Goal: Transaction & Acquisition: Purchase product/service

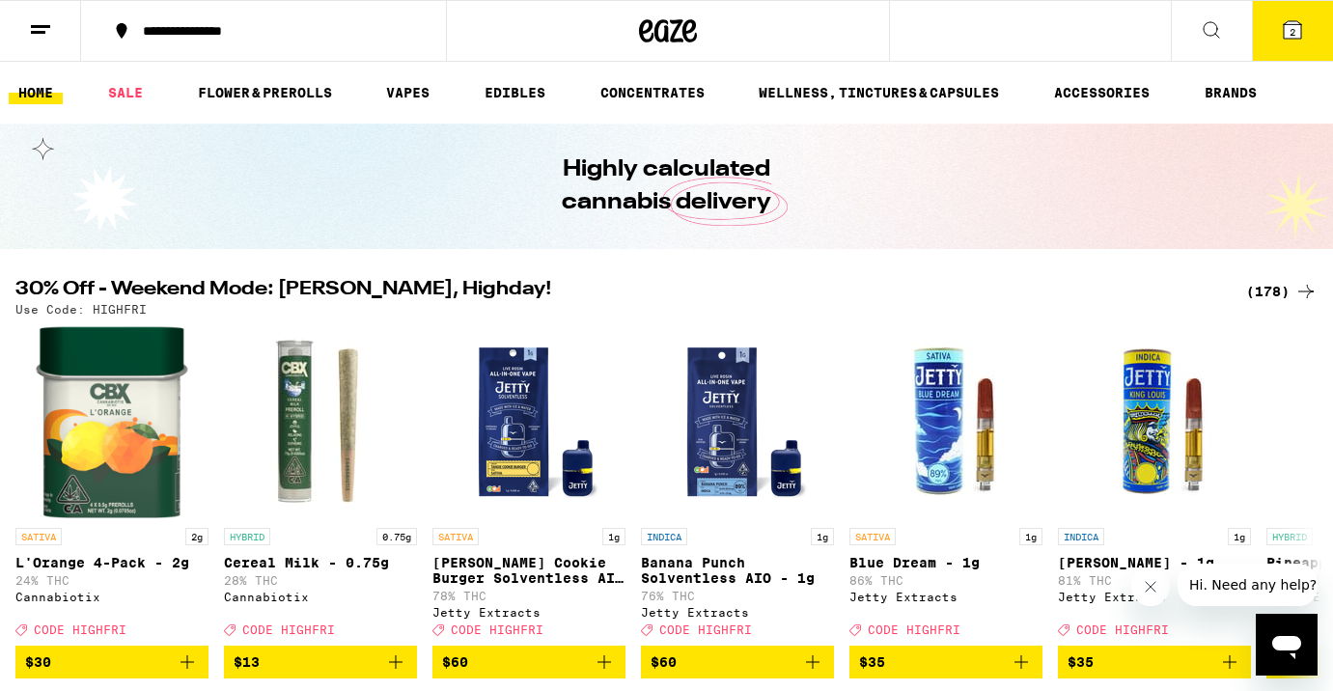
click at [1273, 296] on div "(178)" at bounding box center [1281, 291] width 71 height 23
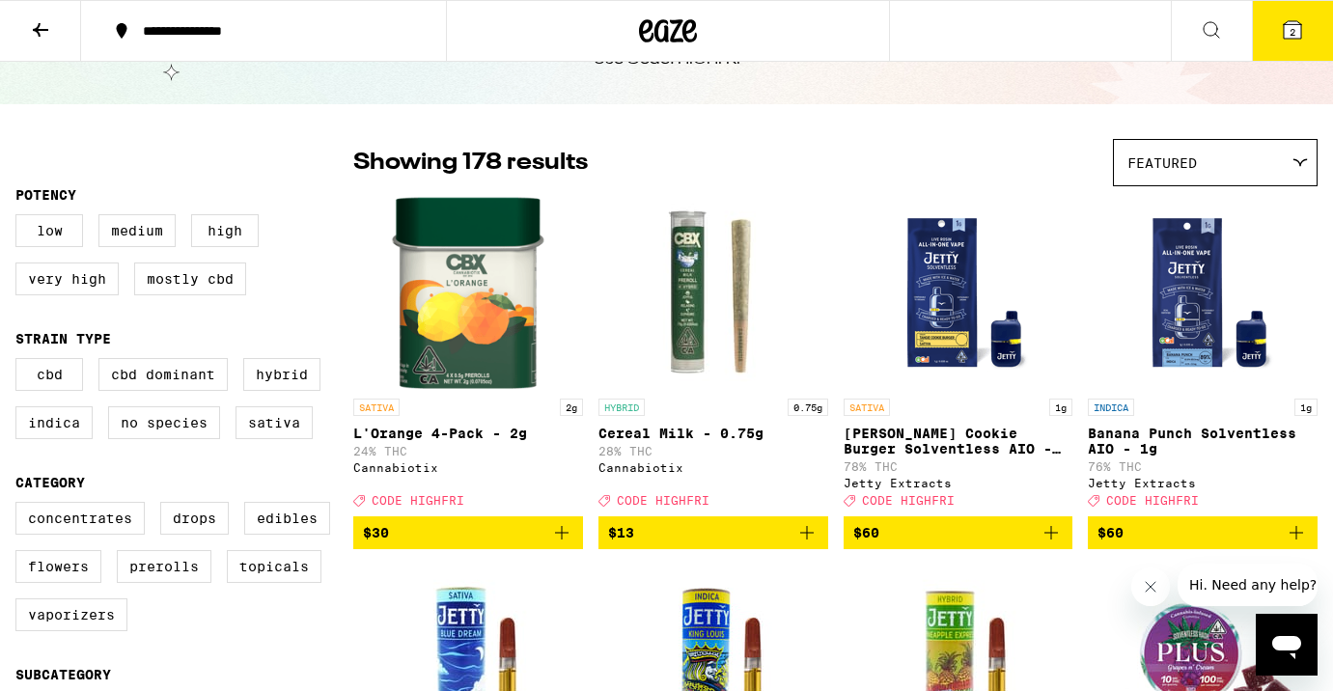
scroll to position [115, 0]
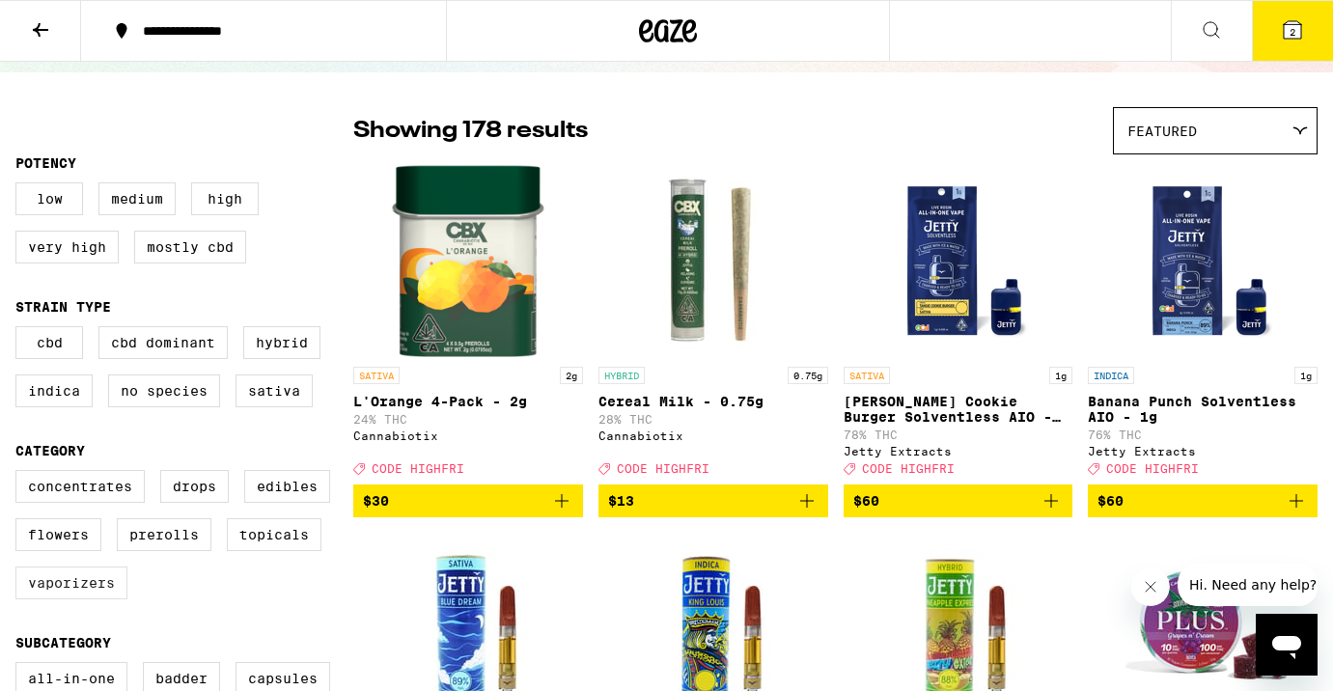
click at [67, 596] on label "Vaporizers" at bounding box center [71, 583] width 112 height 33
click at [20, 474] on input "Vaporizers" at bounding box center [19, 473] width 1 height 1
checkbox input "true"
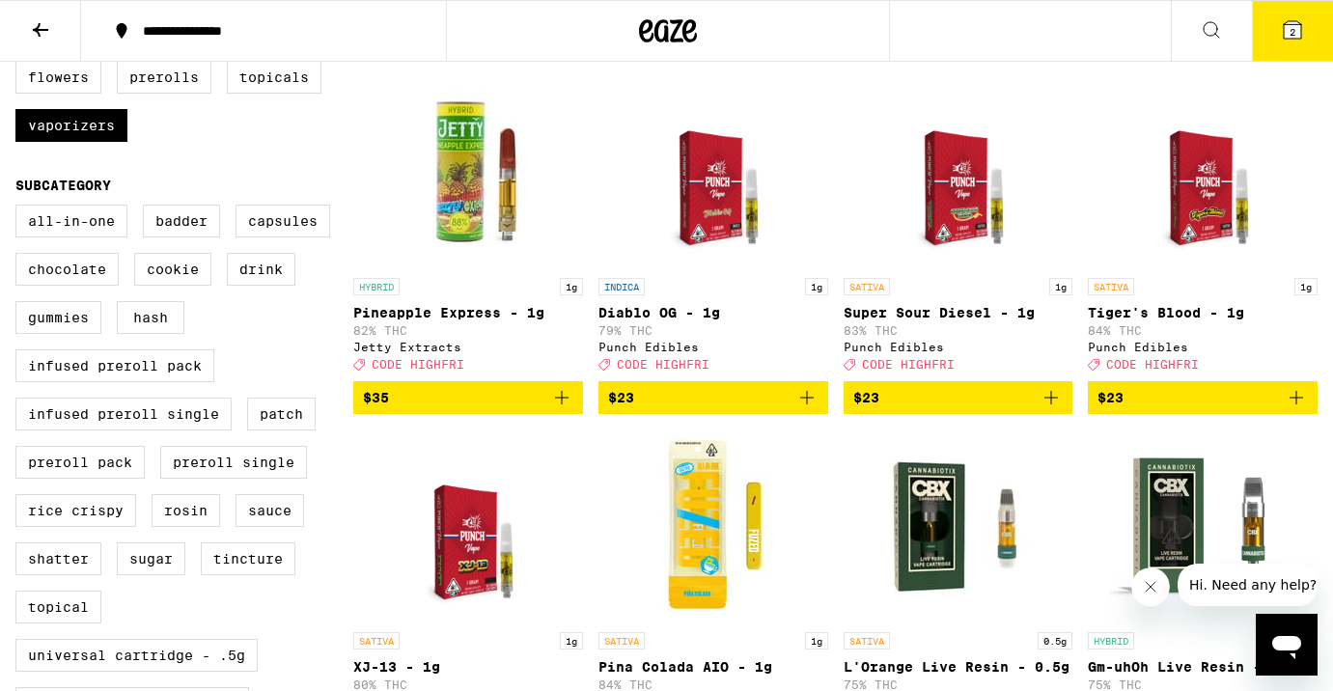
scroll to position [564, 0]
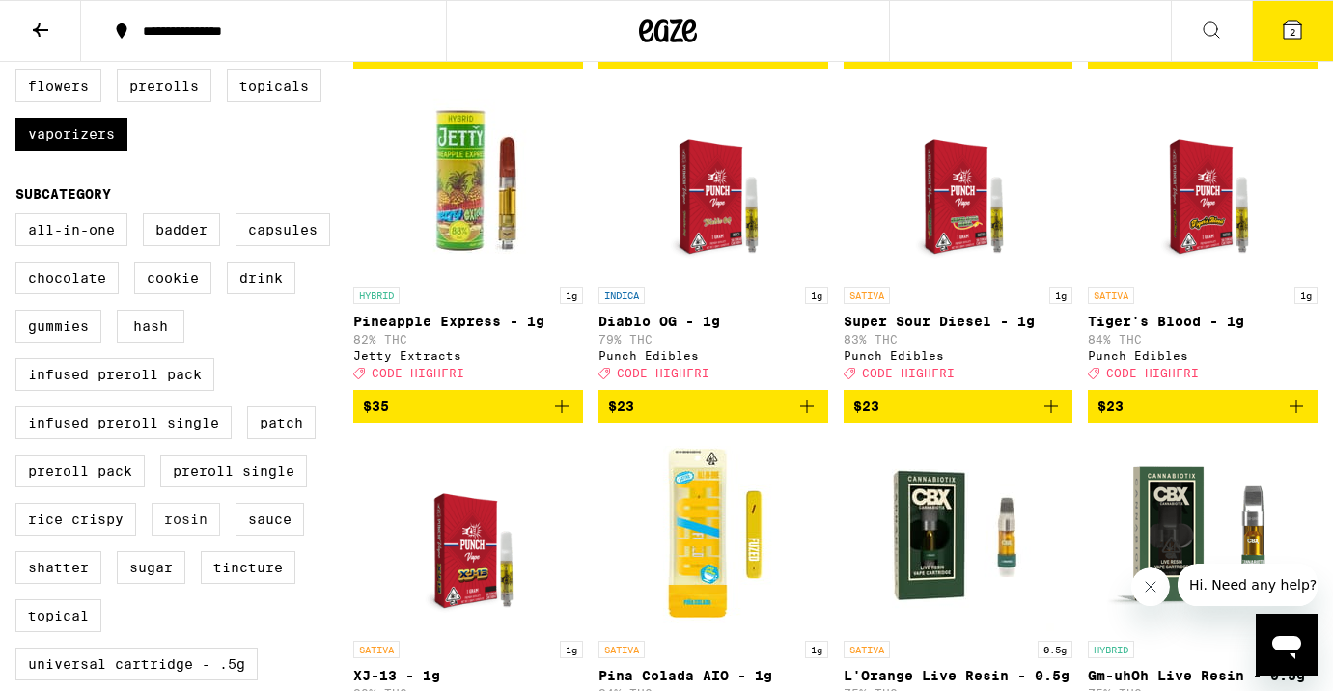
click at [194, 536] on label "Rosin" at bounding box center [186, 519] width 69 height 33
click at [20, 217] on input "Rosin" at bounding box center [19, 216] width 1 height 1
checkbox input "true"
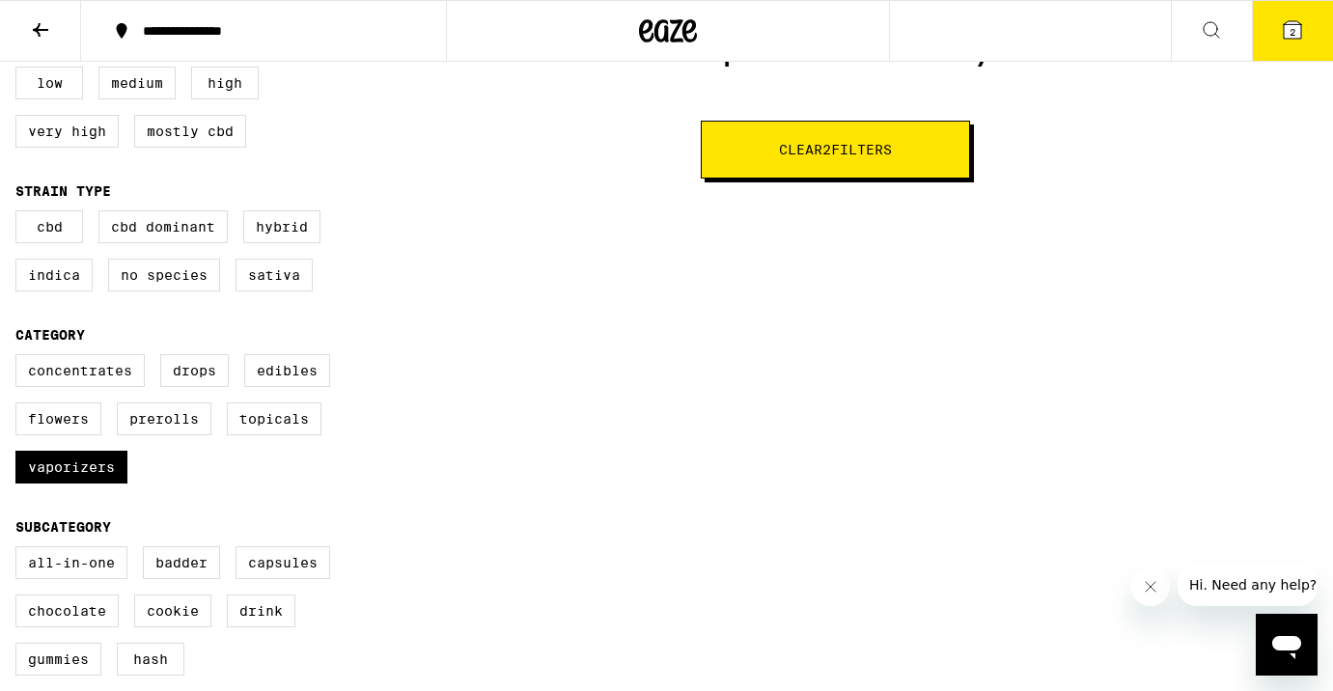
scroll to position [254, 0]
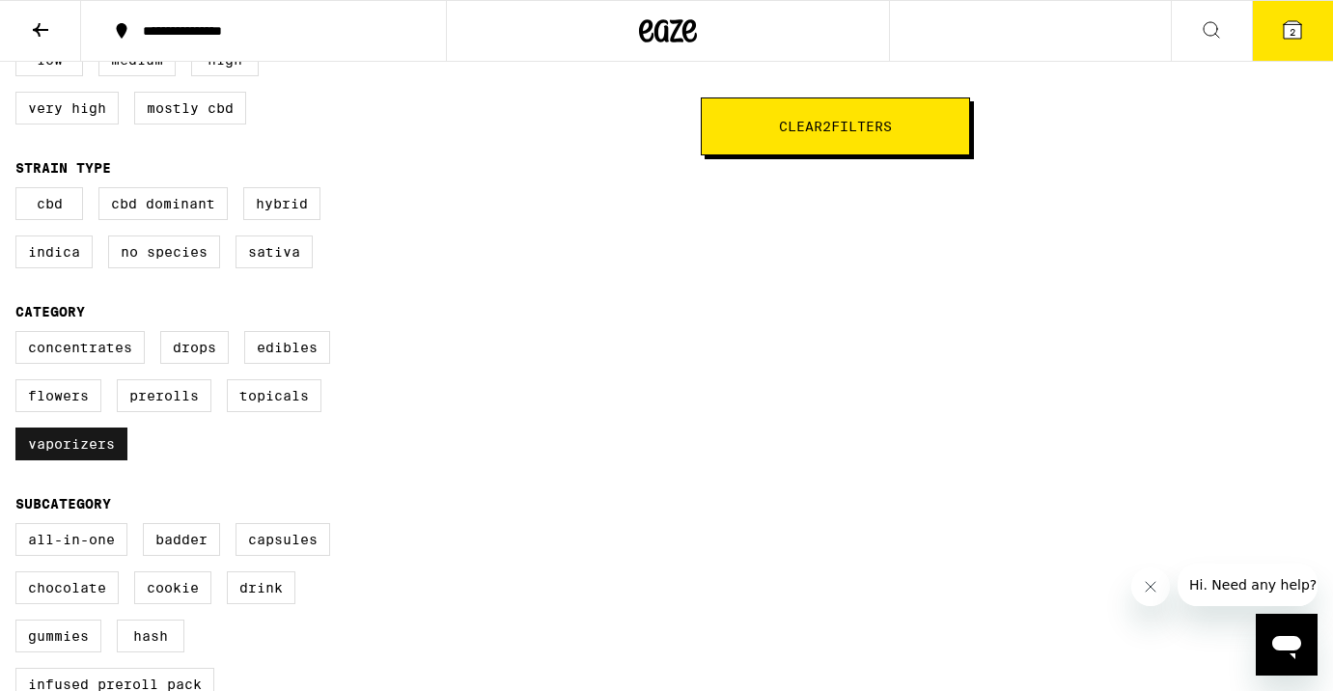
click at [82, 461] on label "Vaporizers" at bounding box center [71, 444] width 112 height 33
click at [20, 335] on input "Vaporizers" at bounding box center [19, 334] width 1 height 1
checkbox input "false"
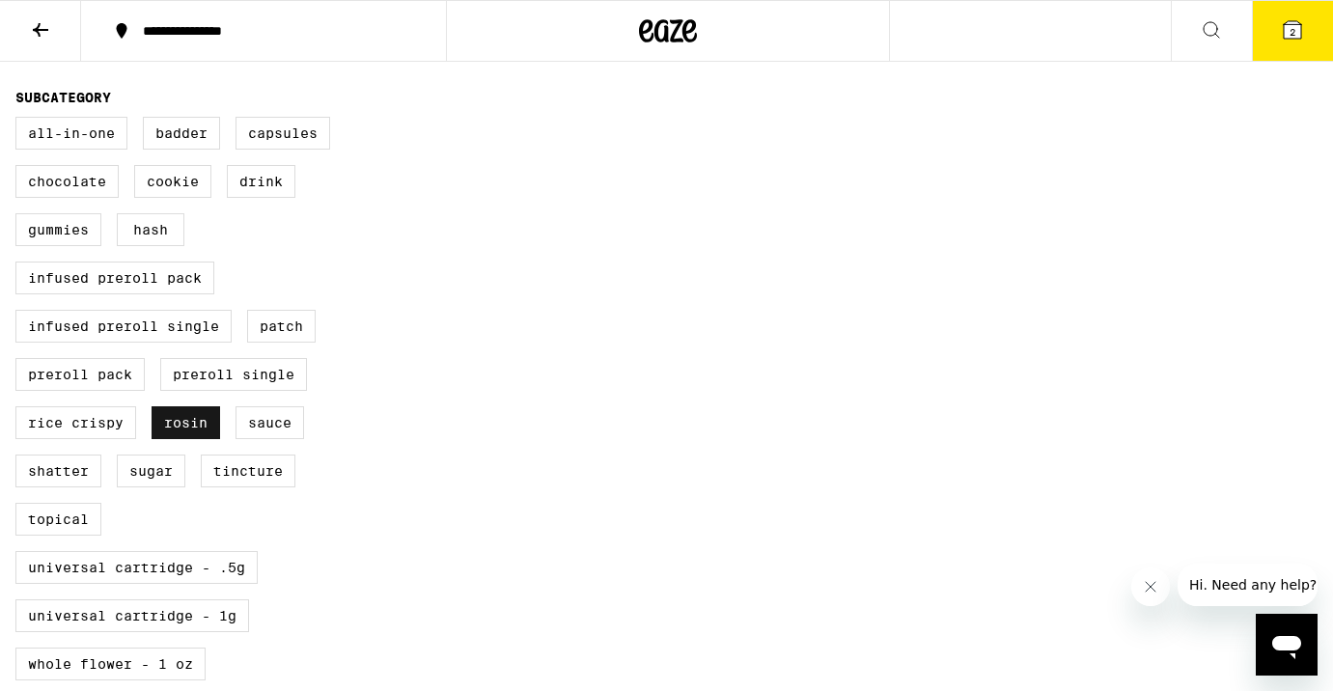
scroll to position [674, 0]
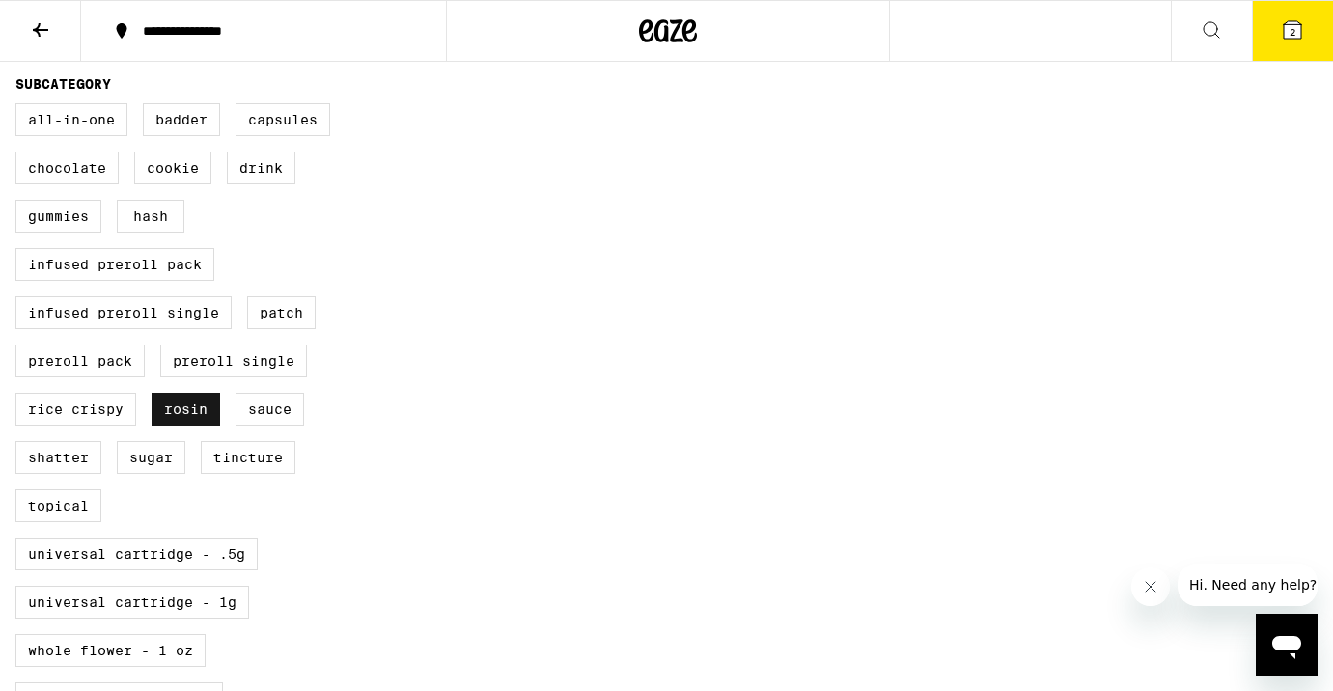
click at [178, 426] on label "Rosin" at bounding box center [186, 409] width 69 height 33
click at [20, 107] on input "Rosin" at bounding box center [19, 106] width 1 height 1
checkbox input "false"
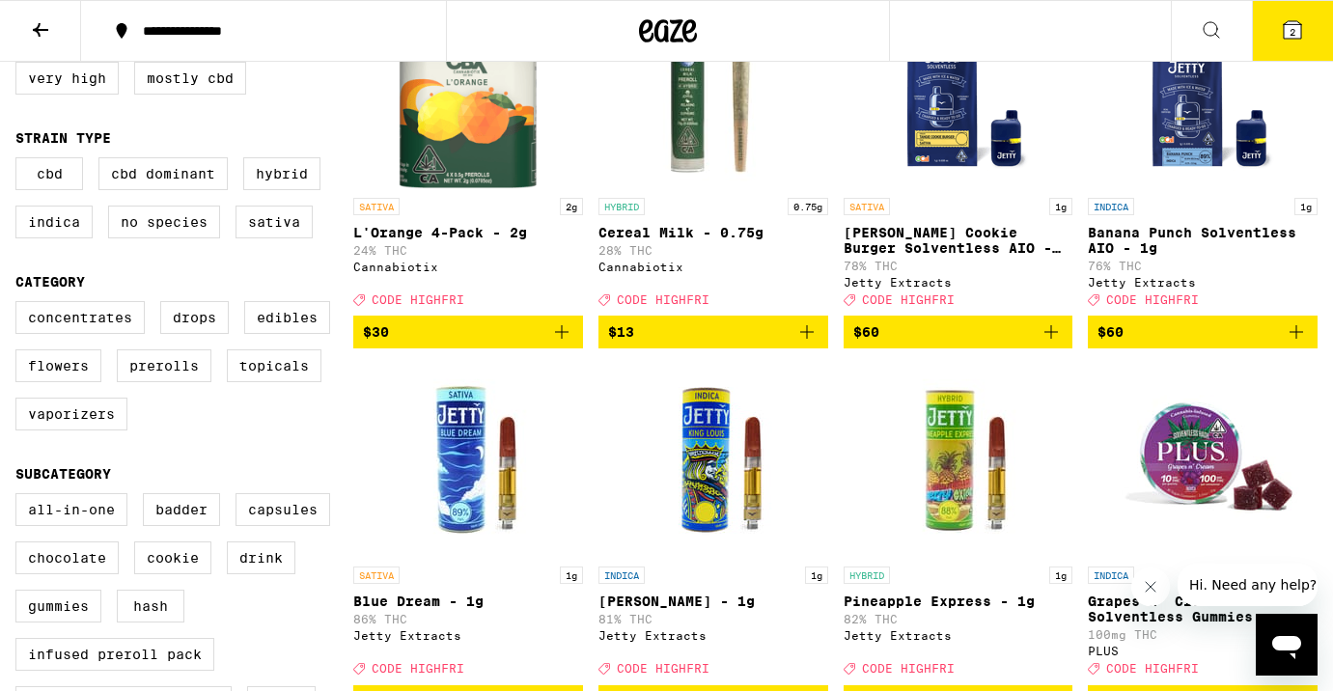
scroll to position [280, 0]
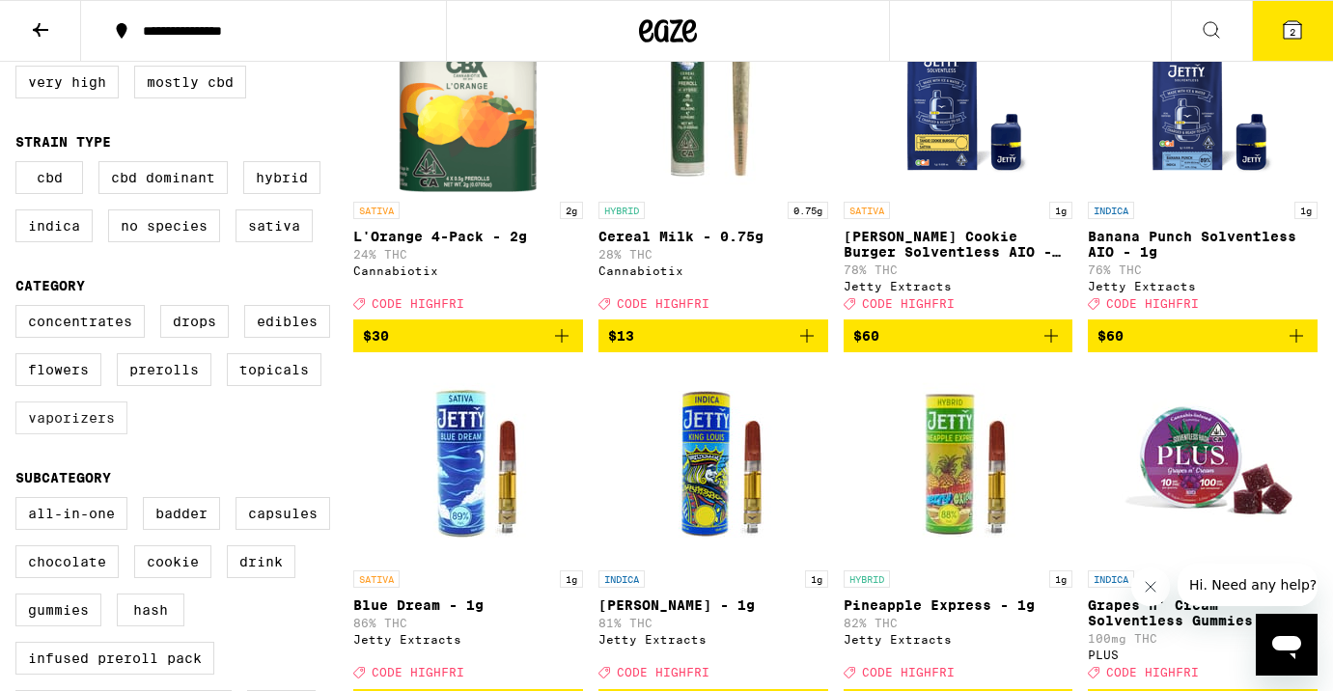
click at [80, 434] on label "Vaporizers" at bounding box center [71, 418] width 112 height 33
click at [20, 309] on input "Vaporizers" at bounding box center [19, 308] width 1 height 1
checkbox input "true"
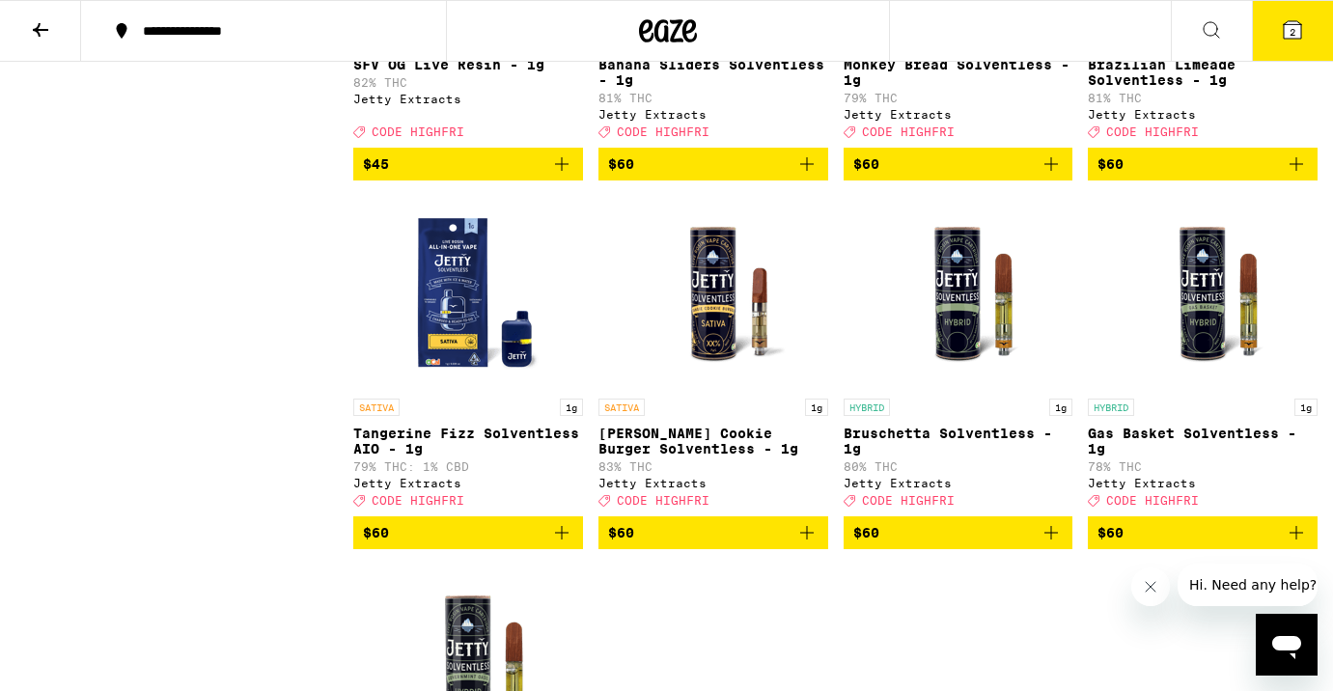
scroll to position [2958, 0]
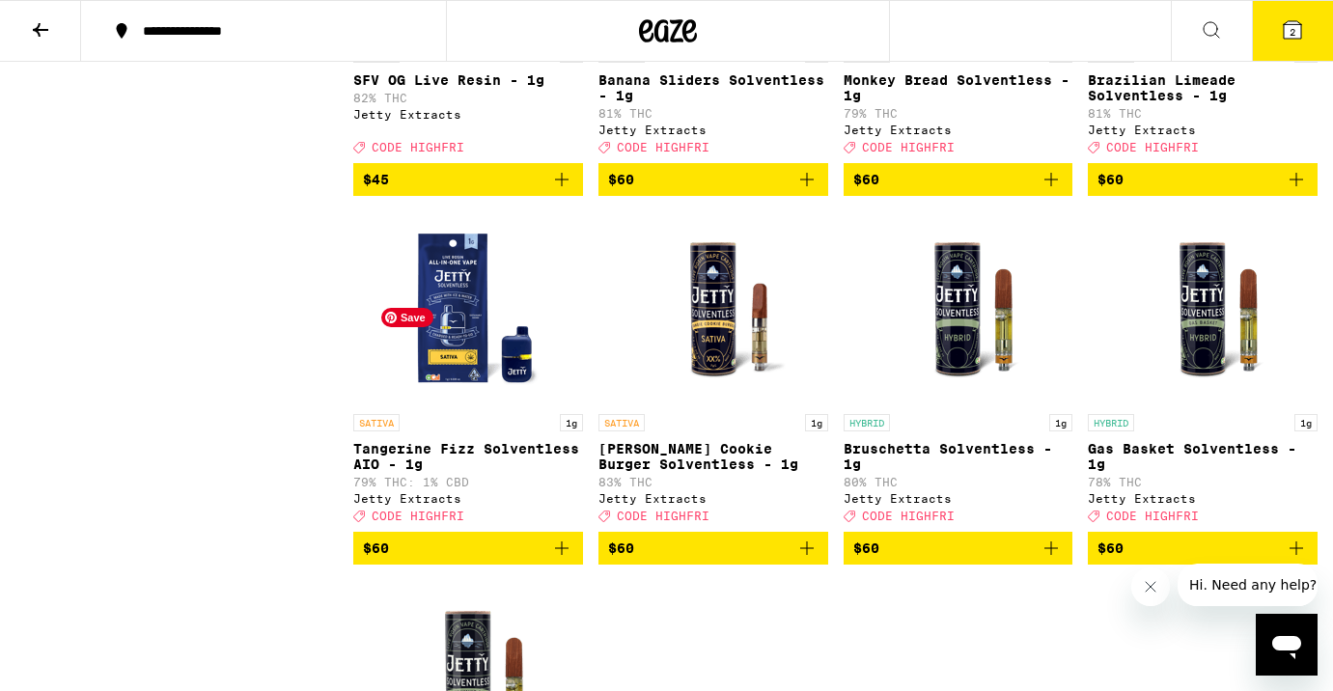
click at [429, 405] on img "Open page for Tangerine Fizz Solventless AIO - 1g from Jetty Extracts" at bounding box center [468, 307] width 193 height 193
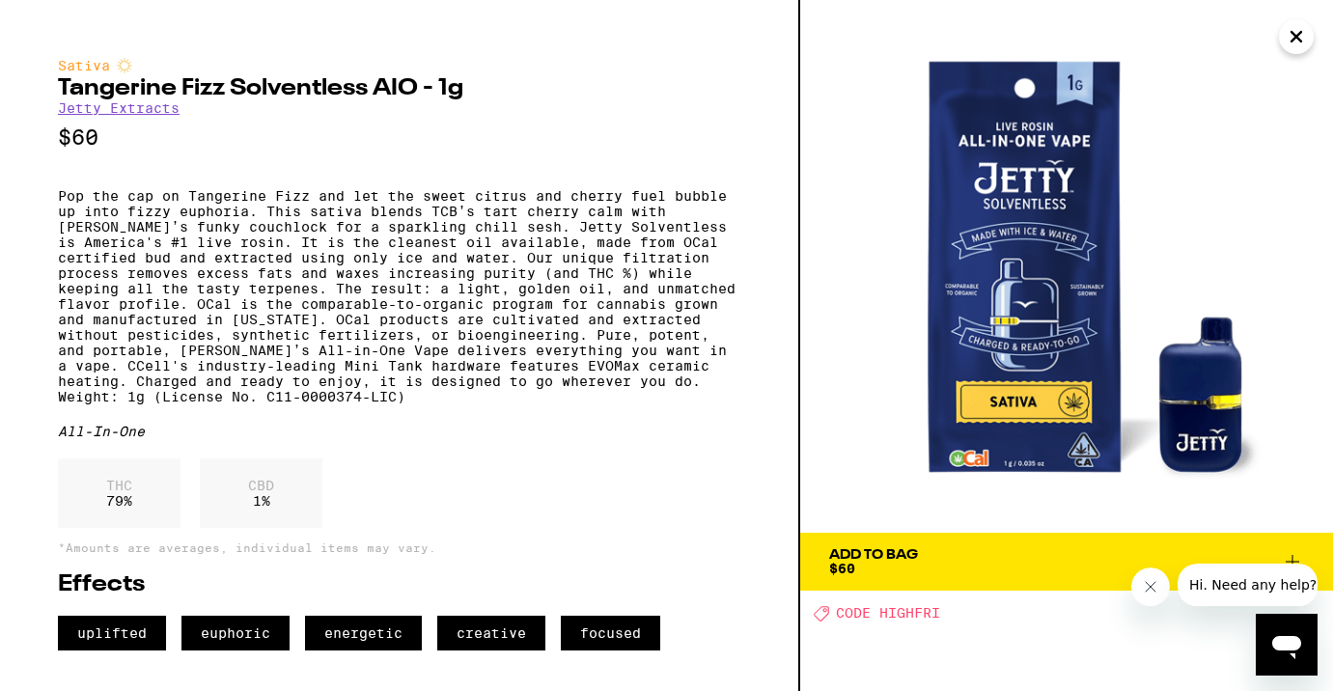
click at [1295, 47] on icon "Close" at bounding box center [1296, 36] width 23 height 29
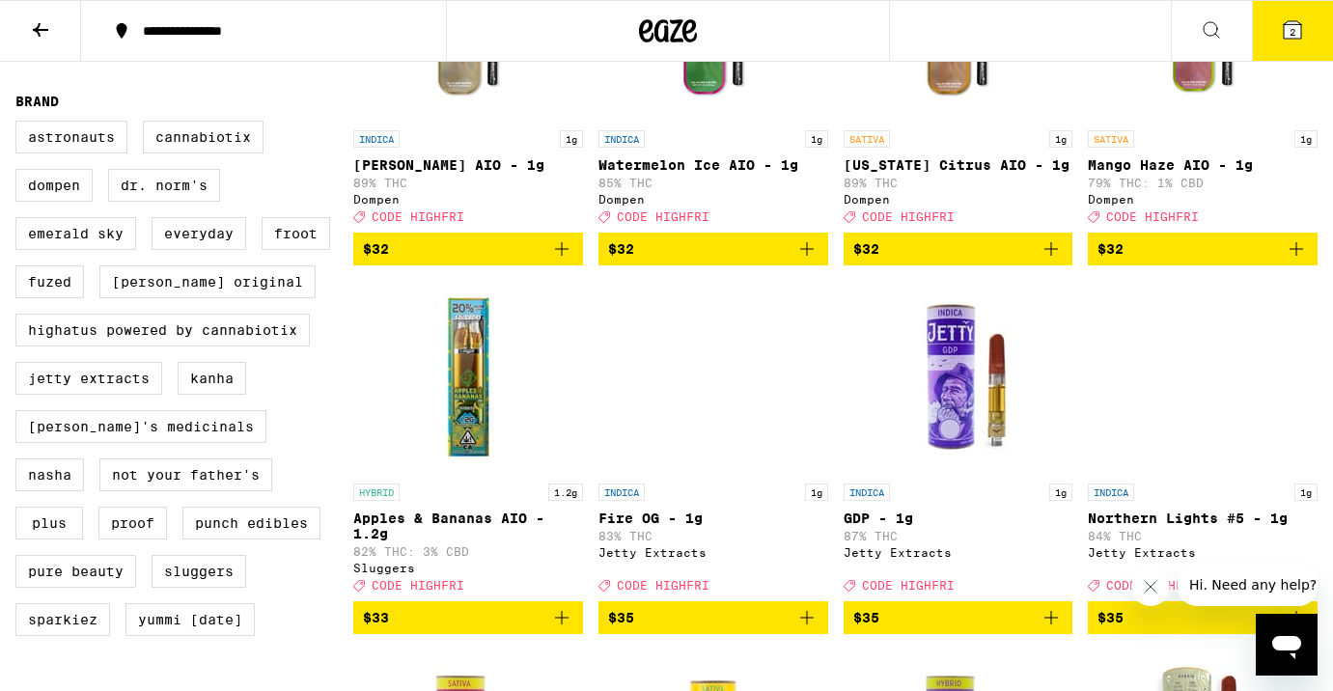
scroll to position [1445, 0]
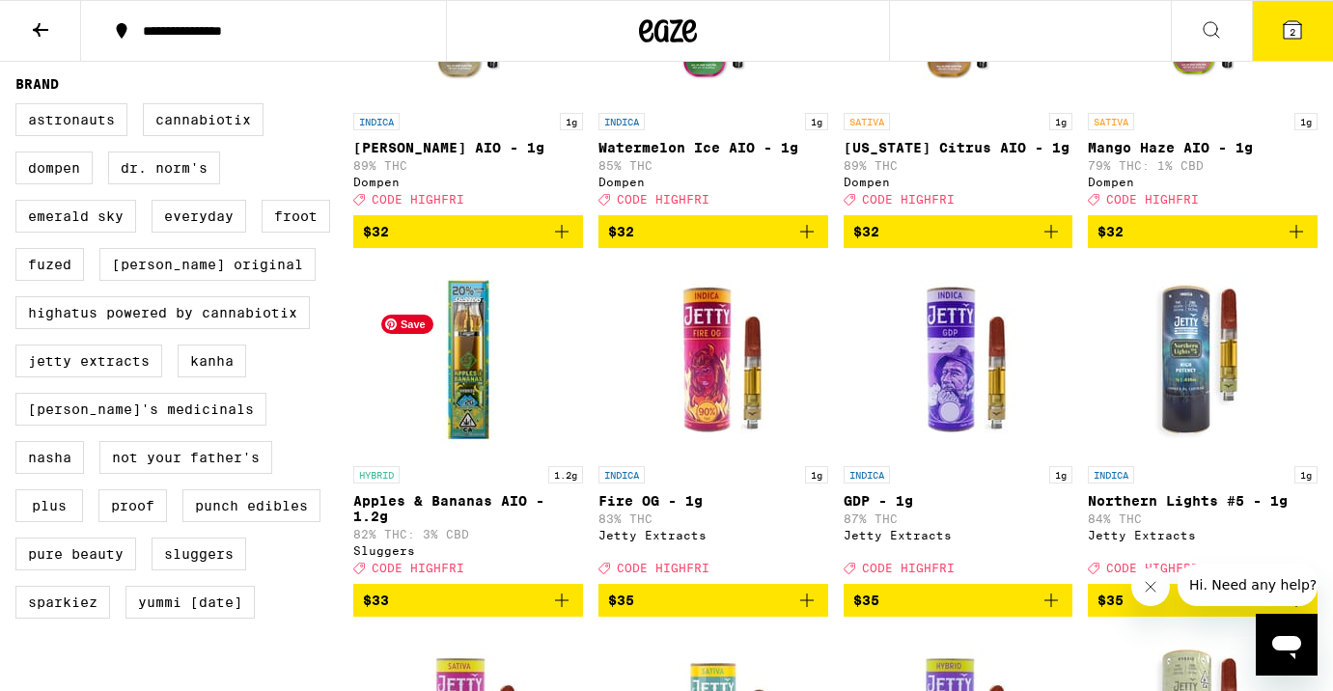
click at [476, 435] on img "Open page for Apples & Bananas AIO - 1.2g from Sluggers" at bounding box center [468, 360] width 193 height 193
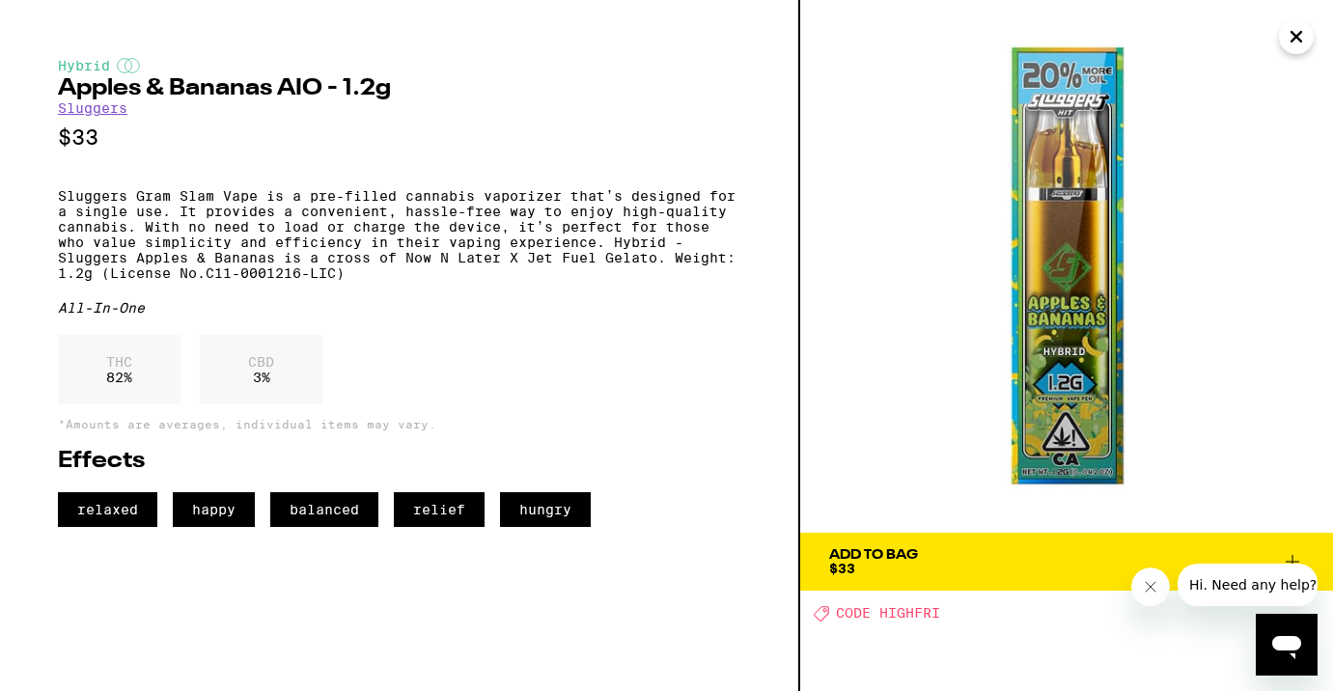
click at [1291, 44] on icon "Close" at bounding box center [1296, 36] width 23 height 29
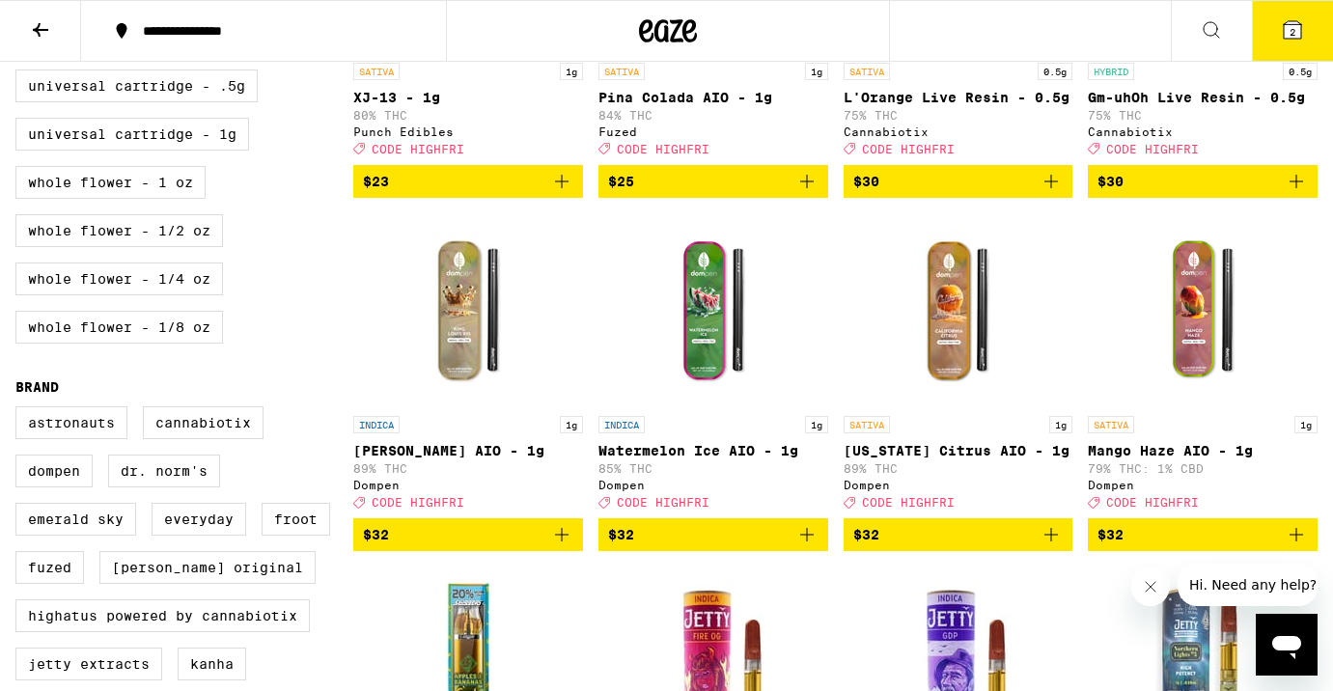
scroll to position [1128, 0]
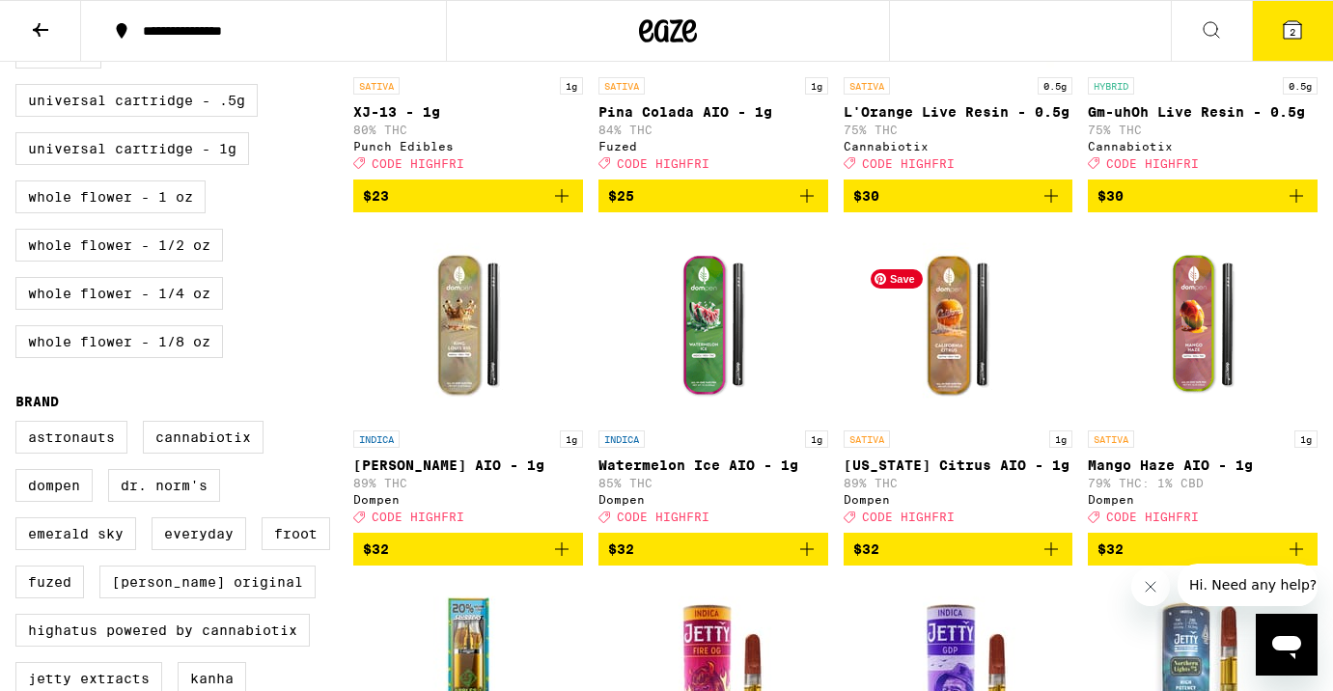
click at [949, 360] on img "Open page for California Citrus AIO - 1g from Dompen" at bounding box center [957, 324] width 193 height 193
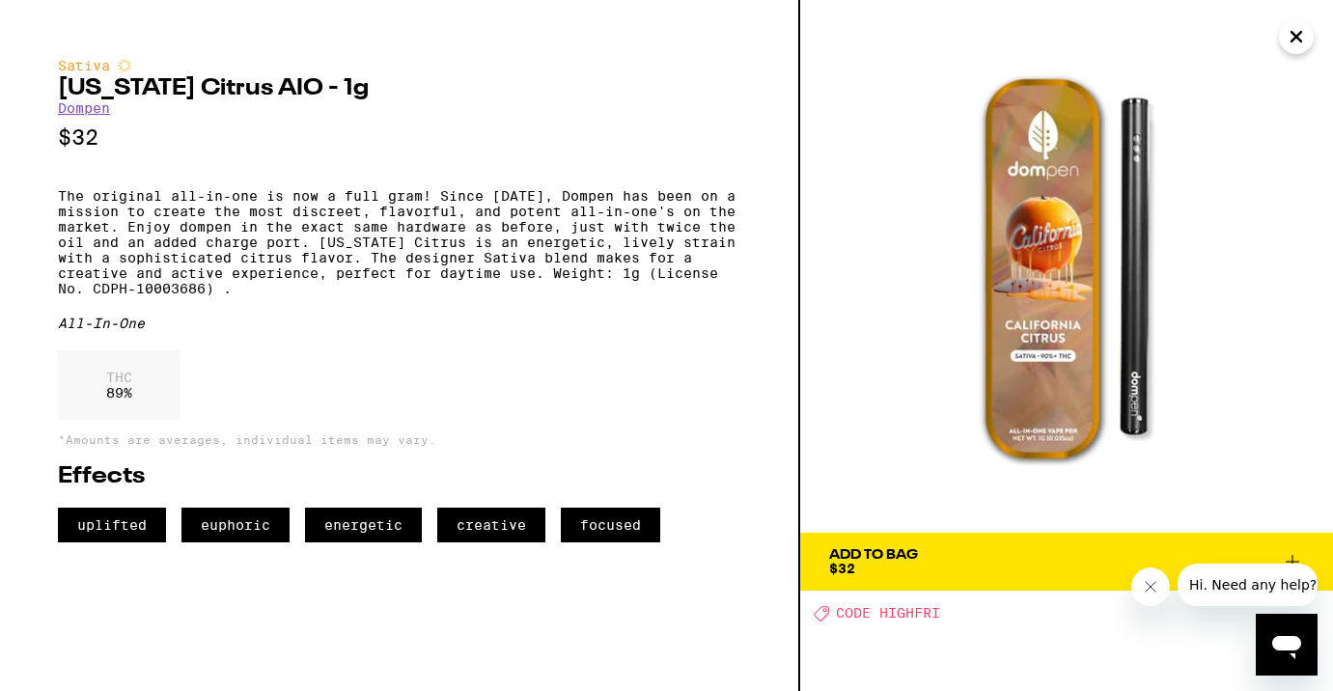
drag, startPoint x: 1290, startPoint y: 47, endPoint x: 1287, endPoint y: 29, distance: 18.6
click at [1290, 42] on icon "Close" at bounding box center [1296, 36] width 23 height 29
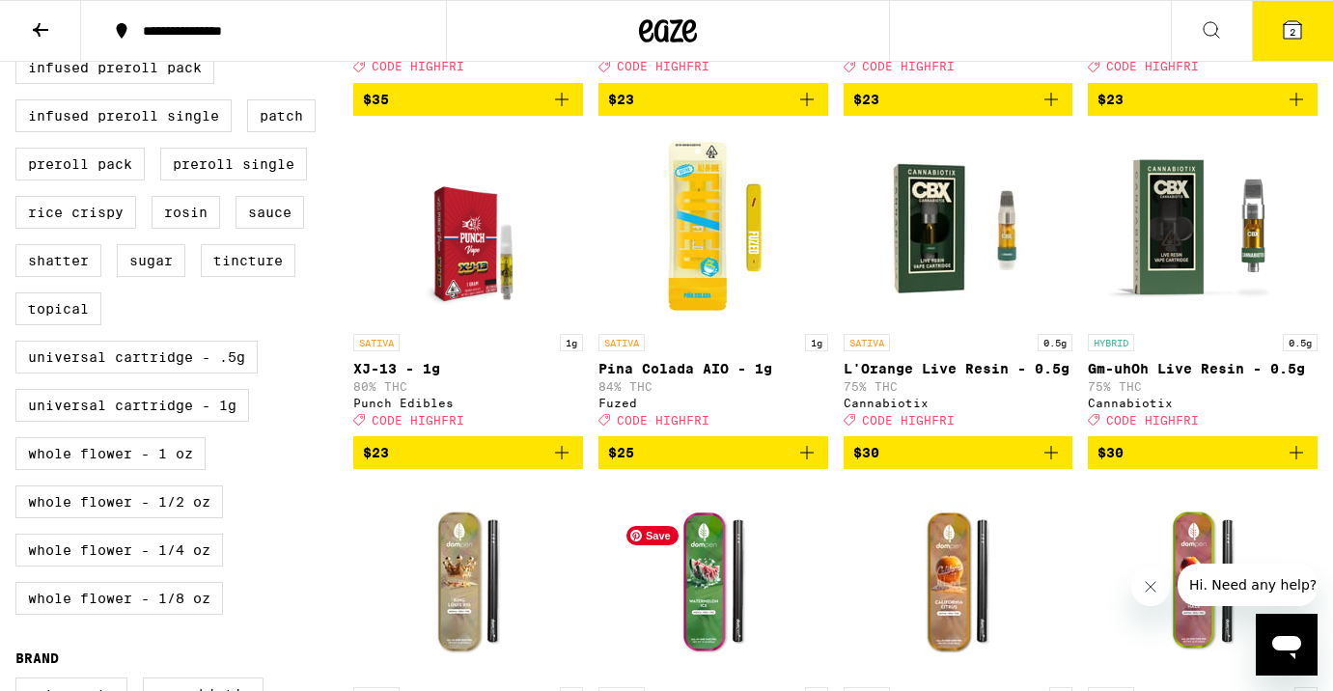
scroll to position [867, 0]
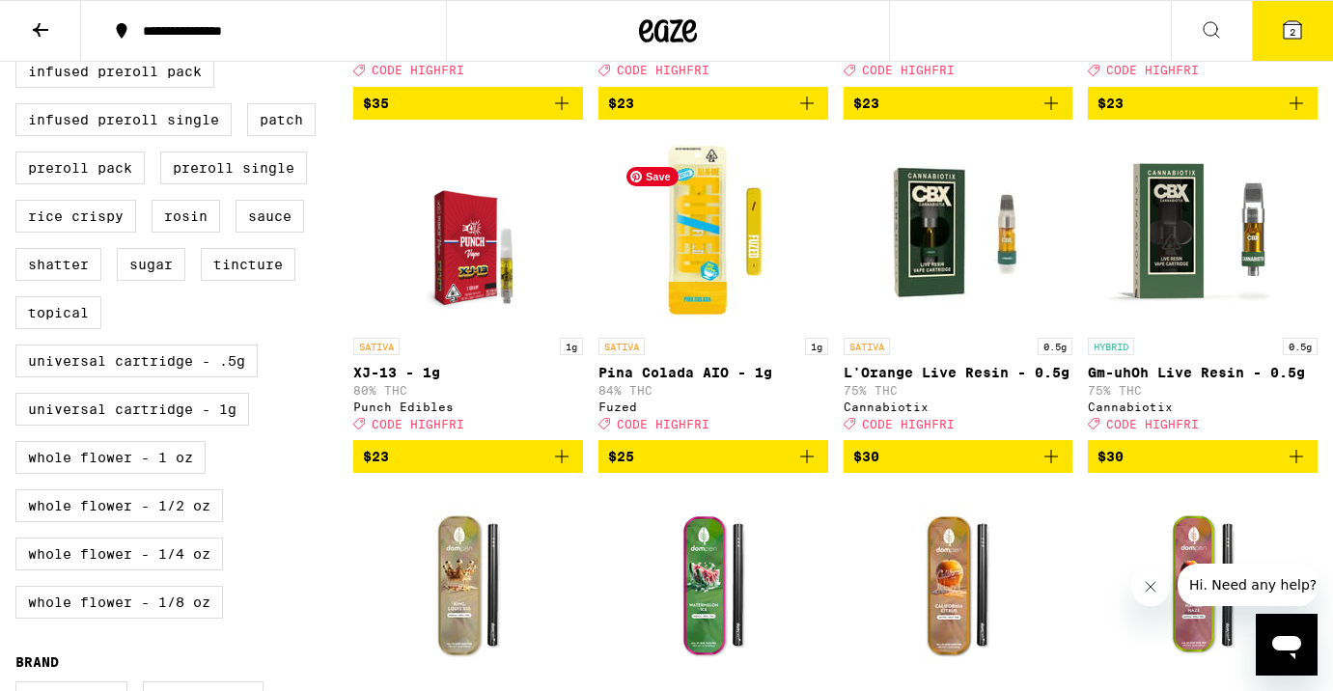
click at [711, 251] on img "Open page for Pina Colada AIO - 1g from Fuzed" at bounding box center [713, 231] width 193 height 193
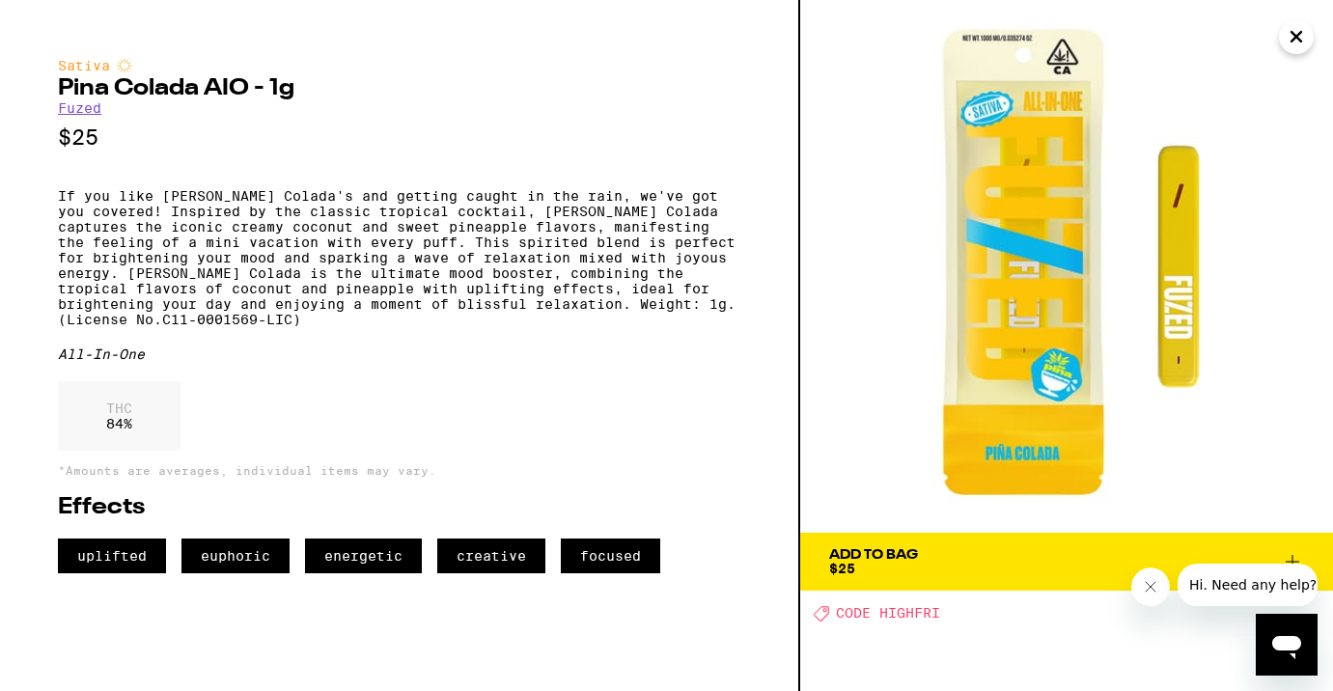
click at [1286, 40] on icon "Close" at bounding box center [1296, 36] width 23 height 29
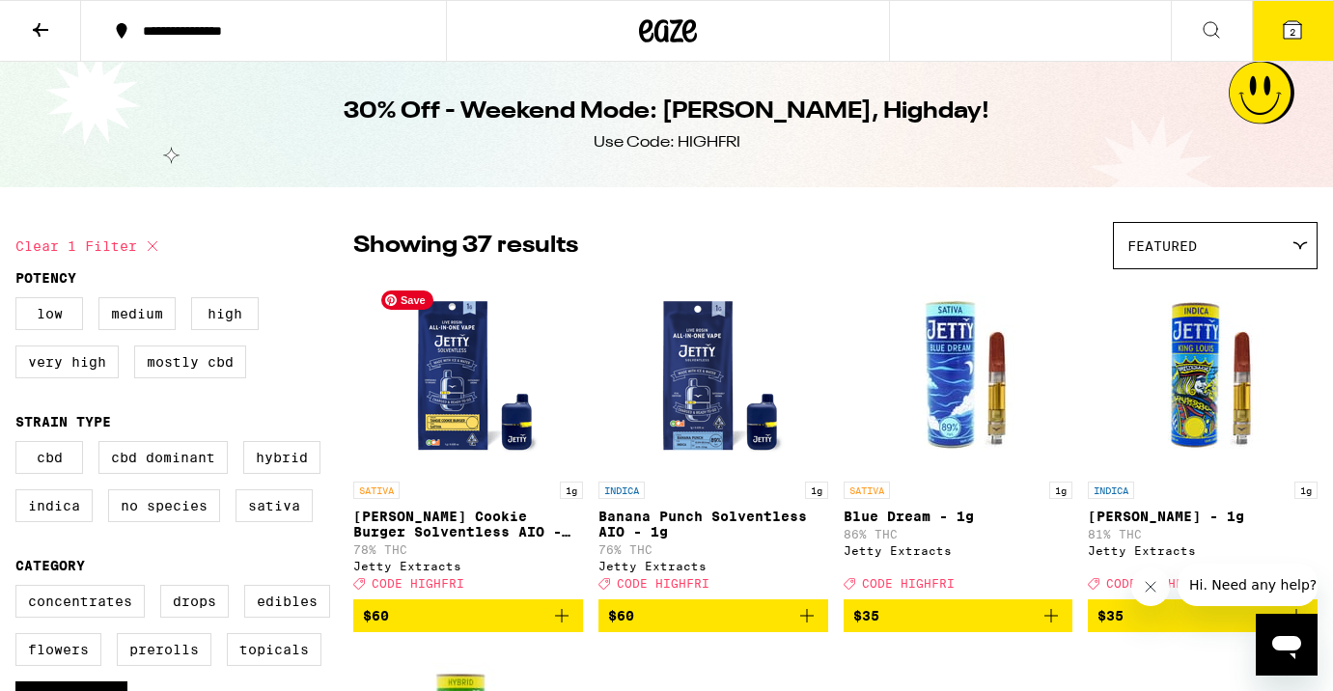
click at [486, 409] on img "Open page for Tangie Cookie Burger Solventless AIO - 1g from Jetty Extracts" at bounding box center [468, 375] width 193 height 193
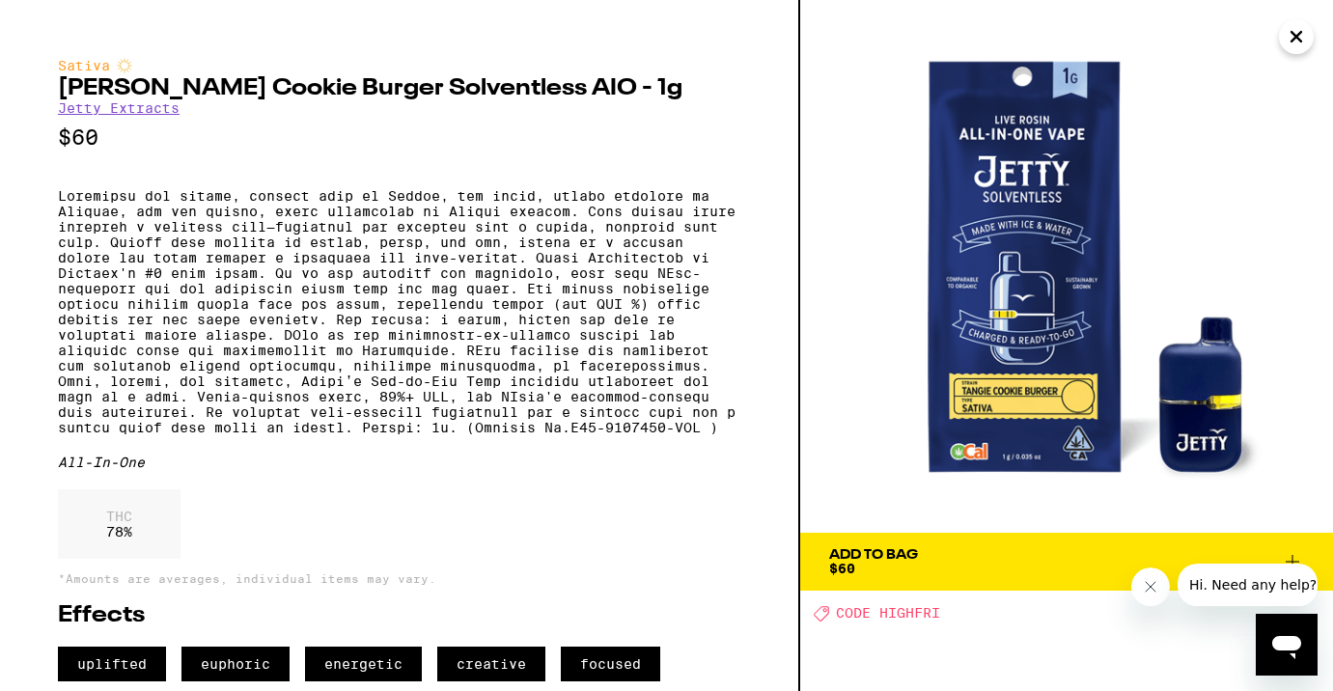
scroll to position [49, 0]
click at [1297, 34] on icon "Close" at bounding box center [1296, 36] width 23 height 29
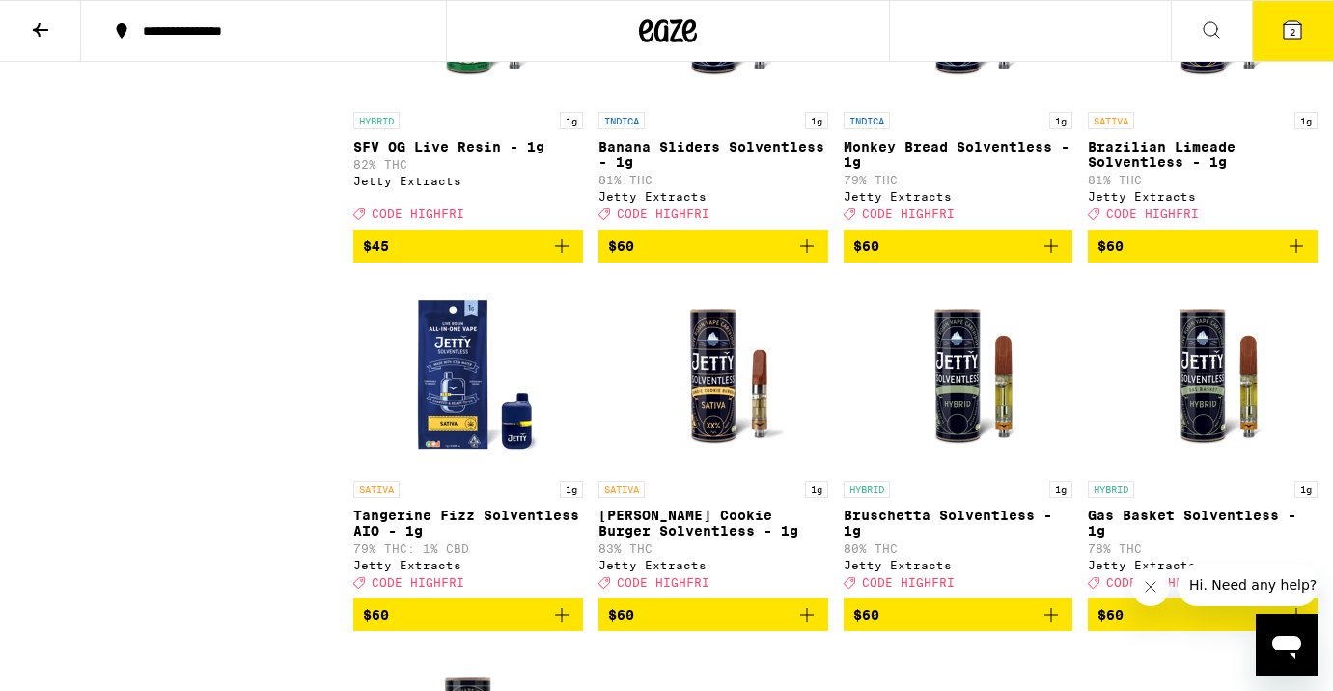
scroll to position [2888, 0]
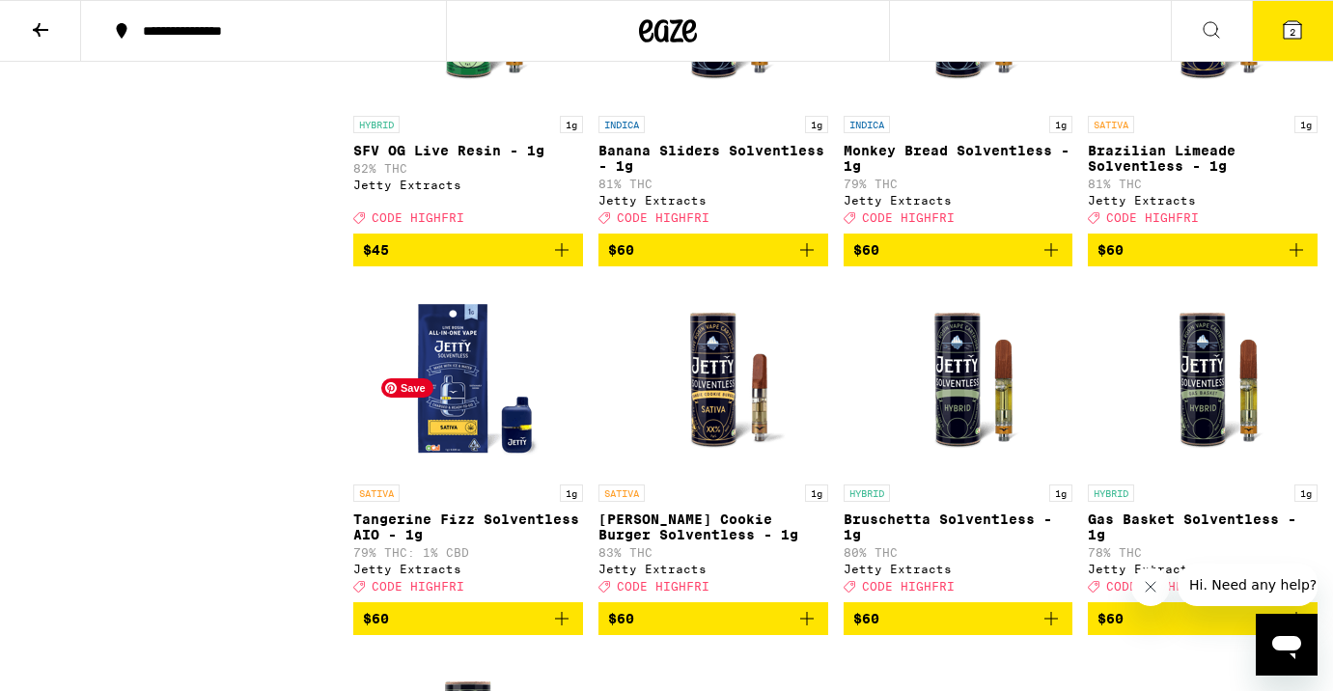
click at [496, 433] on img "Open page for Tangerine Fizz Solventless AIO - 1g from Jetty Extracts" at bounding box center [468, 378] width 193 height 193
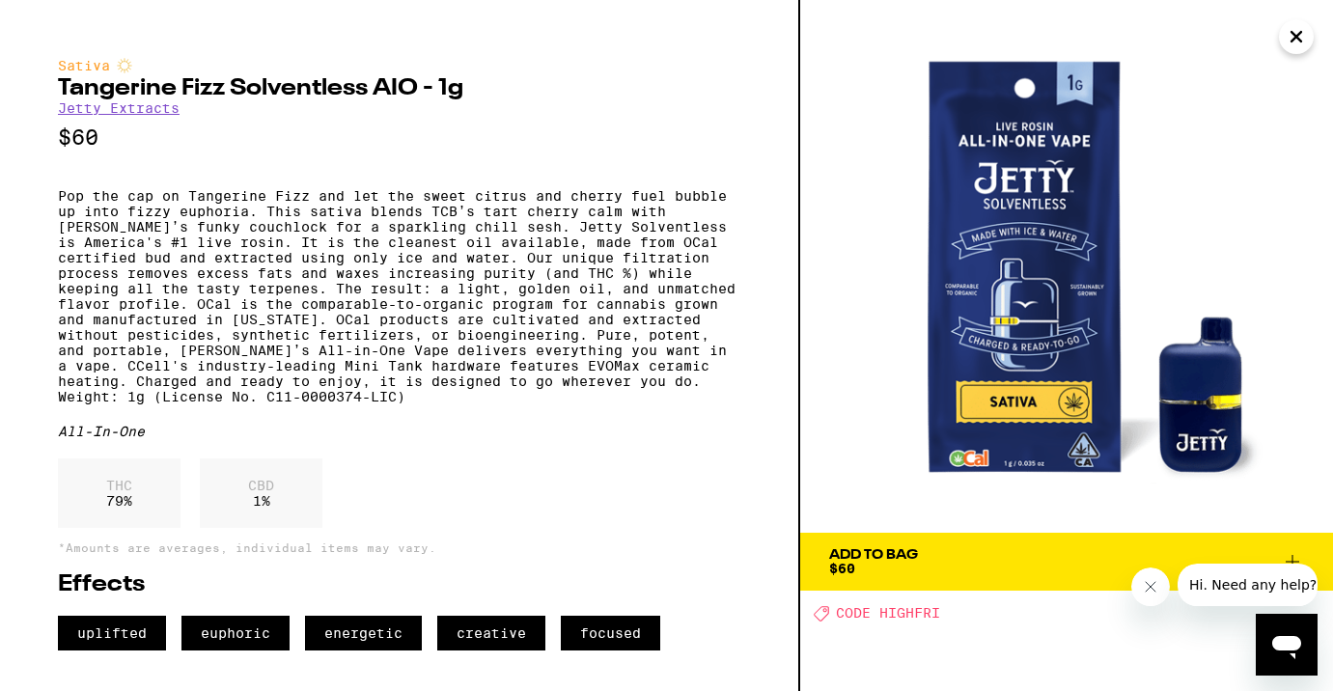
click at [876, 562] on div "Add To Bag $60" at bounding box center [873, 561] width 89 height 27
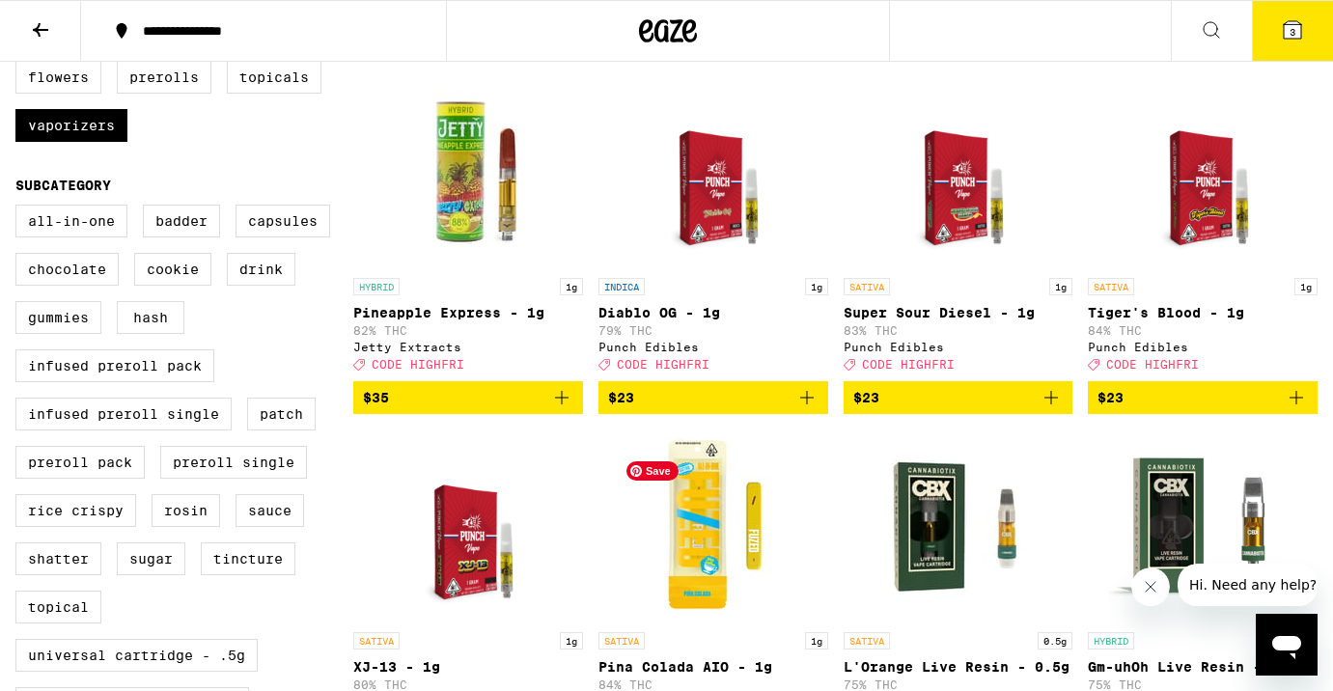
scroll to position [697, 0]
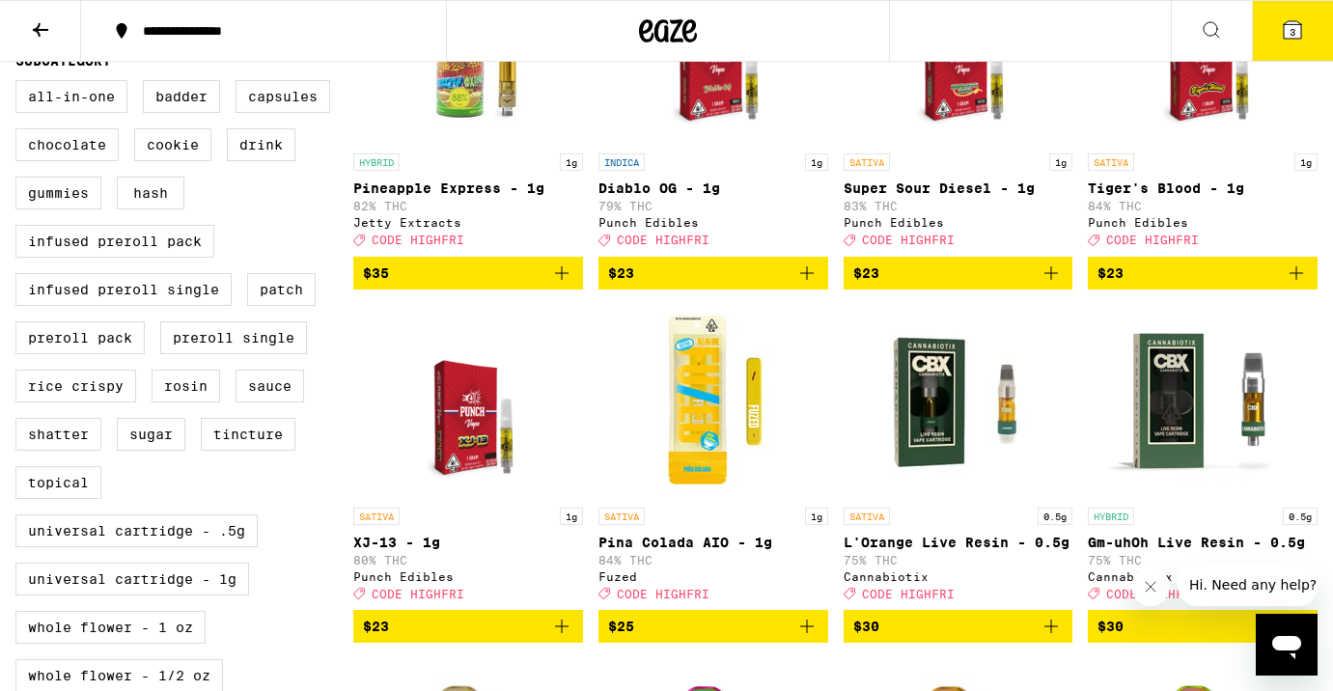
click at [674, 643] on button "$25" at bounding box center [714, 626] width 230 height 33
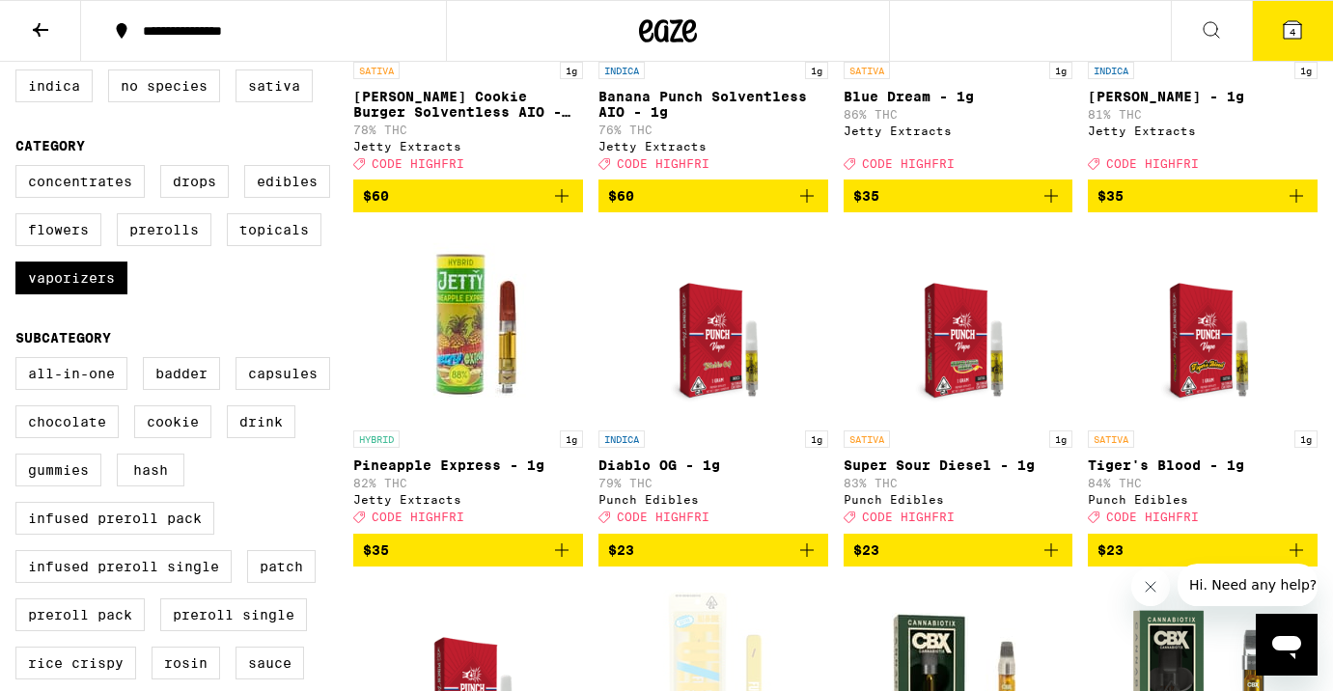
scroll to position [0, 0]
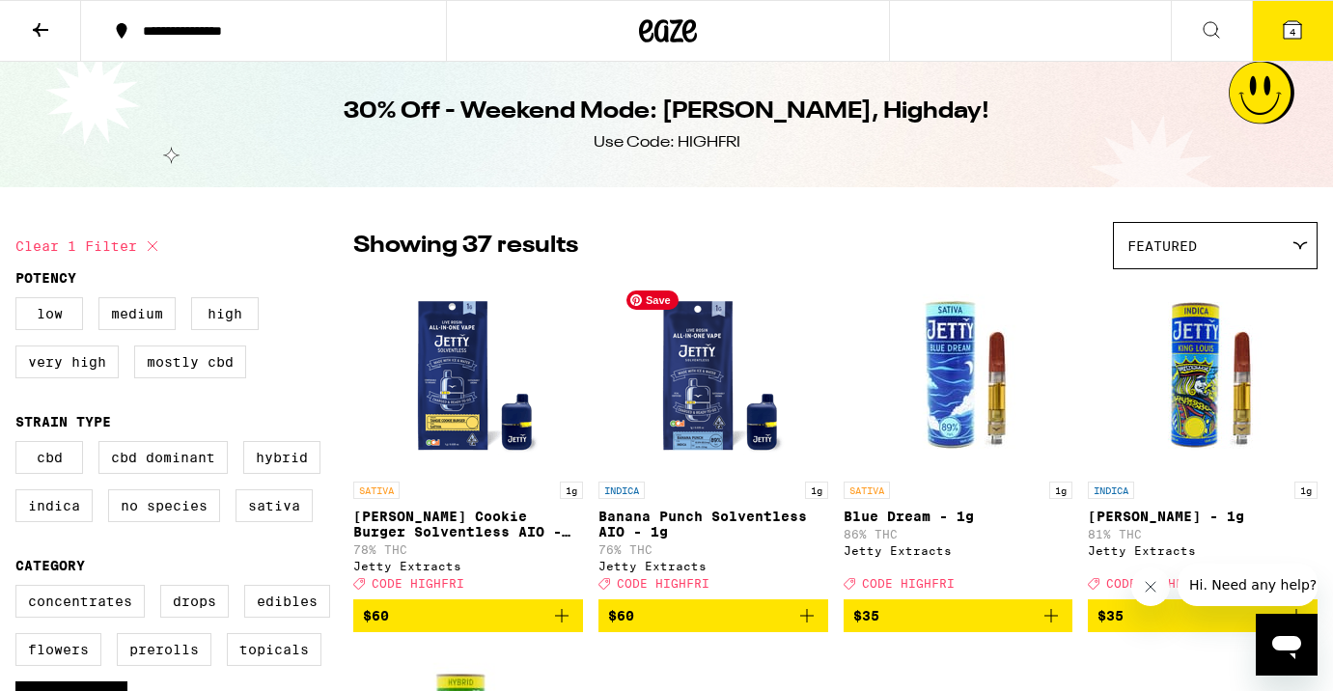
click at [696, 429] on img "Open page for Banana Punch Solventless AIO - 1g from Jetty Extracts" at bounding box center [713, 375] width 193 height 193
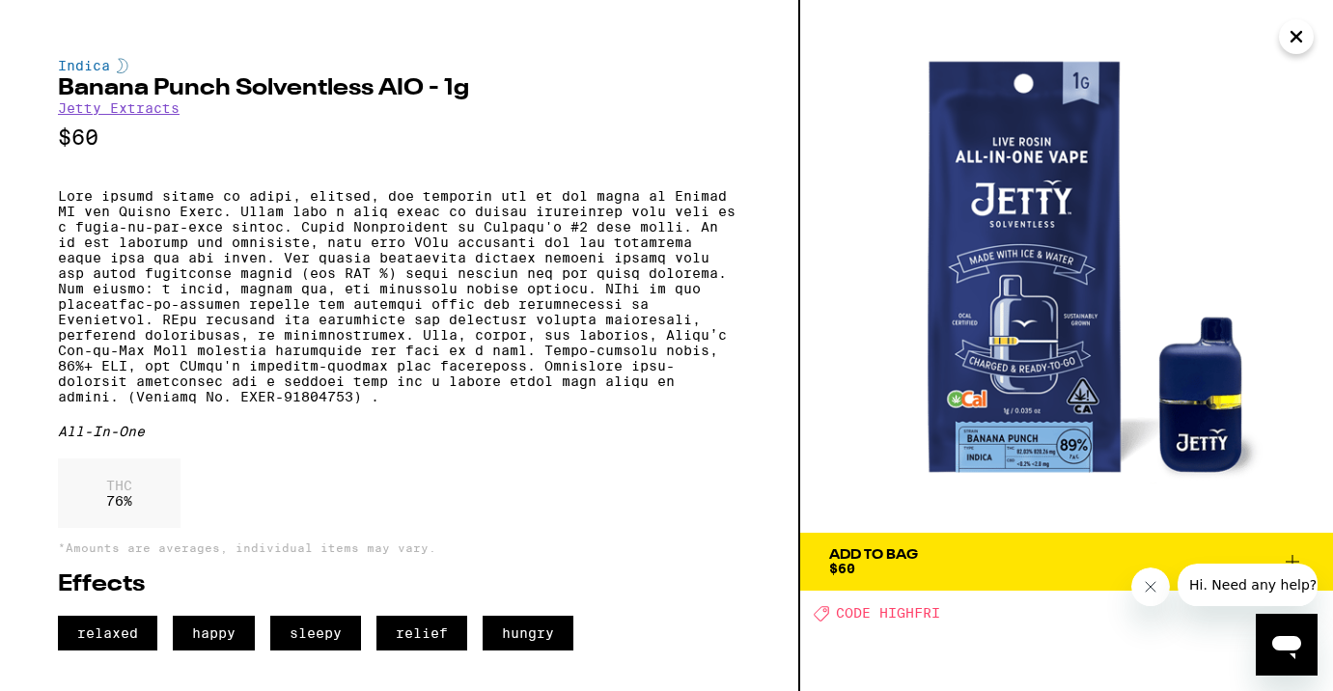
scroll to position [14, 0]
click at [1300, 42] on icon "Close" at bounding box center [1296, 36] width 23 height 29
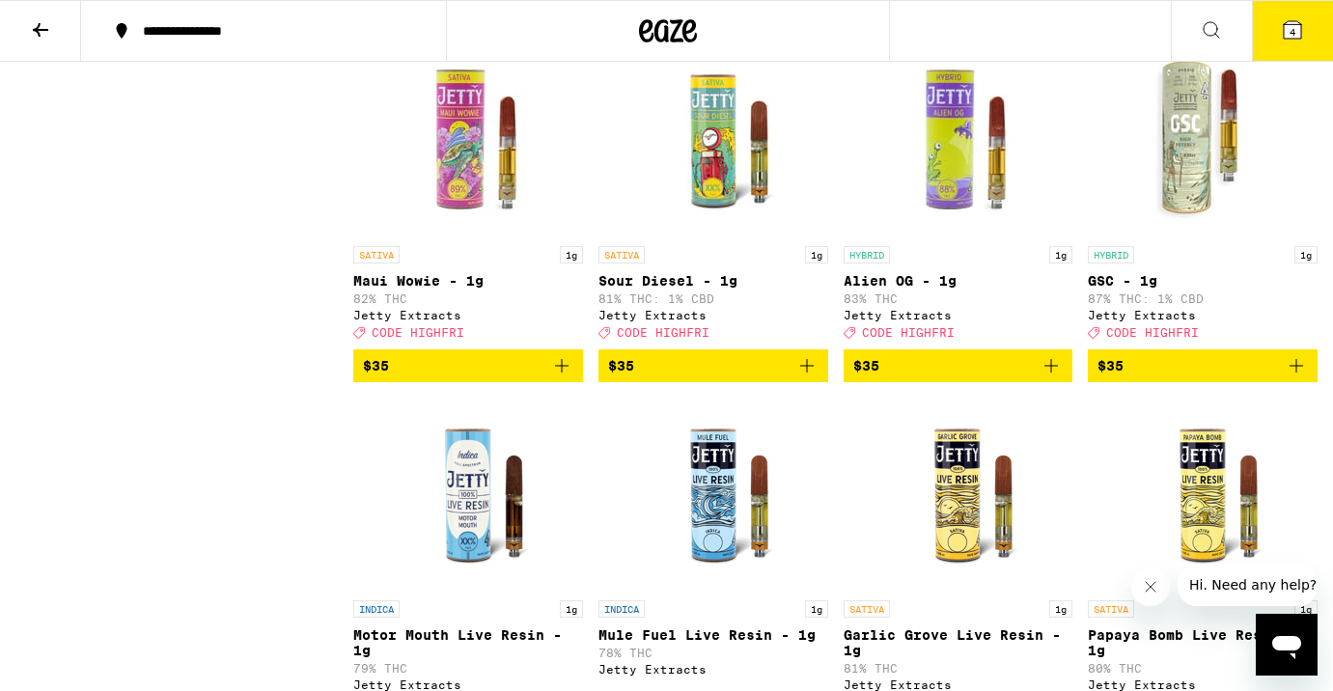
scroll to position [2032, 0]
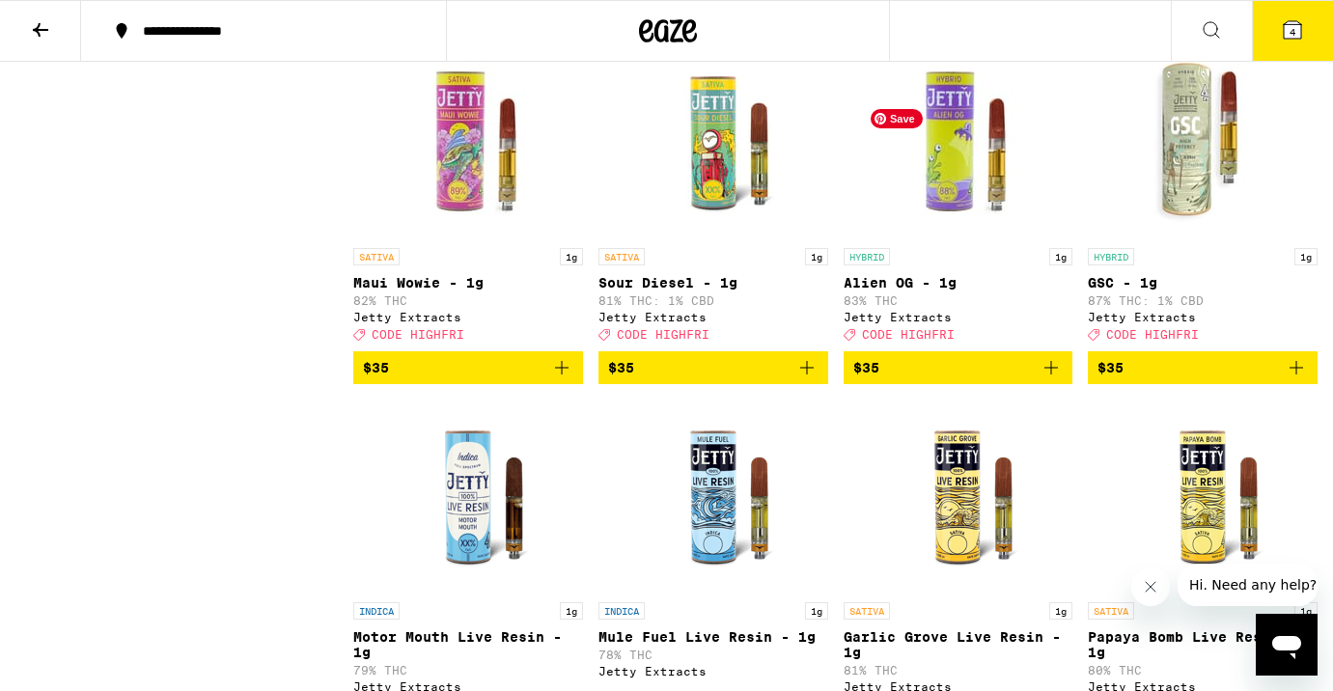
click at [960, 222] on img "Open page for Alien OG - 1g from Jetty Extracts" at bounding box center [957, 141] width 193 height 193
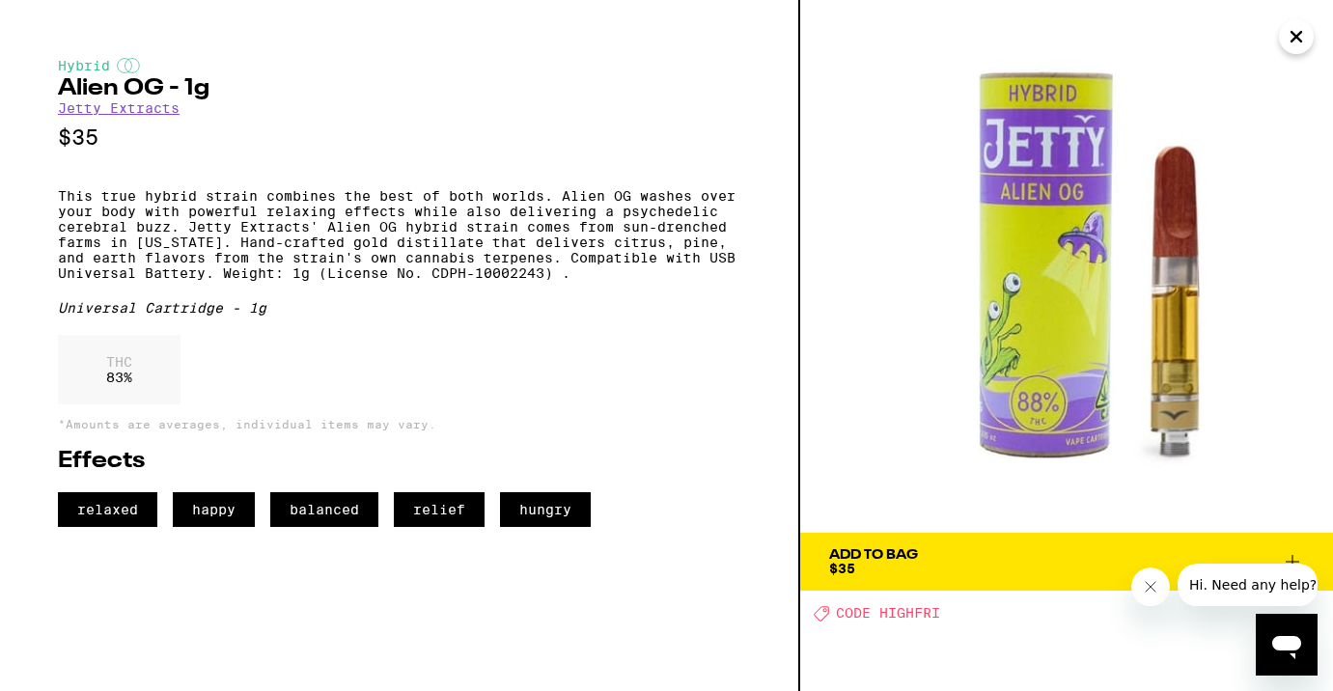
click at [1296, 41] on icon "Close" at bounding box center [1296, 36] width 23 height 29
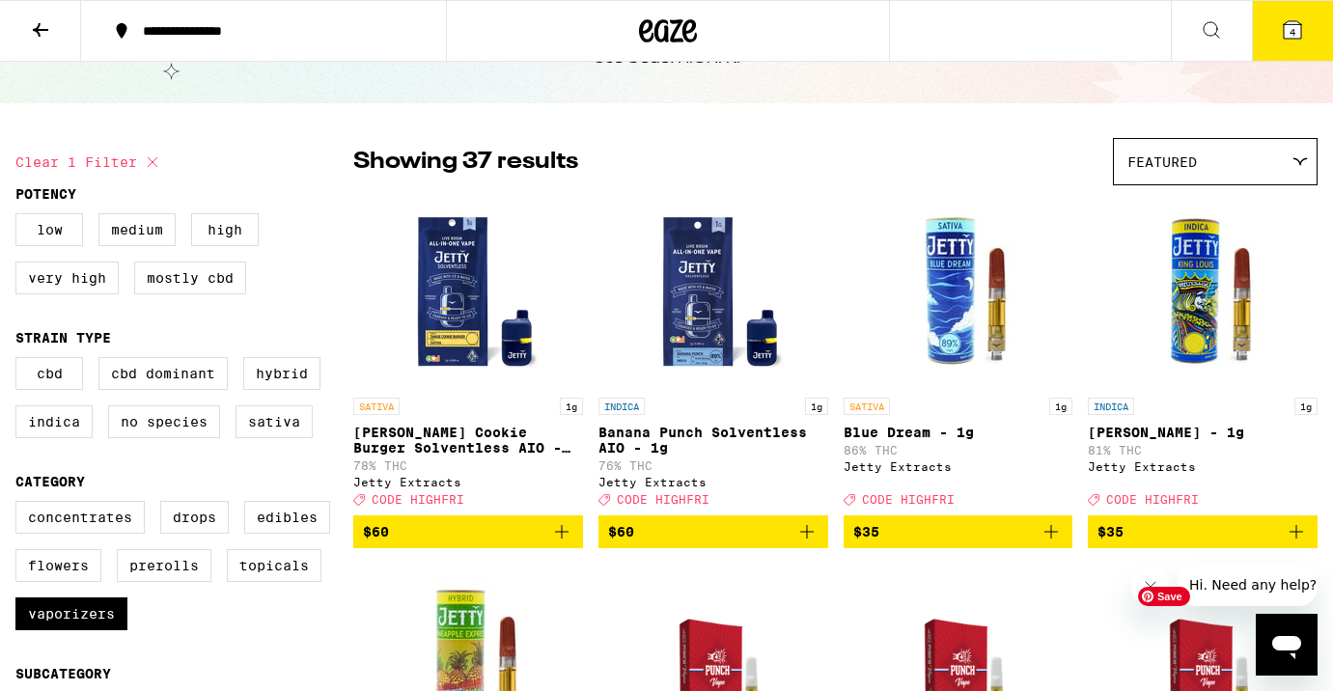
scroll to position [81, 0]
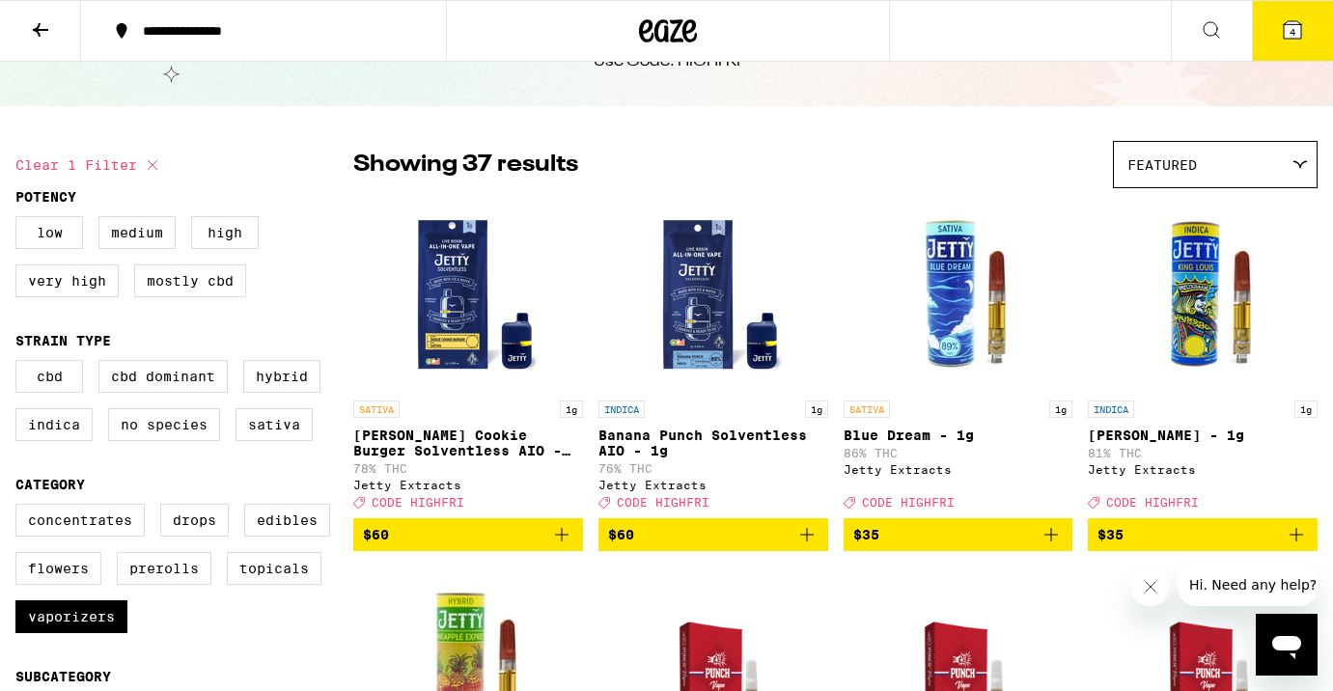
click at [239, 400] on div "CBD CBD Dominant Hybrid Indica No Species Sativa" at bounding box center [184, 408] width 338 height 97
click at [271, 392] on label "Hybrid" at bounding box center [281, 376] width 77 height 33
click at [20, 364] on input "Hybrid" at bounding box center [19, 363] width 1 height 1
checkbox input "true"
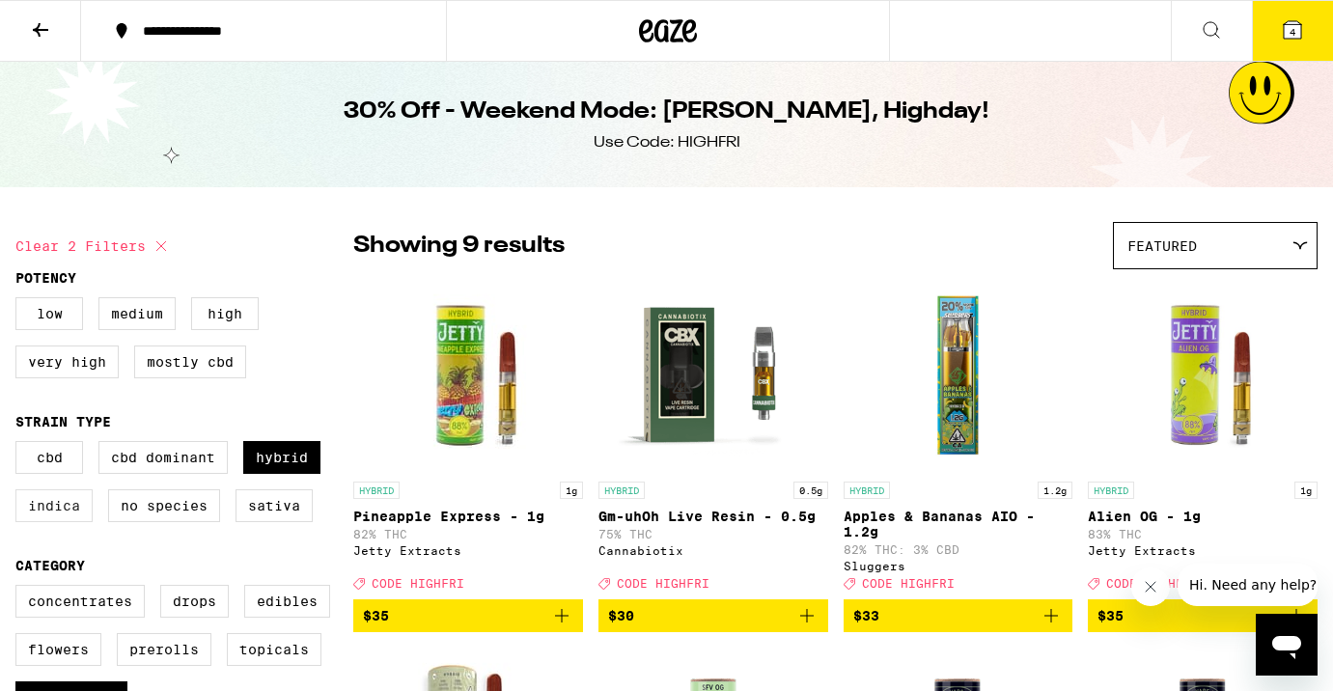
click at [38, 522] on label "Indica" at bounding box center [53, 505] width 77 height 33
click at [20, 445] on input "Indica" at bounding box center [19, 444] width 1 height 1
checkbox input "true"
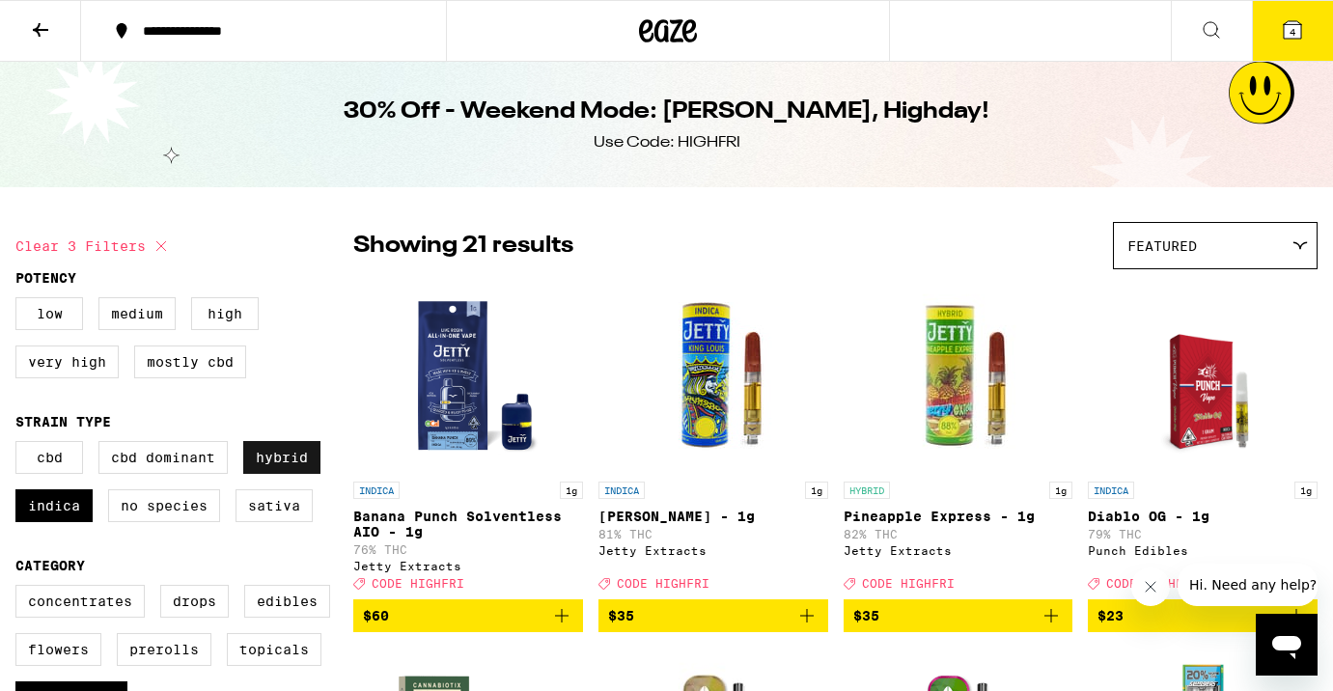
click at [276, 462] on label "Hybrid" at bounding box center [281, 457] width 77 height 33
click at [20, 445] on input "Hybrid" at bounding box center [19, 444] width 1 height 1
checkbox input "false"
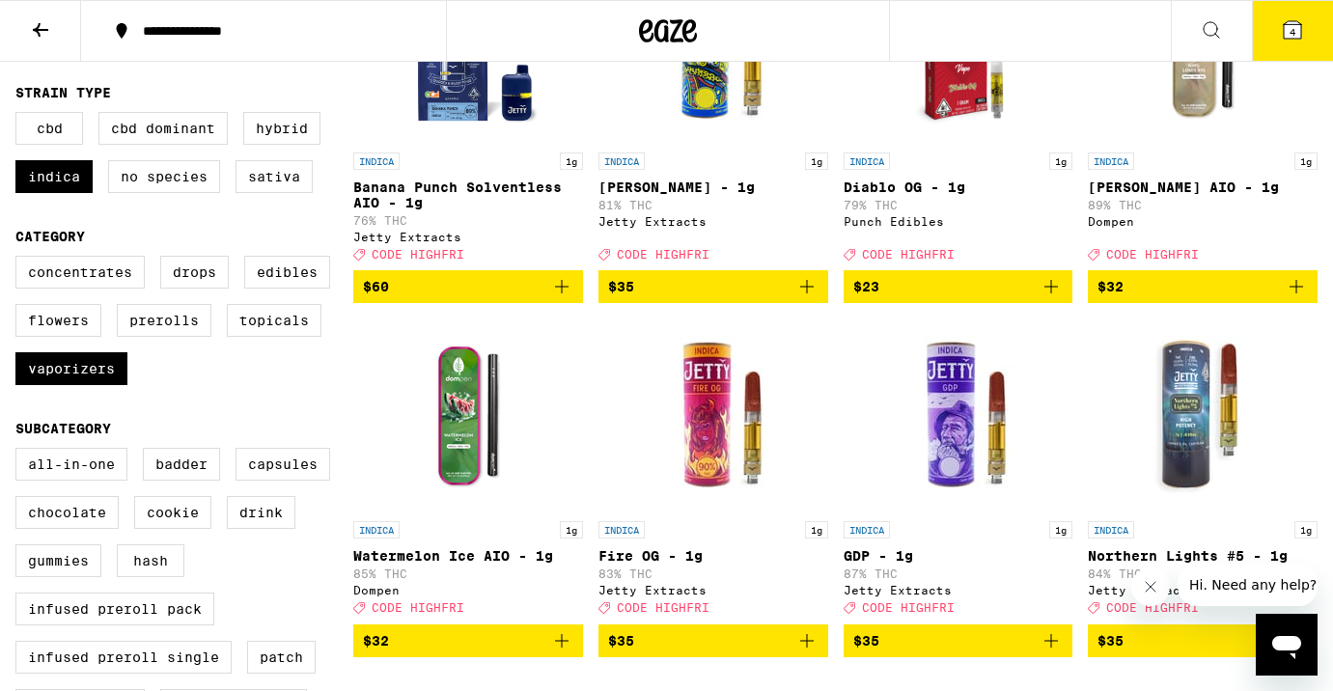
scroll to position [356, 0]
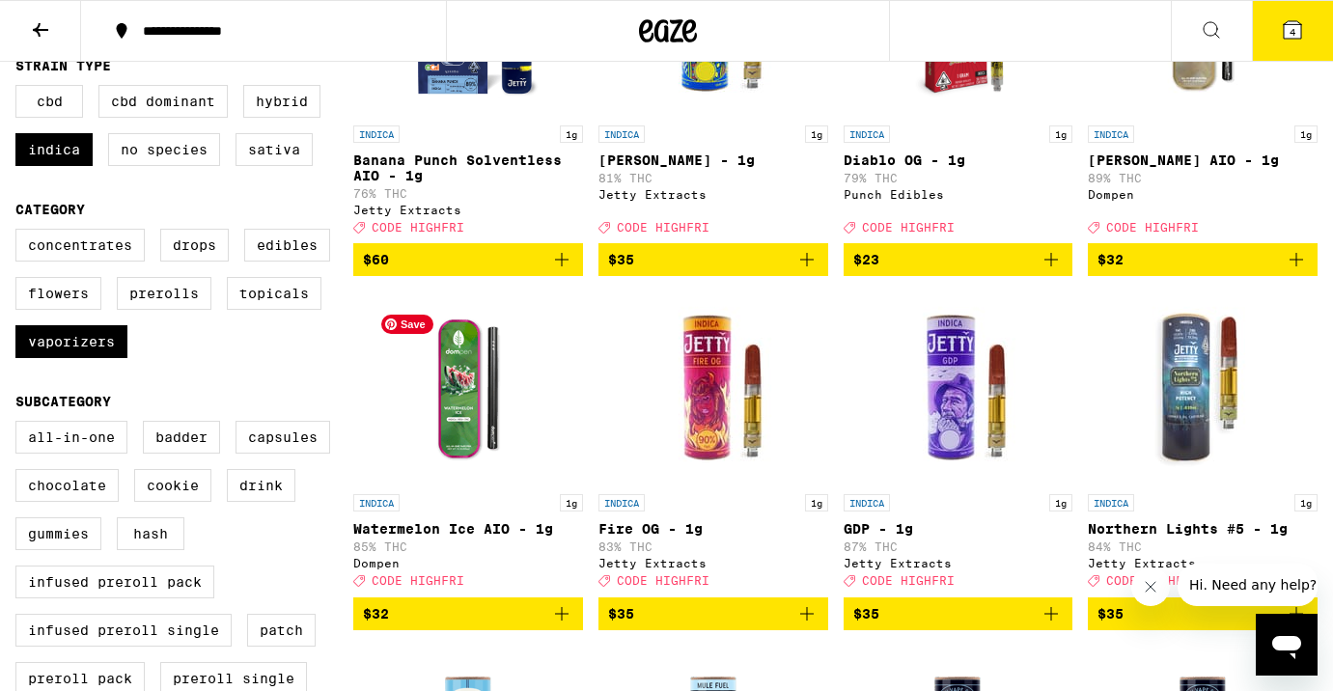
click at [488, 394] on img "Open page for Watermelon Ice AIO - 1g from Dompen" at bounding box center [468, 388] width 193 height 193
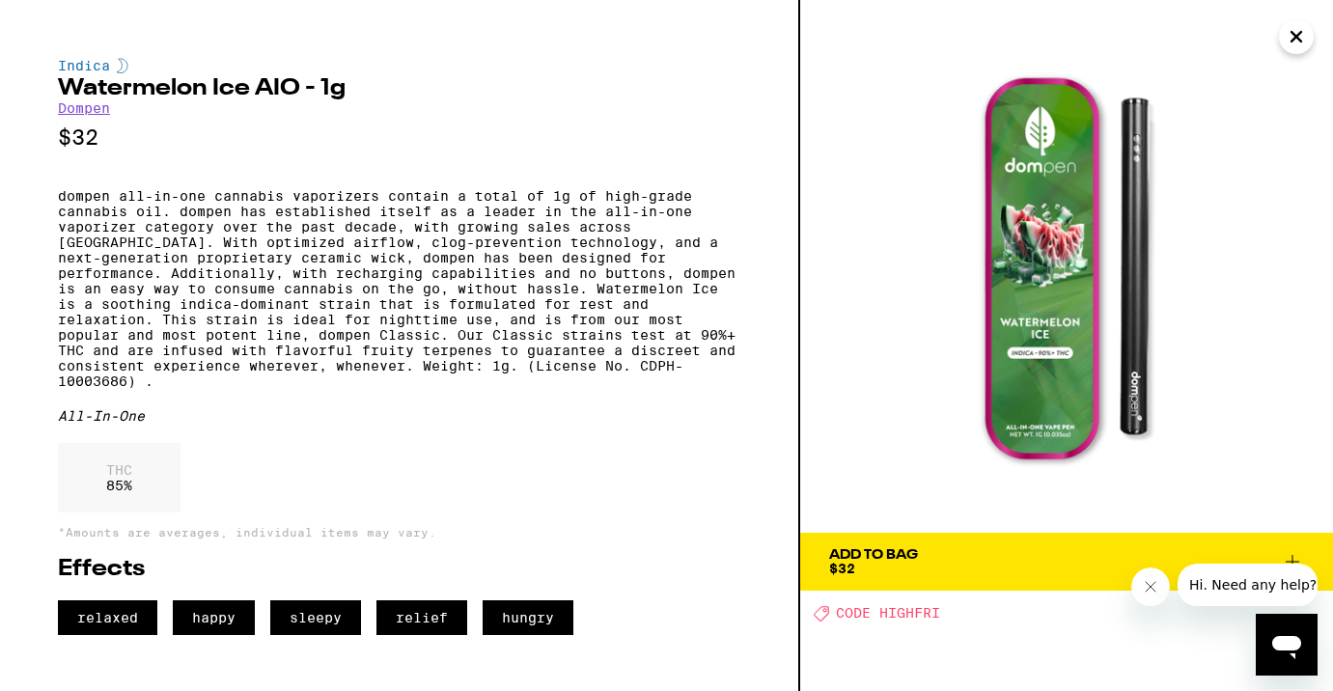
click at [1296, 43] on icon "Close" at bounding box center [1296, 36] width 23 height 29
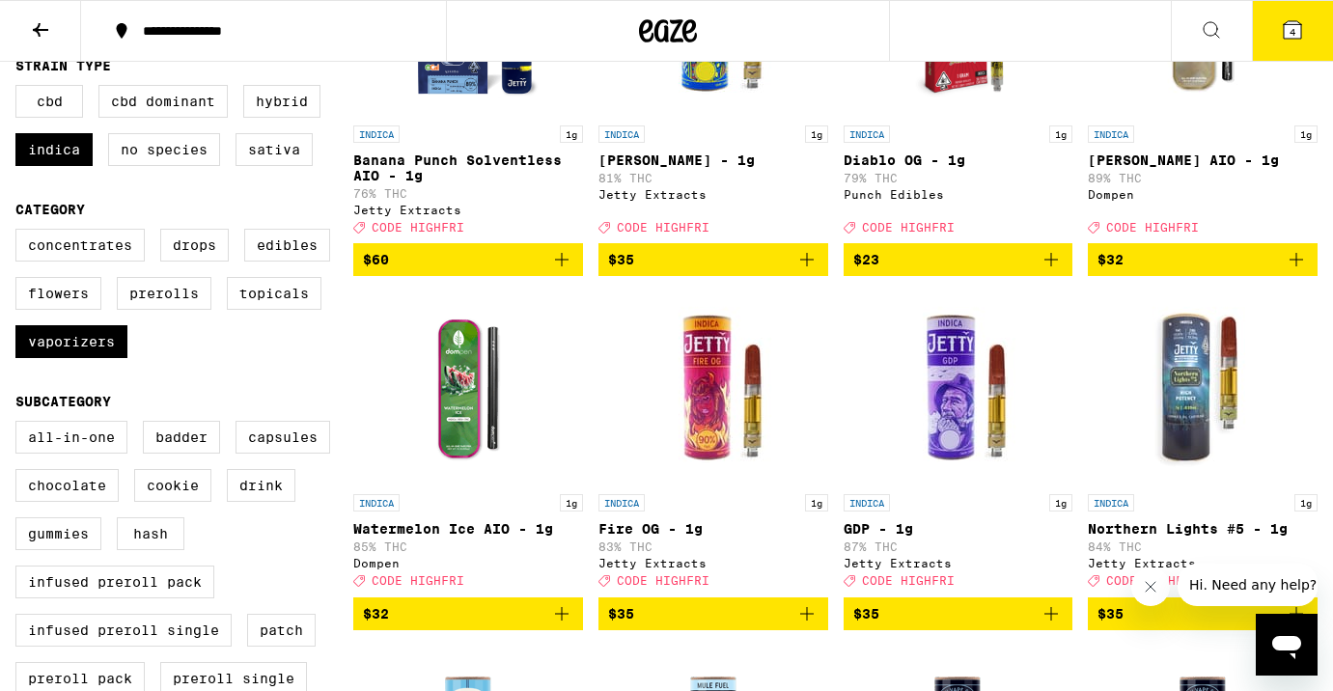
scroll to position [303, 0]
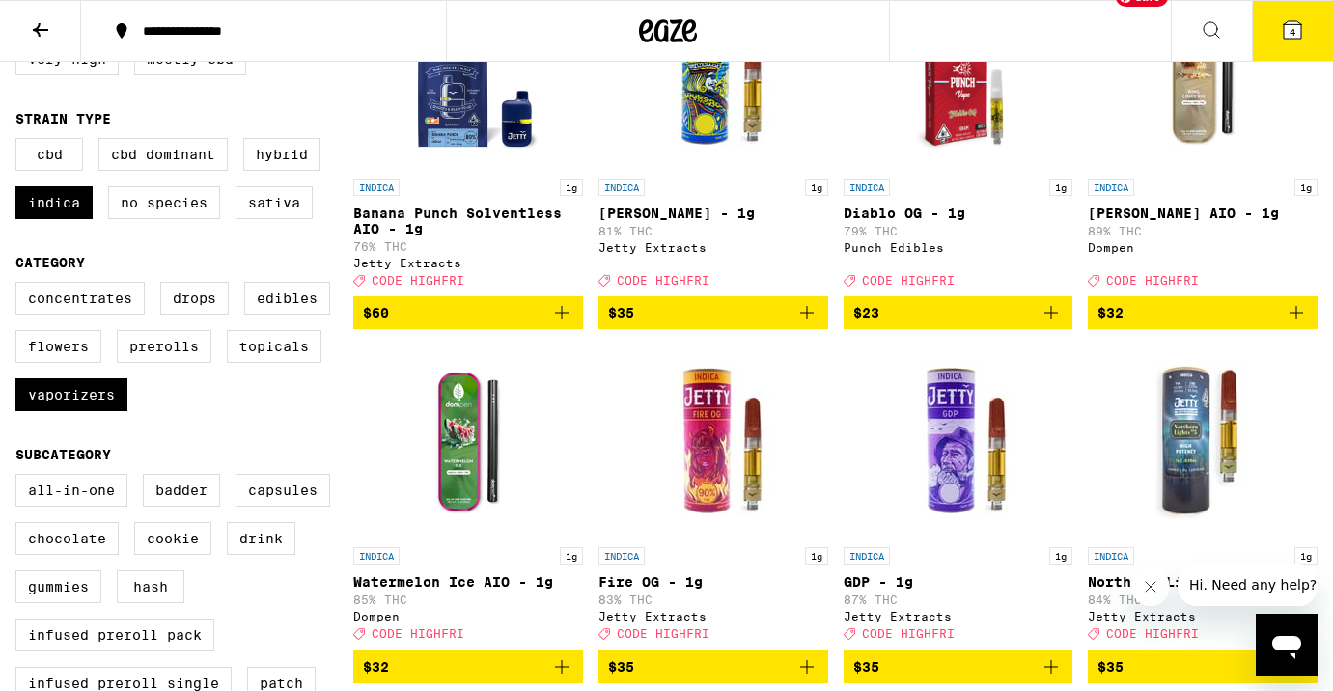
click at [1197, 143] on img "Open page for King Louis XIII AIO - 1g from Dompen" at bounding box center [1202, 72] width 193 height 193
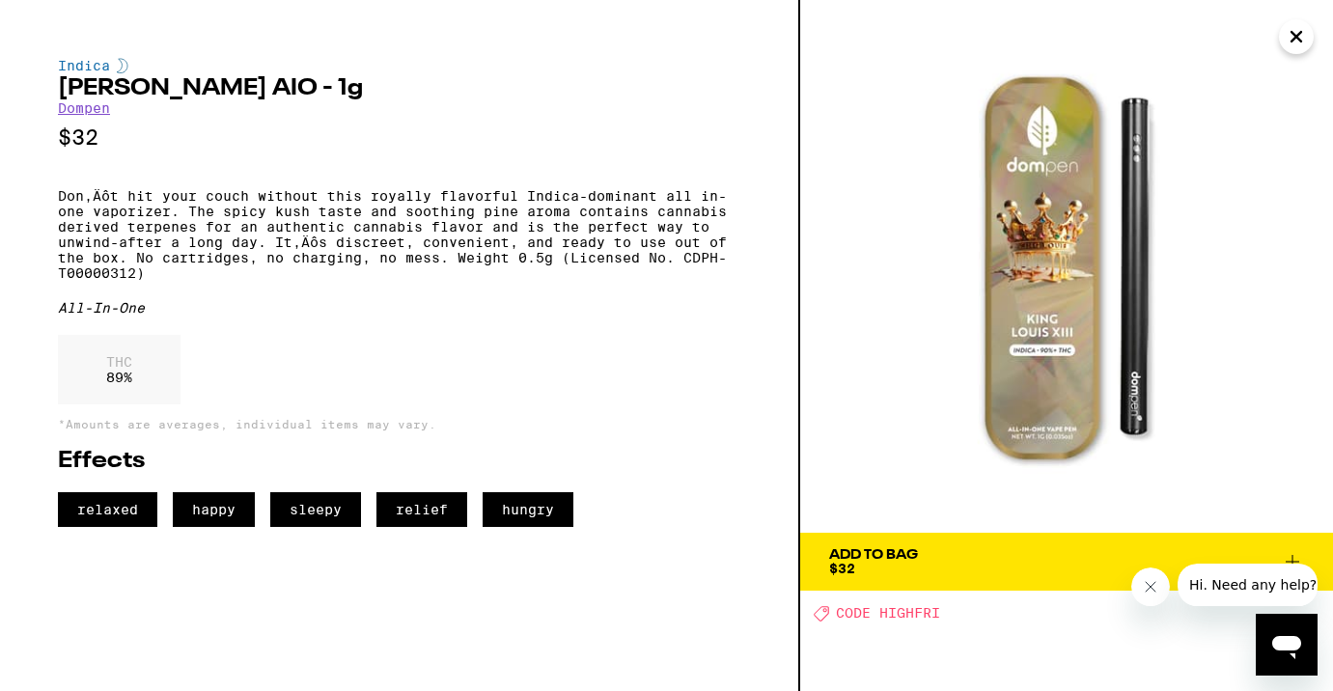
click at [869, 554] on div "Add To Bag" at bounding box center [873, 555] width 89 height 14
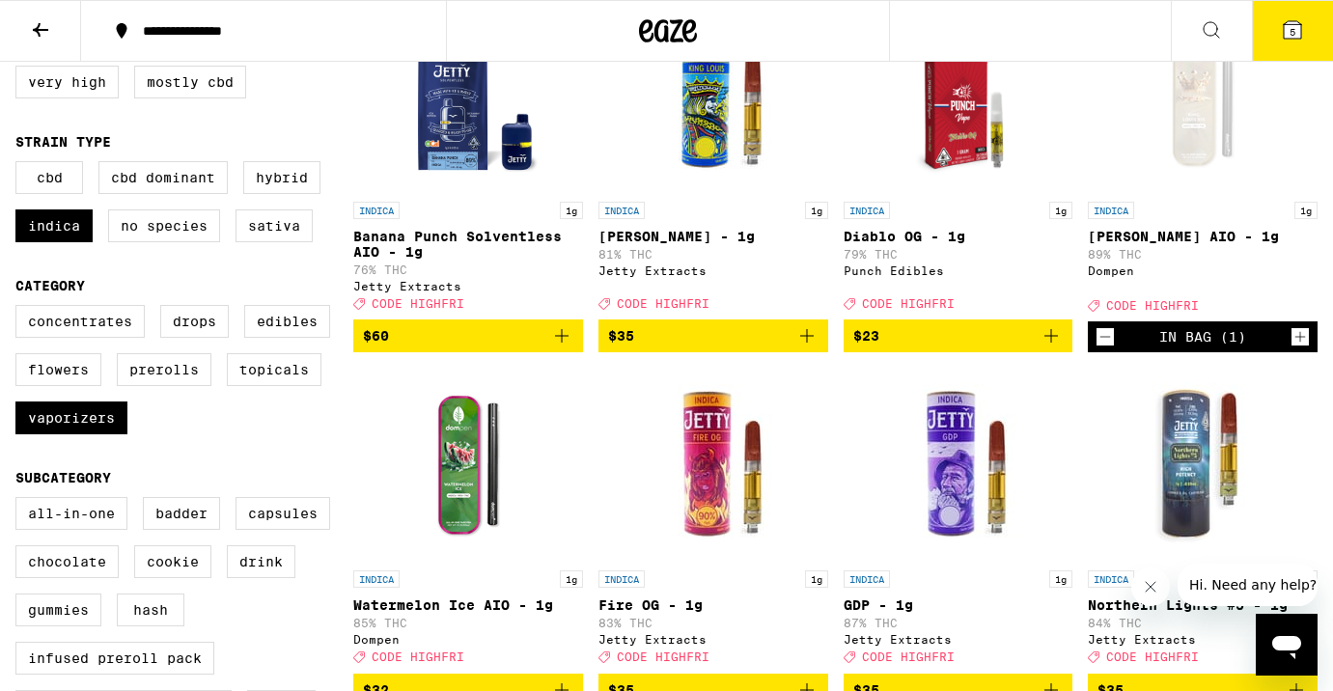
click at [1301, 32] on icon at bounding box center [1292, 29] width 23 height 23
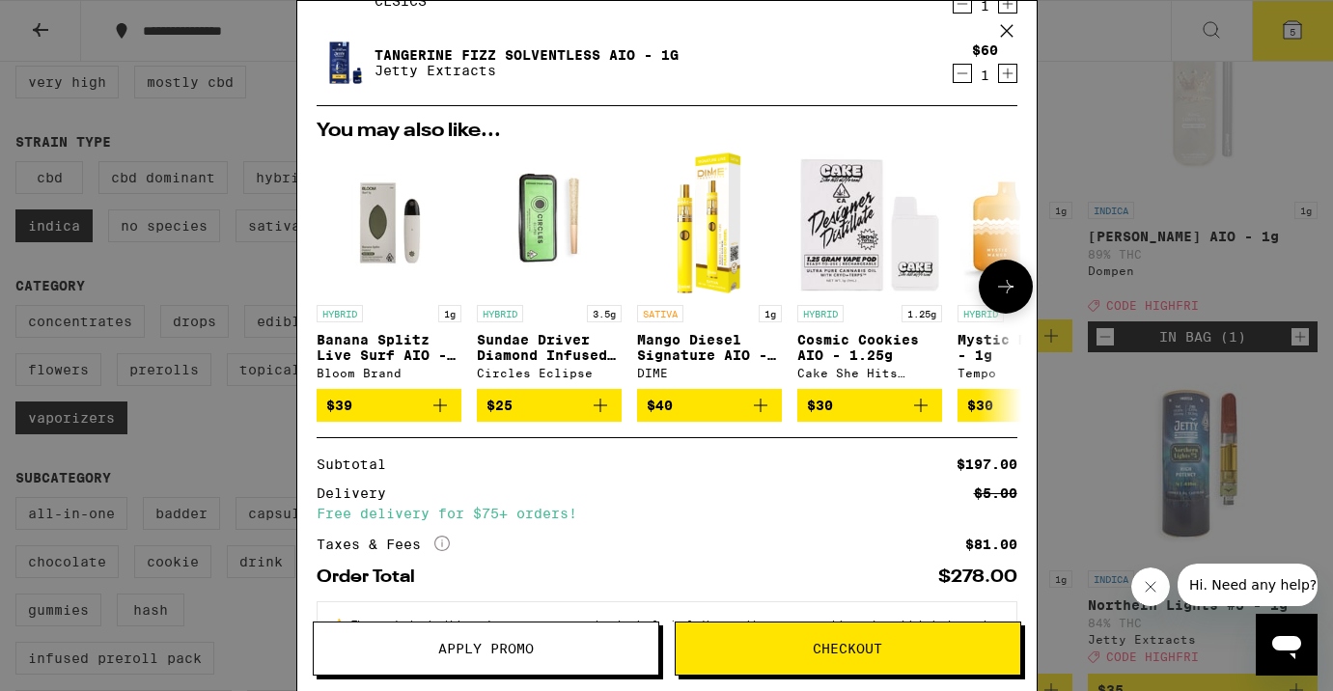
scroll to position [388, 0]
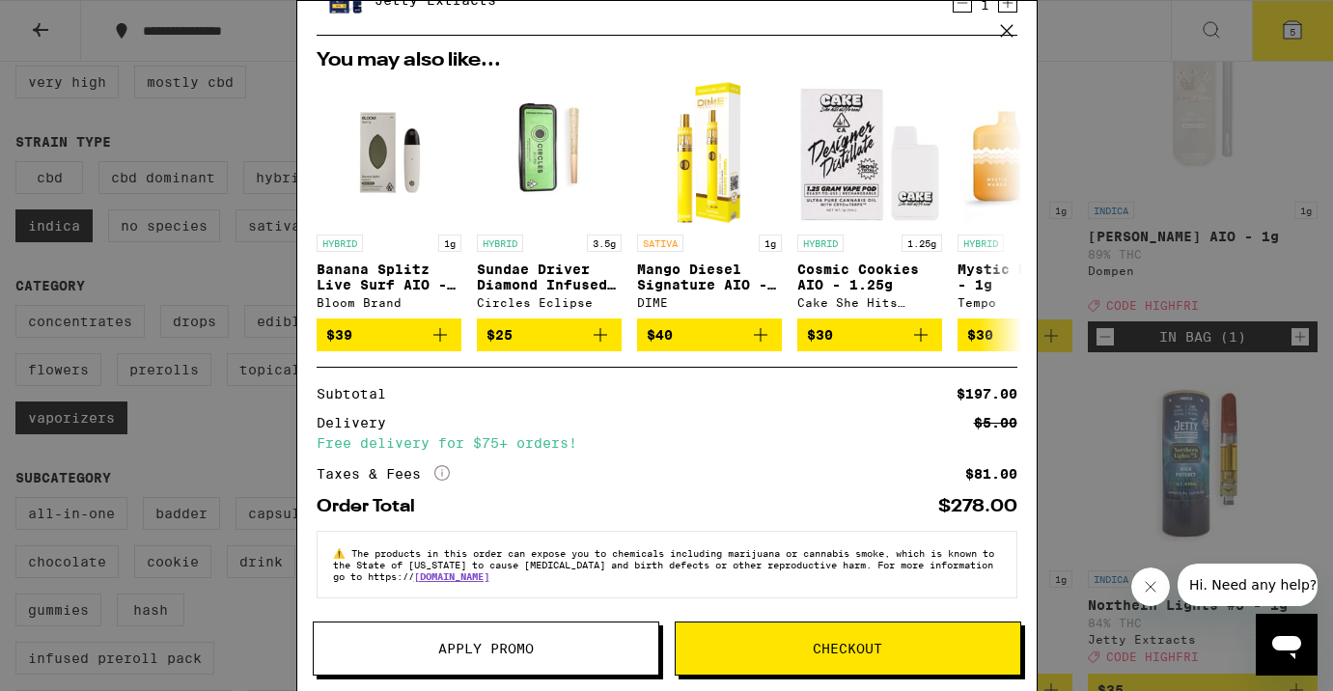
click at [543, 633] on button "Apply Promo" at bounding box center [486, 649] width 347 height 54
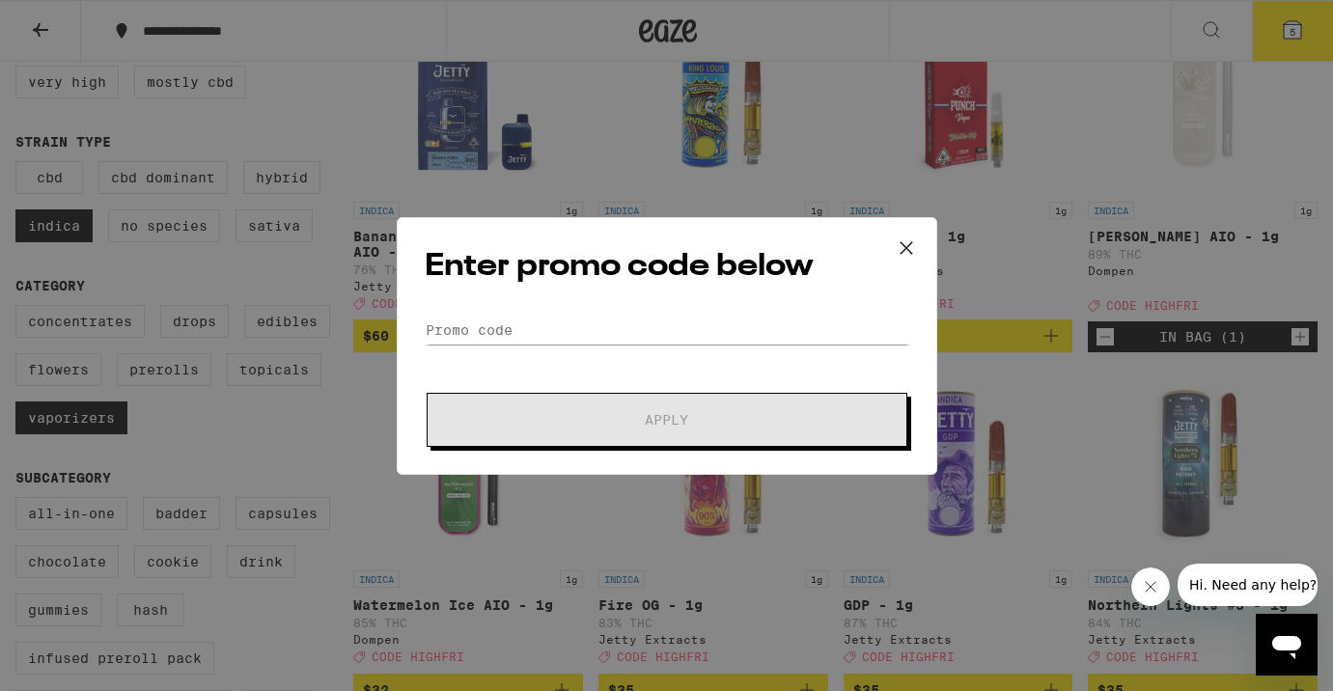
click at [544, 350] on form "Promo Code Apply" at bounding box center [667, 381] width 485 height 131
click at [561, 313] on div "Enter promo code below Promo Code Apply" at bounding box center [667, 346] width 541 height 258
click at [532, 330] on input "Promo Code" at bounding box center [667, 330] width 485 height 29
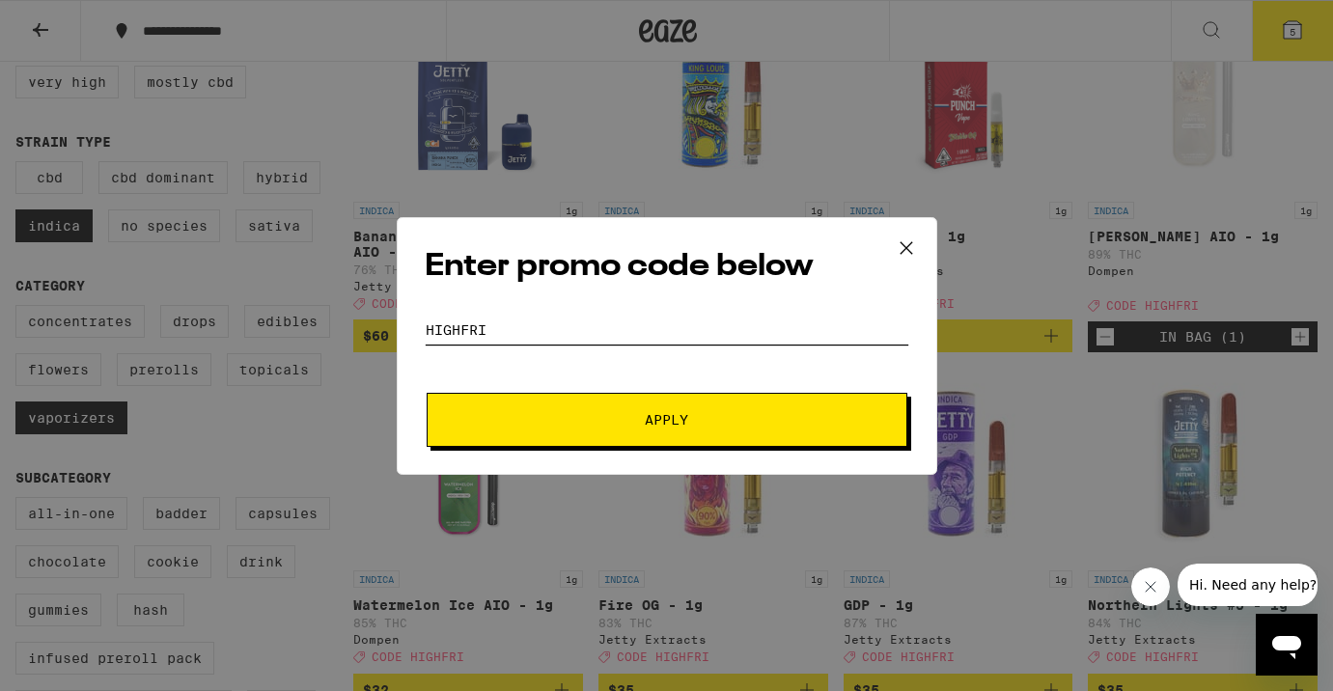
type input "highfri"
click at [427, 393] on button "Apply" at bounding box center [667, 420] width 481 height 54
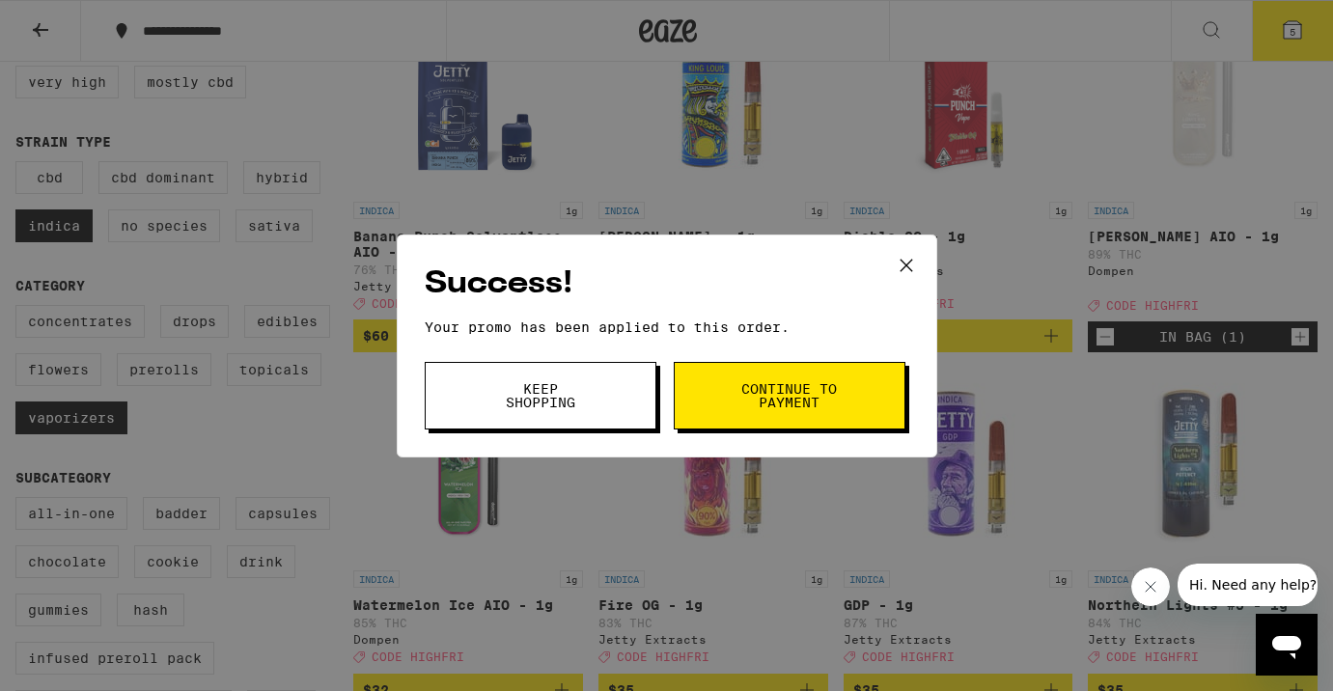
click at [575, 394] on span "Keep Shopping" at bounding box center [540, 395] width 98 height 27
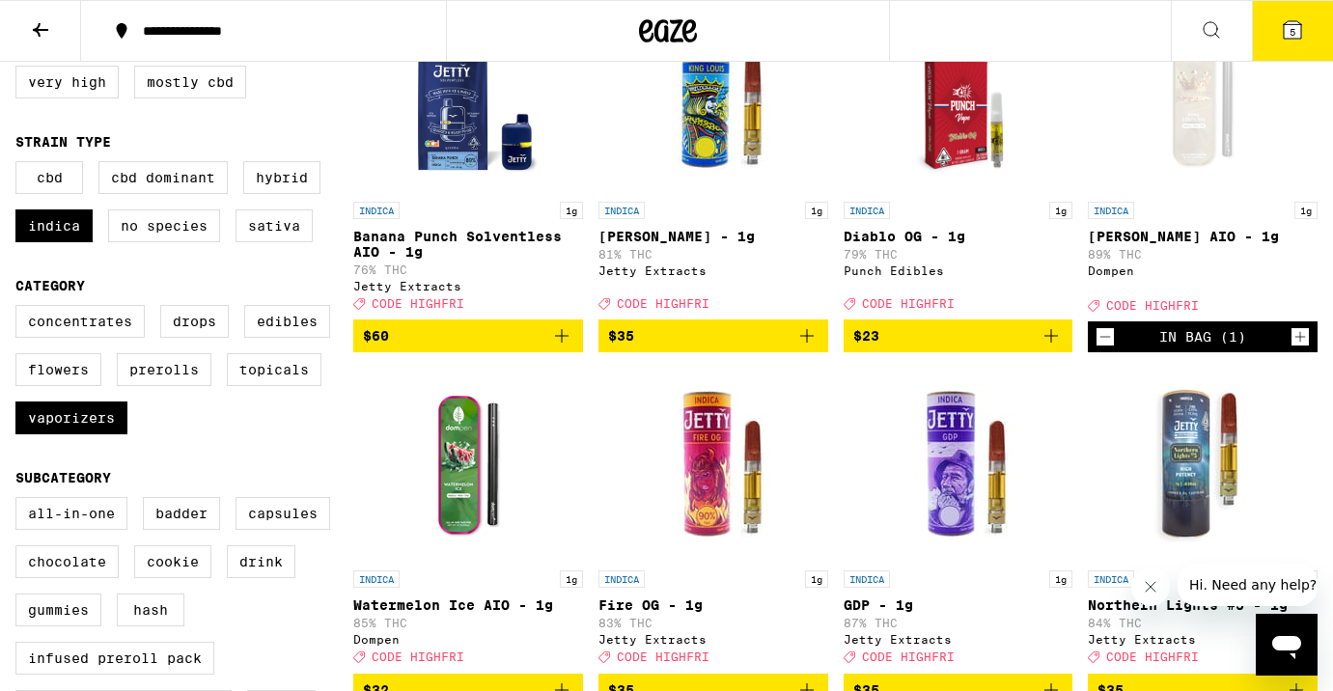
click at [1297, 38] on icon at bounding box center [1292, 29] width 17 height 17
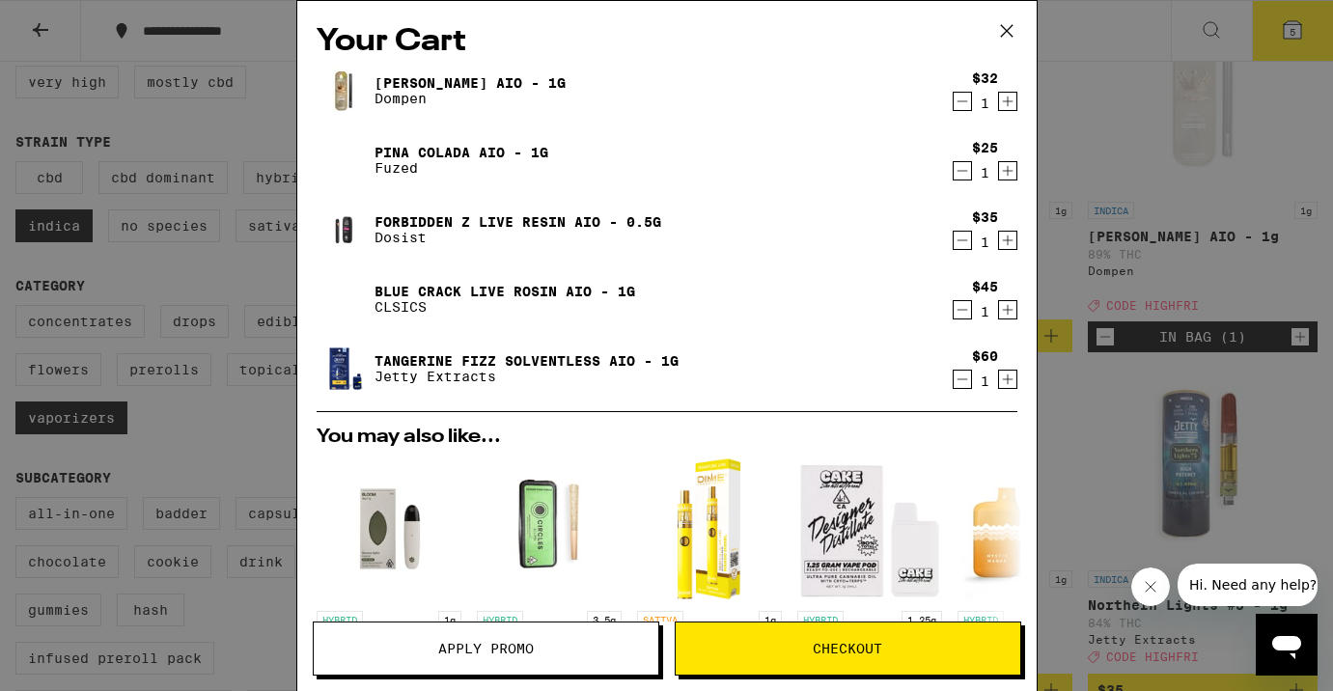
click at [961, 240] on icon "Decrement" at bounding box center [962, 240] width 17 height 23
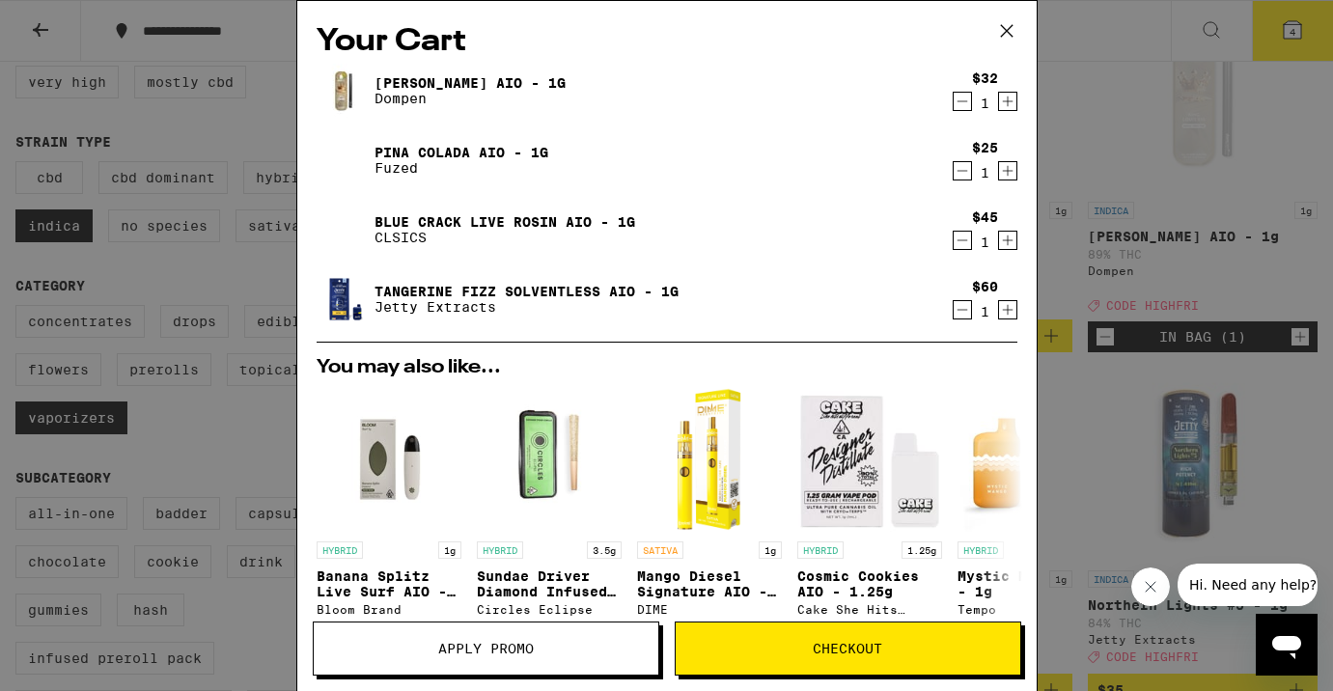
click at [959, 237] on icon "Decrement" at bounding box center [962, 240] width 17 height 23
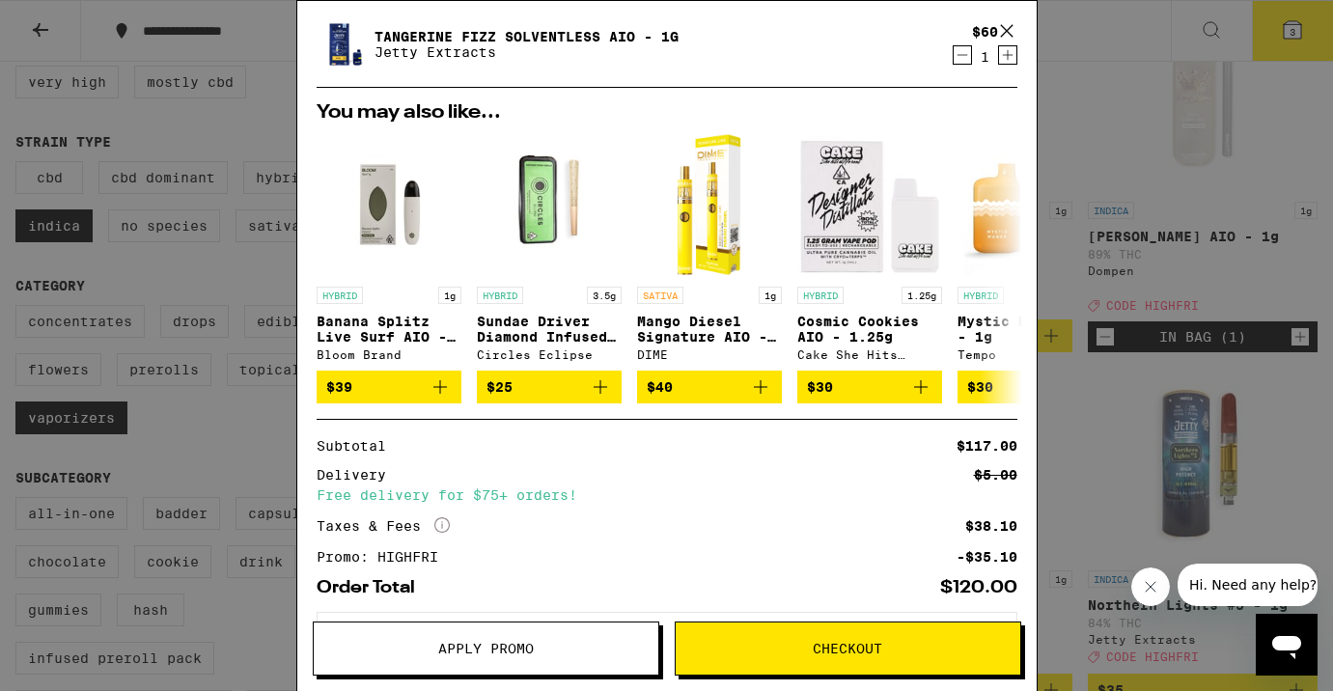
scroll to position [278, 0]
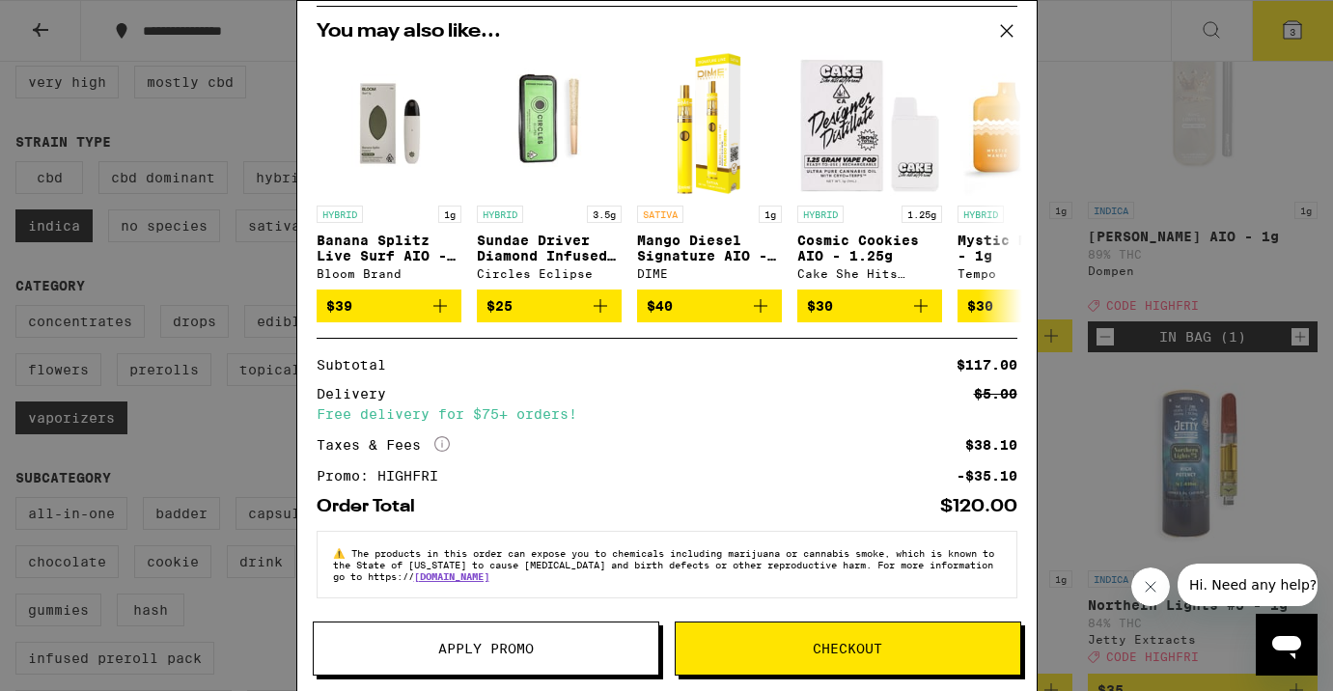
click at [811, 644] on span "Checkout" at bounding box center [848, 649] width 345 height 14
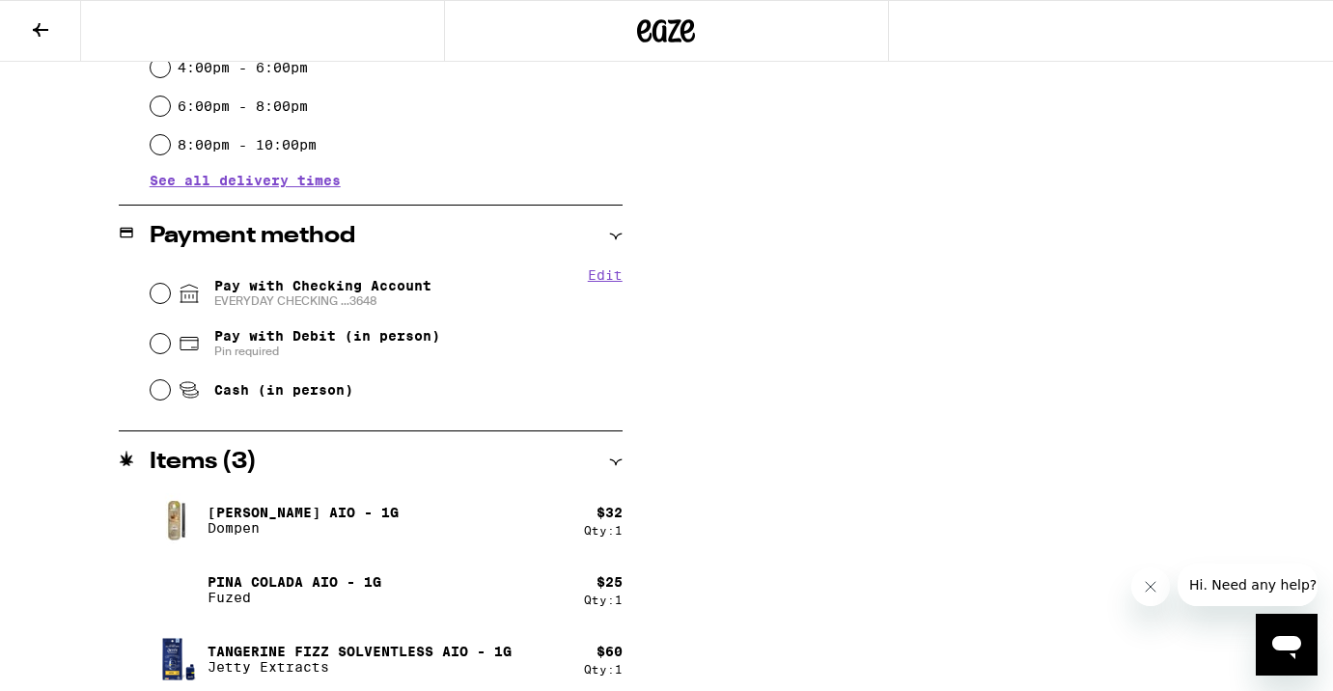
scroll to position [664, 0]
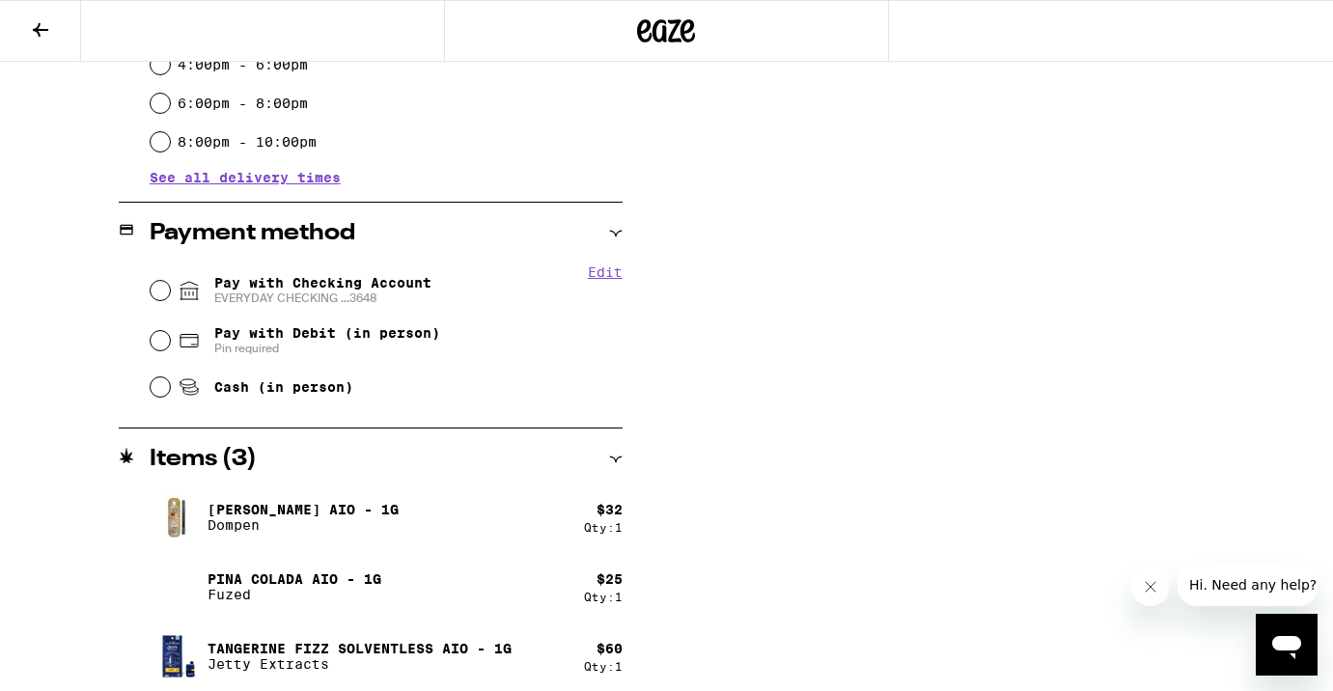
click at [611, 271] on button "Edit" at bounding box center [605, 272] width 35 height 15
click at [461, 300] on button "Remove Account" at bounding box center [441, 298] width 108 height 13
click at [297, 282] on span "Pay with Checking Account You will be redirected to link your bank" at bounding box center [322, 290] width 217 height 31
click at [170, 282] on input "Pay with Checking Account You will be redirected to link your bank" at bounding box center [160, 290] width 19 height 19
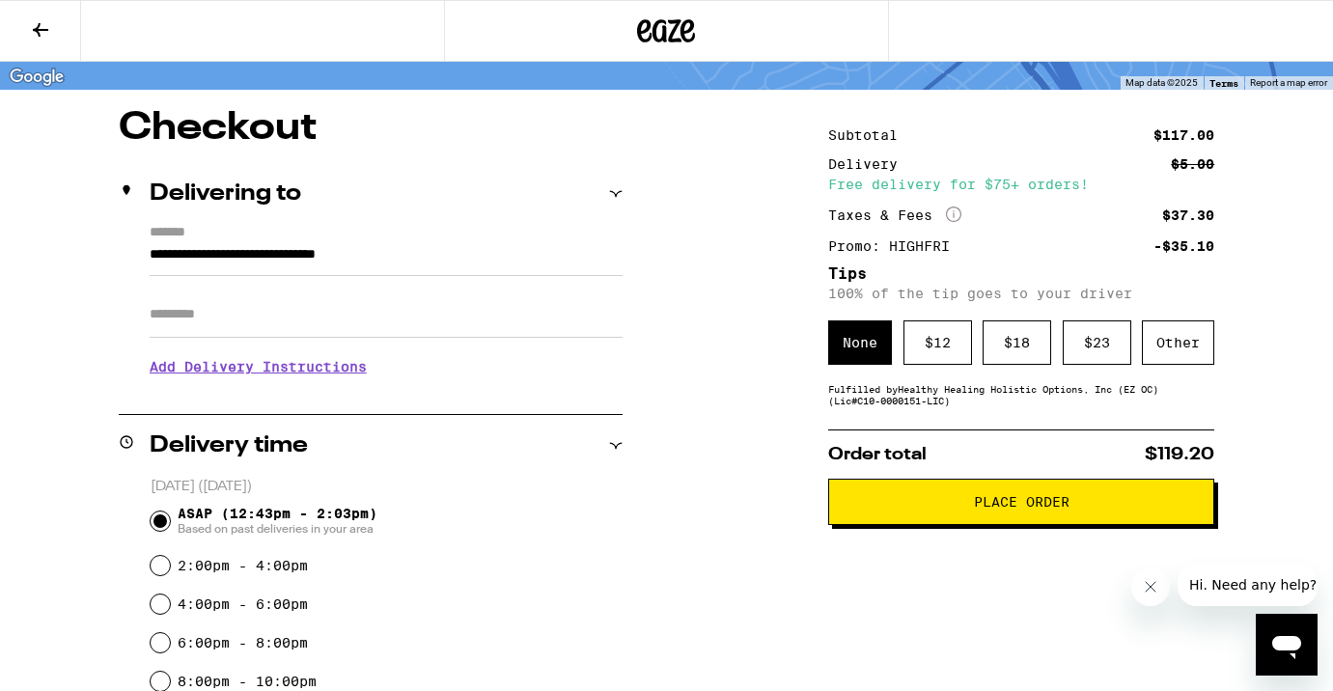
scroll to position [0, 0]
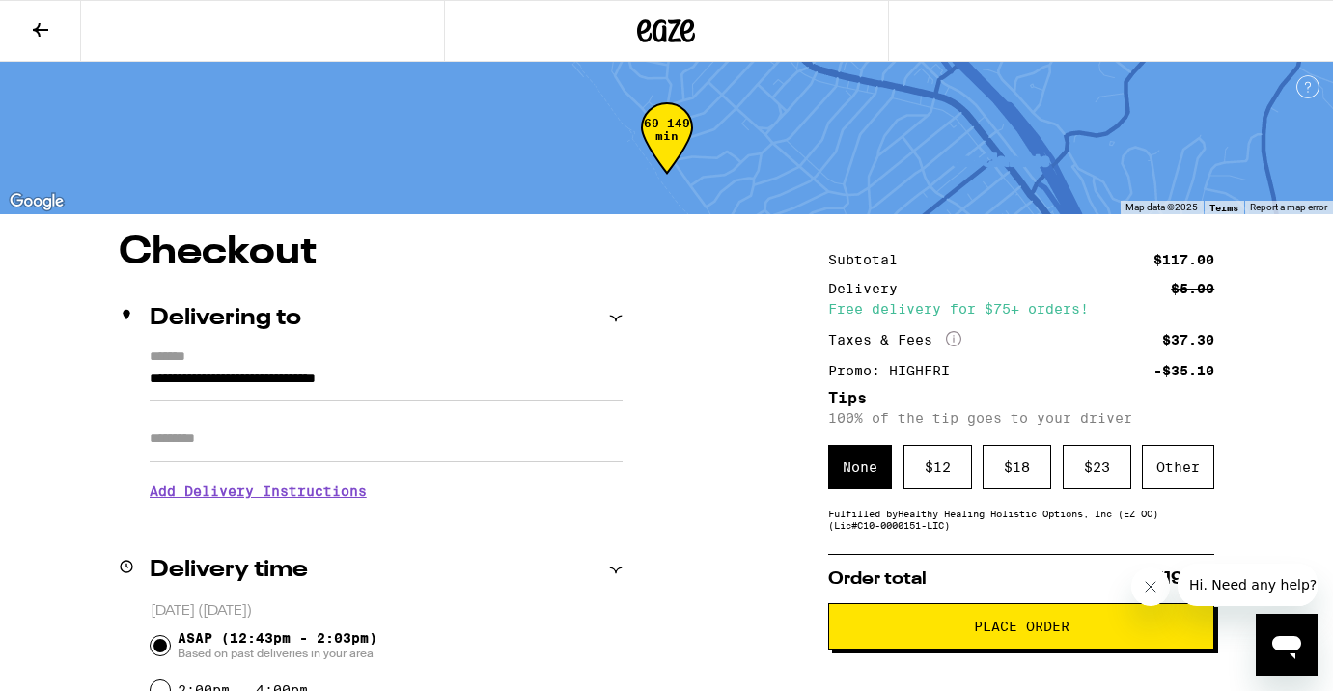
click at [670, 52] on div at bounding box center [666, 31] width 444 height 62
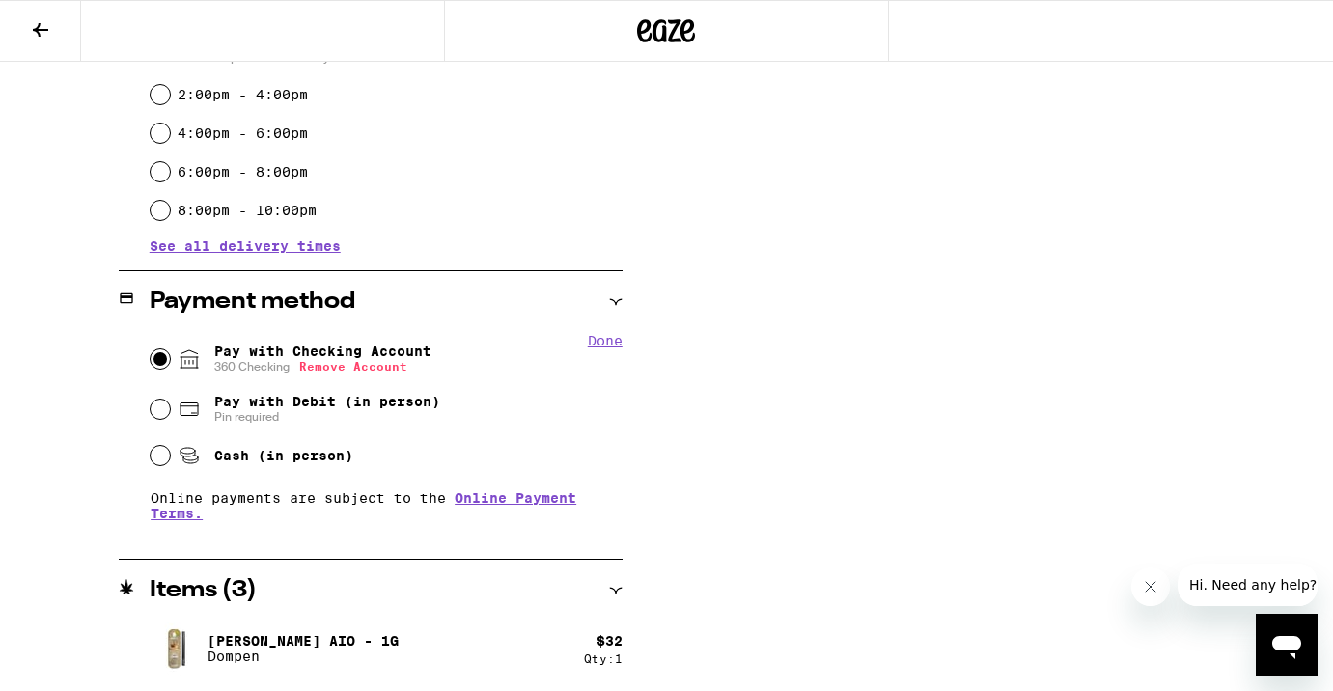
scroll to position [611, 0]
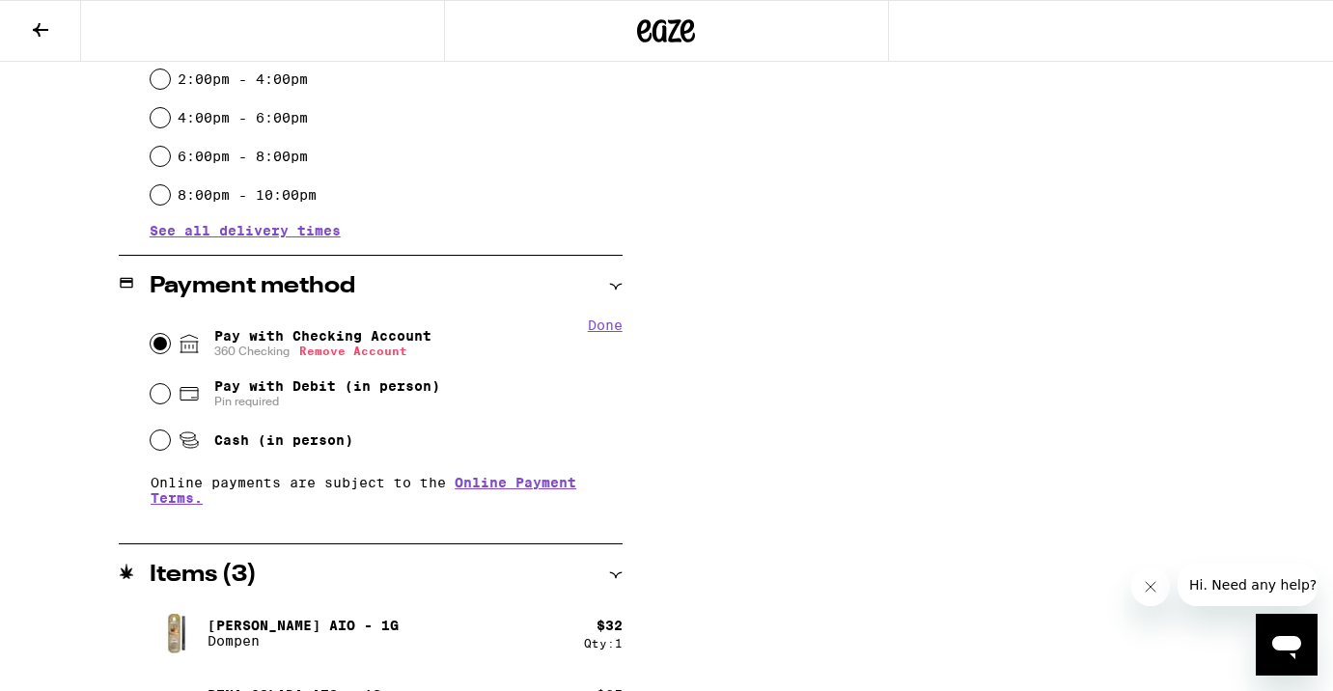
click at [604, 331] on button "Done" at bounding box center [605, 325] width 35 height 15
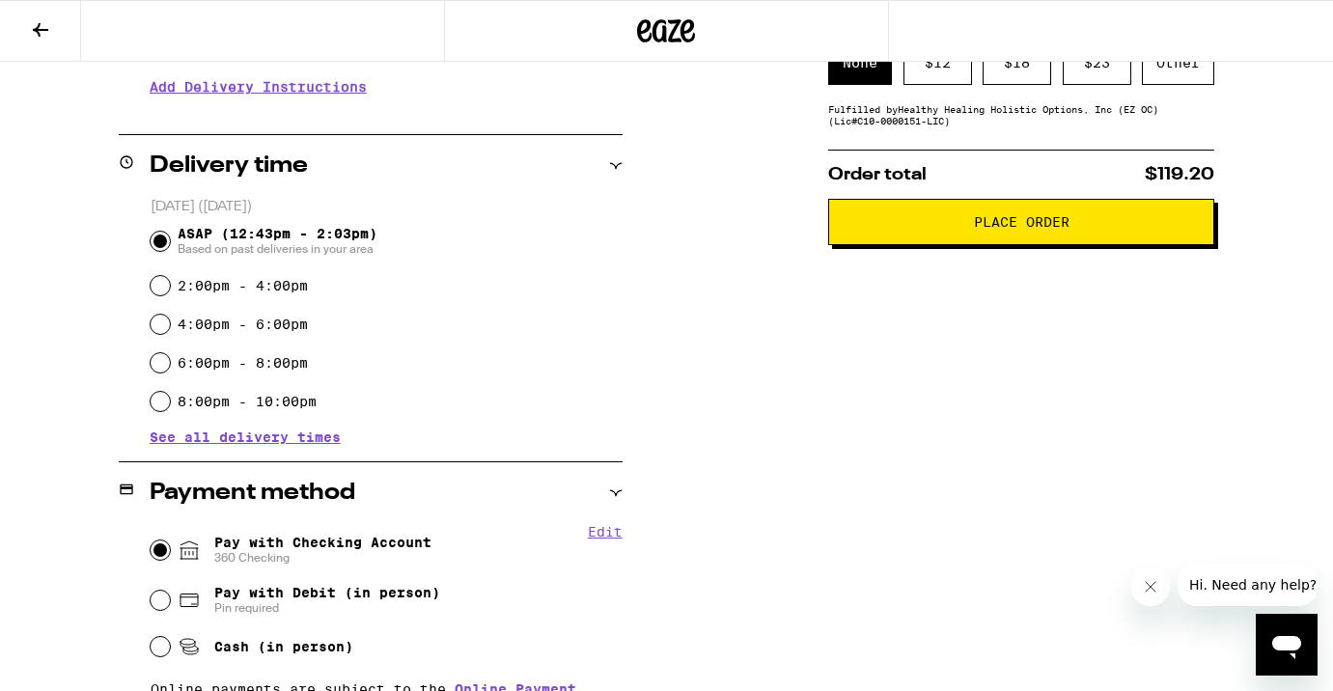
scroll to position [0, 0]
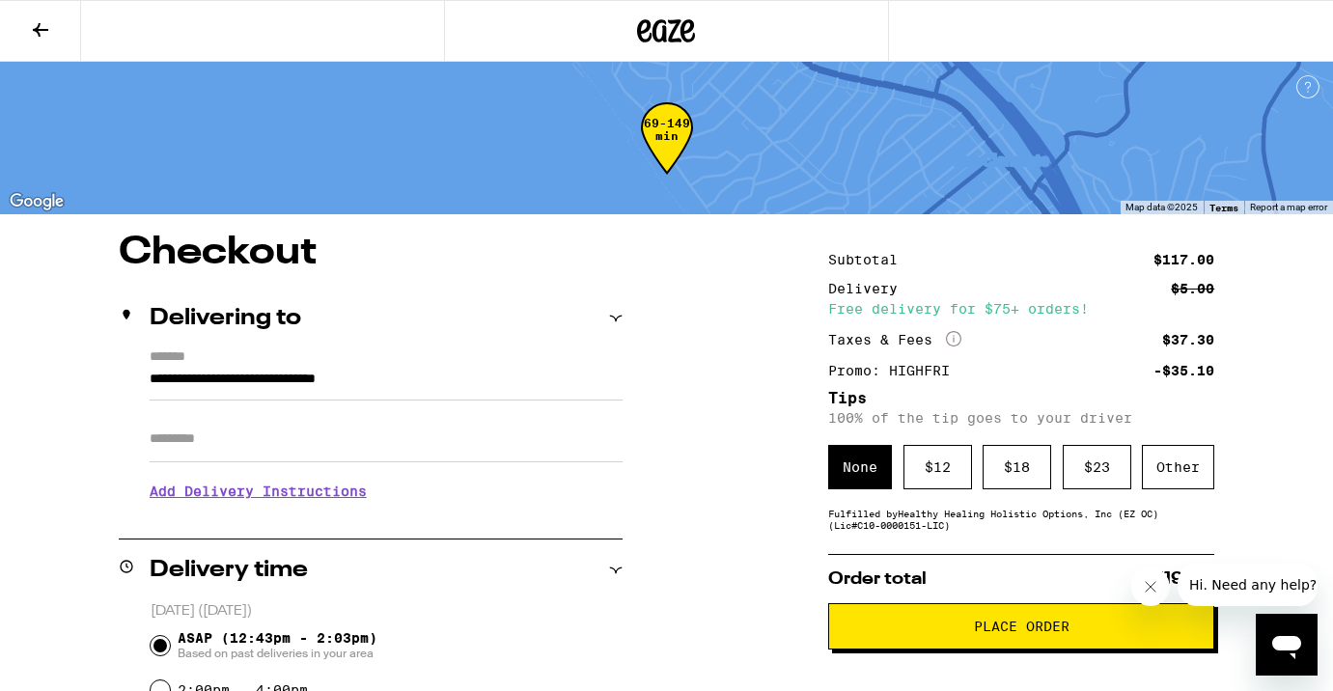
click at [52, 33] on button at bounding box center [40, 31] width 81 height 61
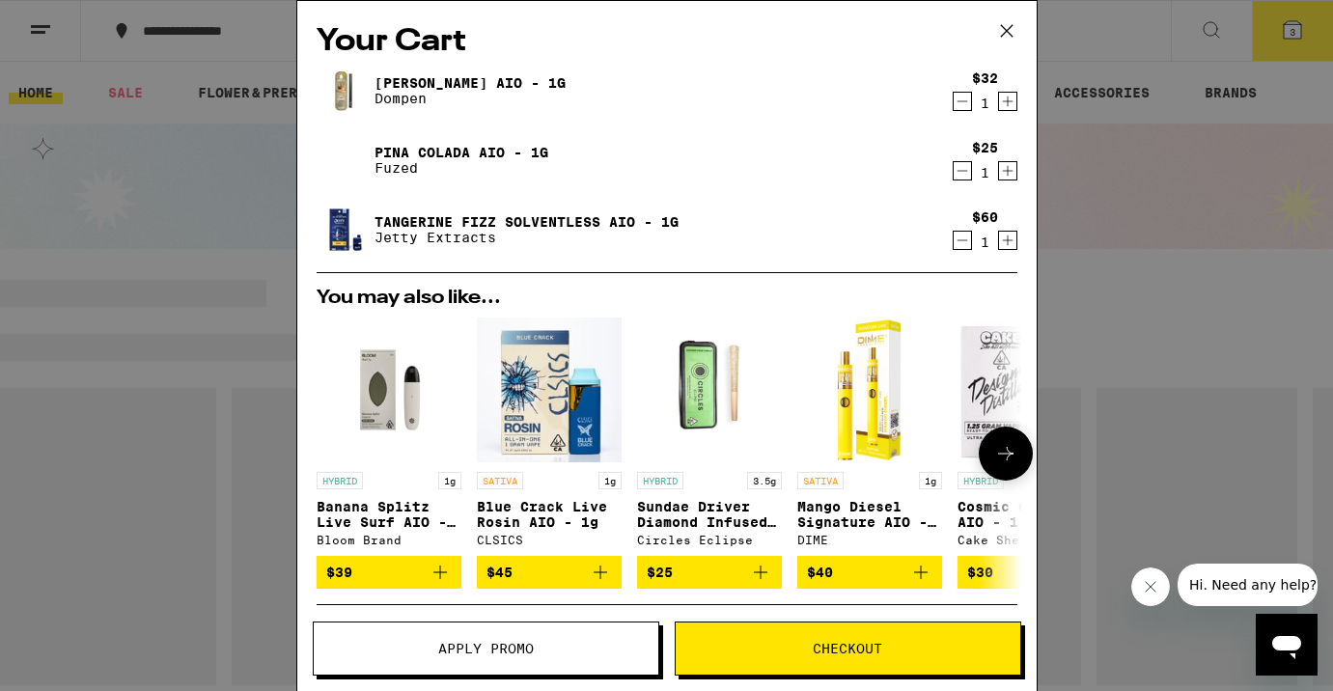
scroll to position [278, 0]
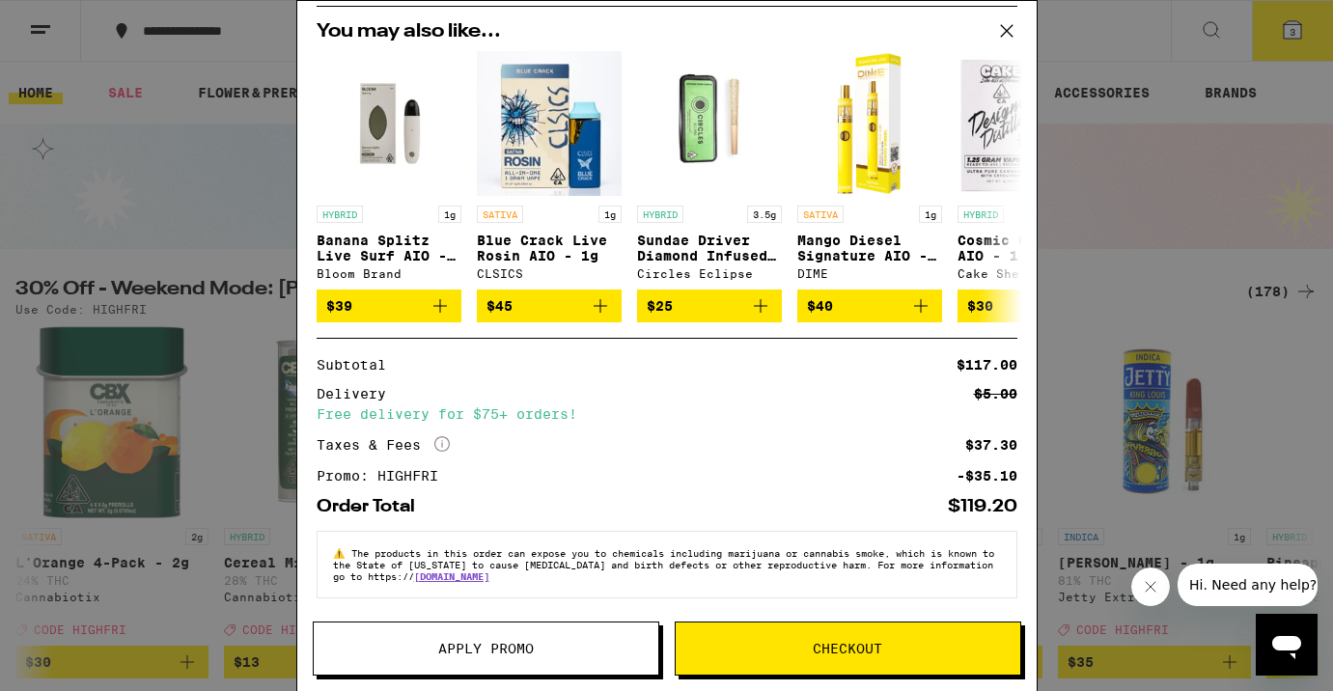
click at [1184, 280] on div "Your Cart [PERSON_NAME] AIO - 1g Dompen $32 1 [PERSON_NAME] Colada AIO - 1g Fuz…" at bounding box center [666, 345] width 1333 height 691
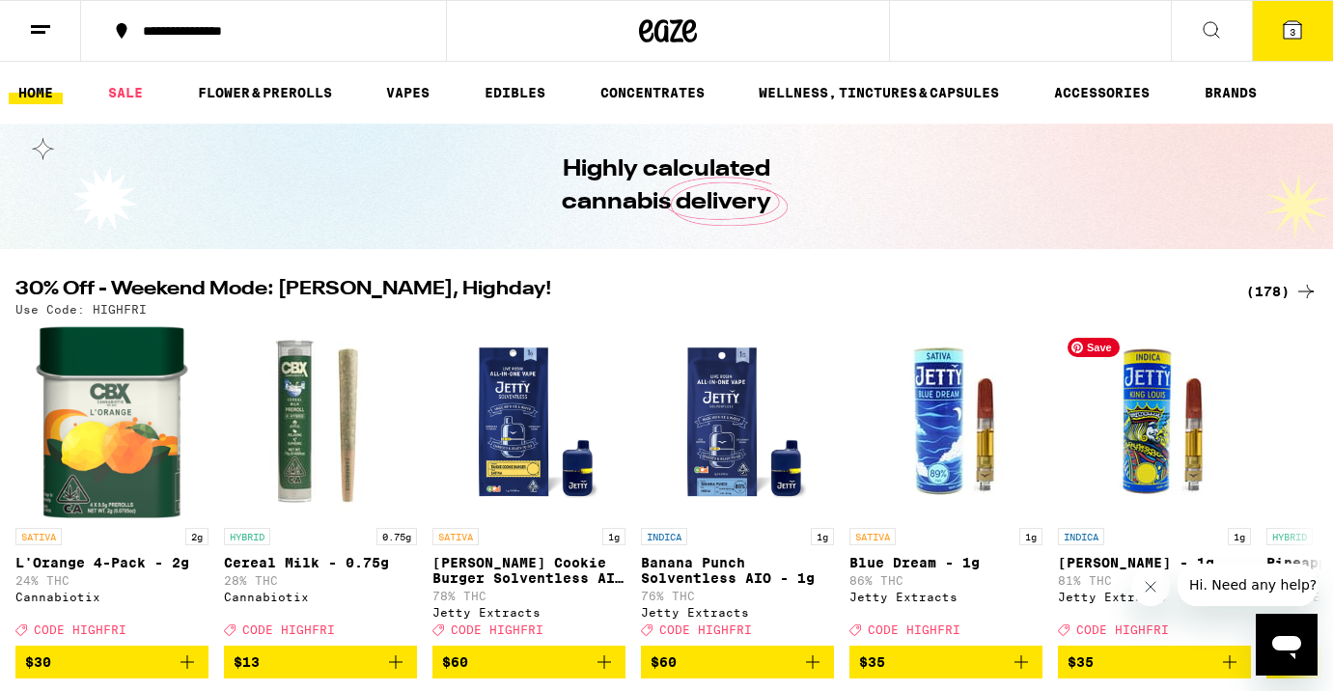
click at [1265, 296] on div "(178)" at bounding box center [1281, 291] width 71 height 23
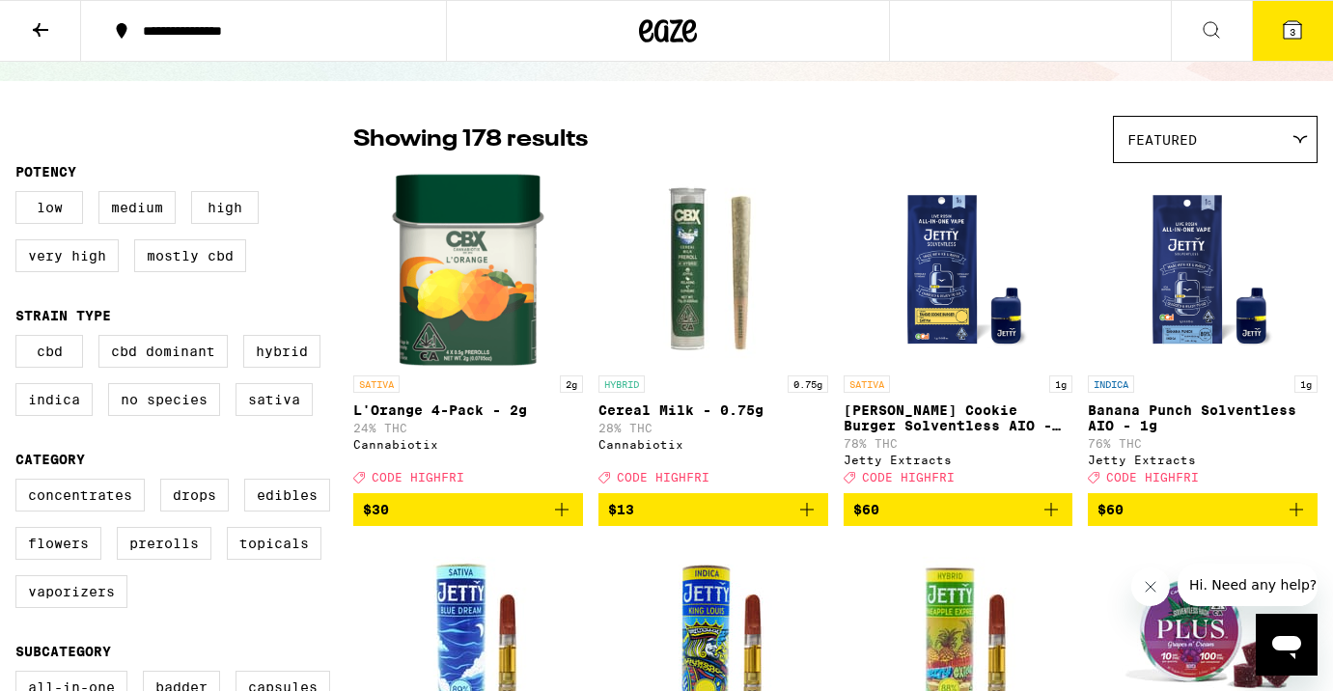
scroll to position [113, 0]
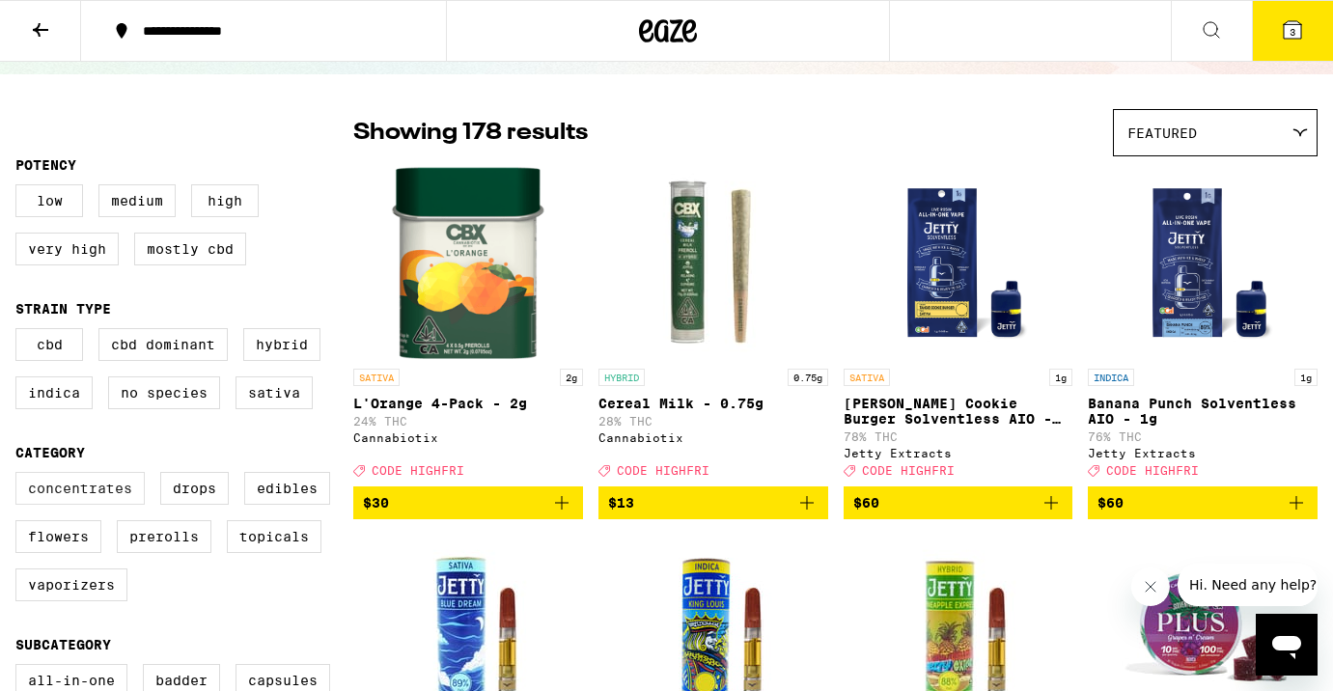
click at [102, 505] on label "Concentrates" at bounding box center [79, 488] width 129 height 33
click at [20, 476] on input "Concentrates" at bounding box center [19, 475] width 1 height 1
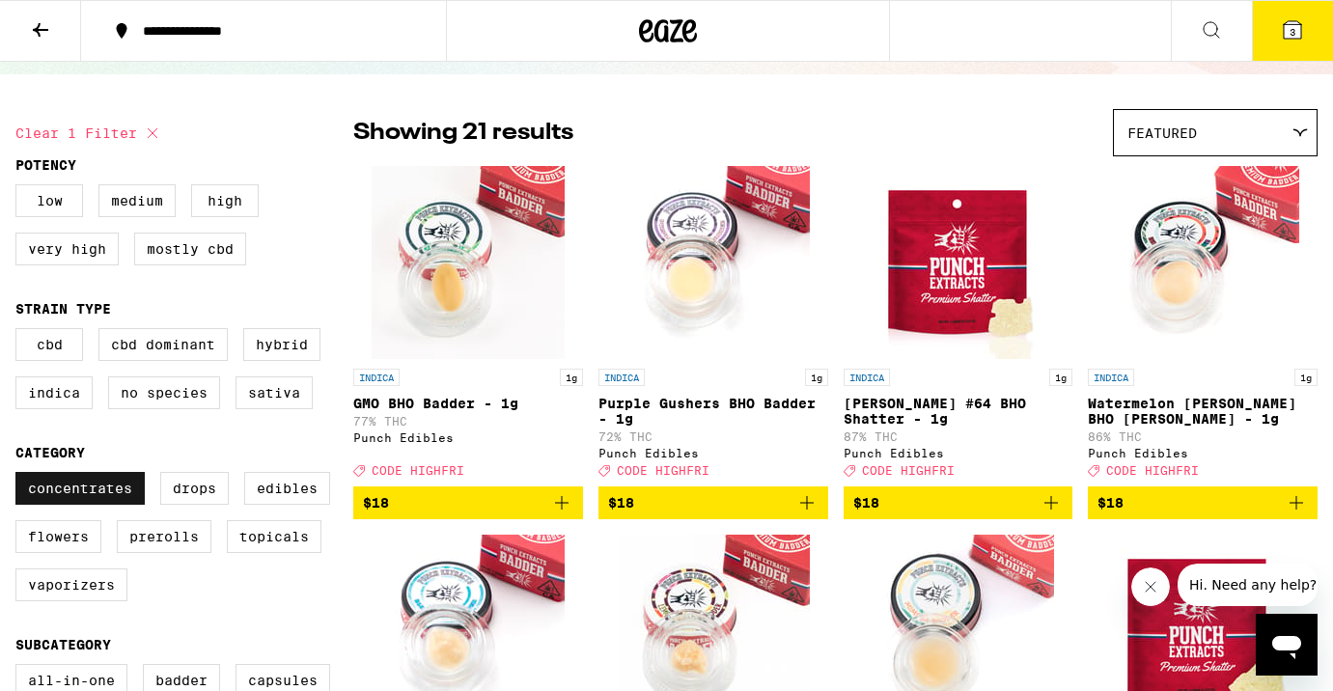
click at [102, 505] on label "Concentrates" at bounding box center [79, 488] width 129 height 33
click at [20, 476] on input "Concentrates" at bounding box center [19, 475] width 1 height 1
checkbox input "false"
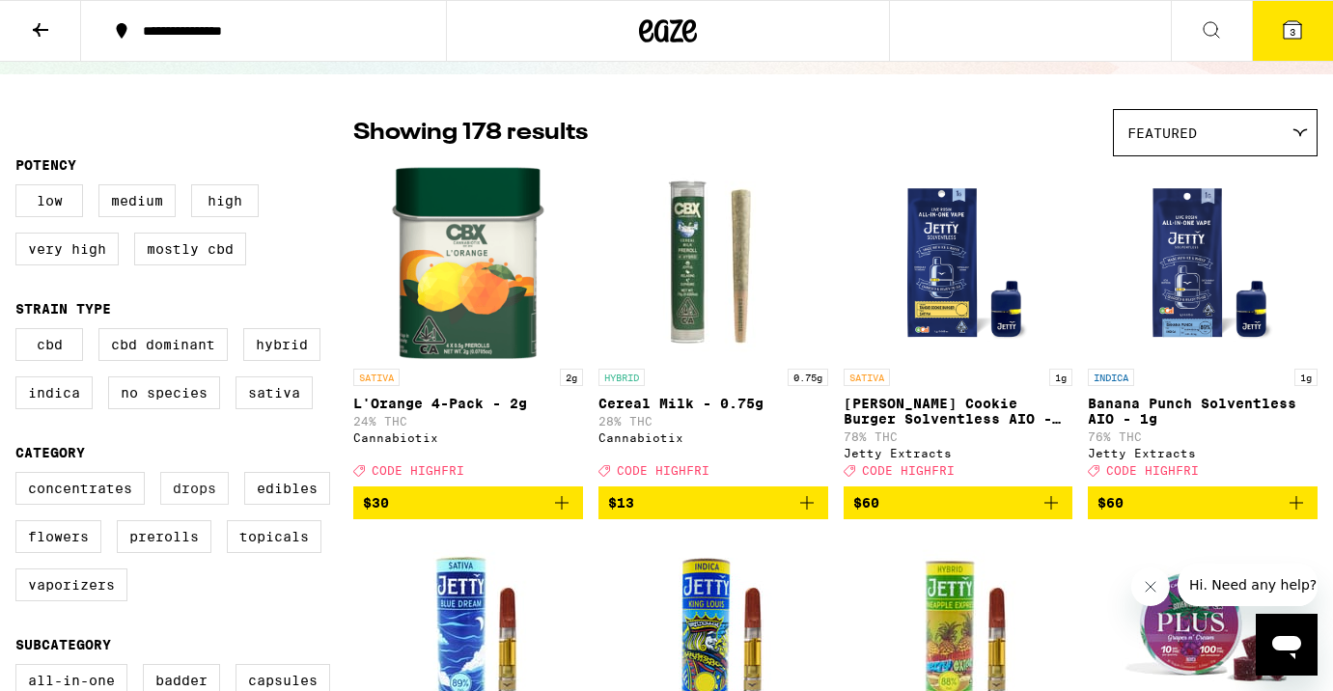
click at [187, 502] on label "Drops" at bounding box center [194, 488] width 69 height 33
click at [20, 476] on input "Drops" at bounding box center [19, 475] width 1 height 1
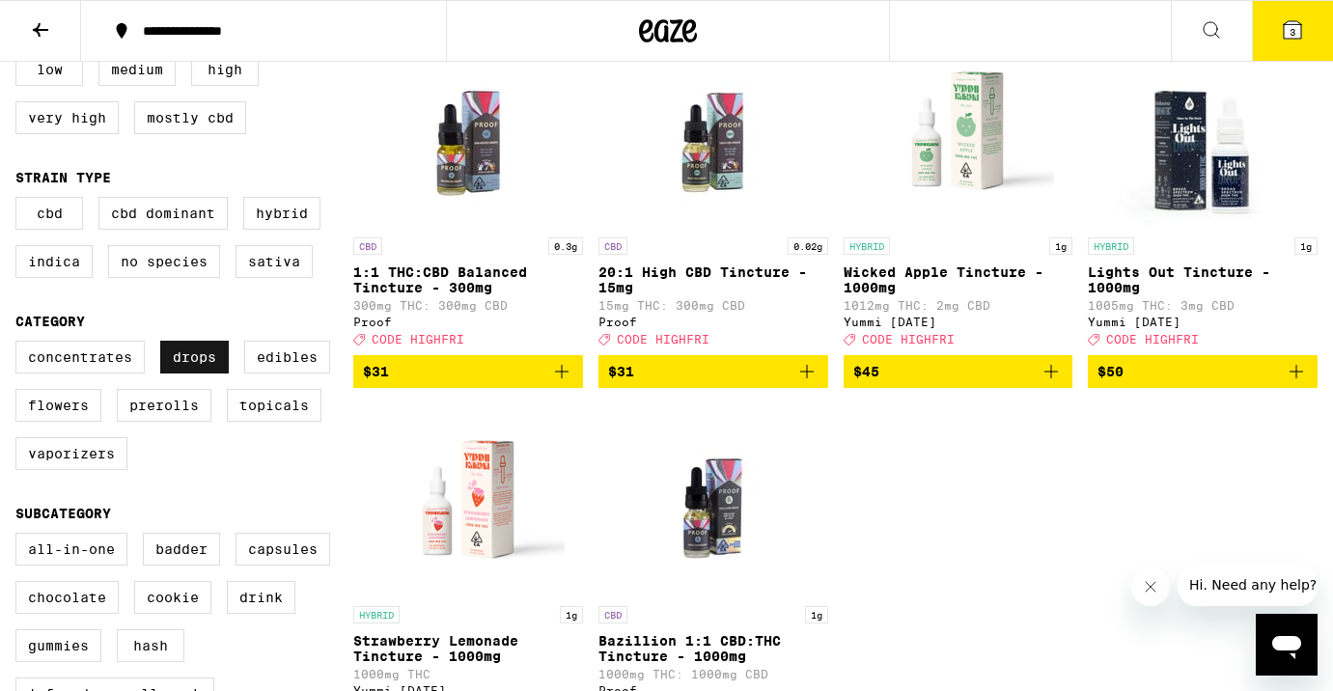
scroll to position [257, 0]
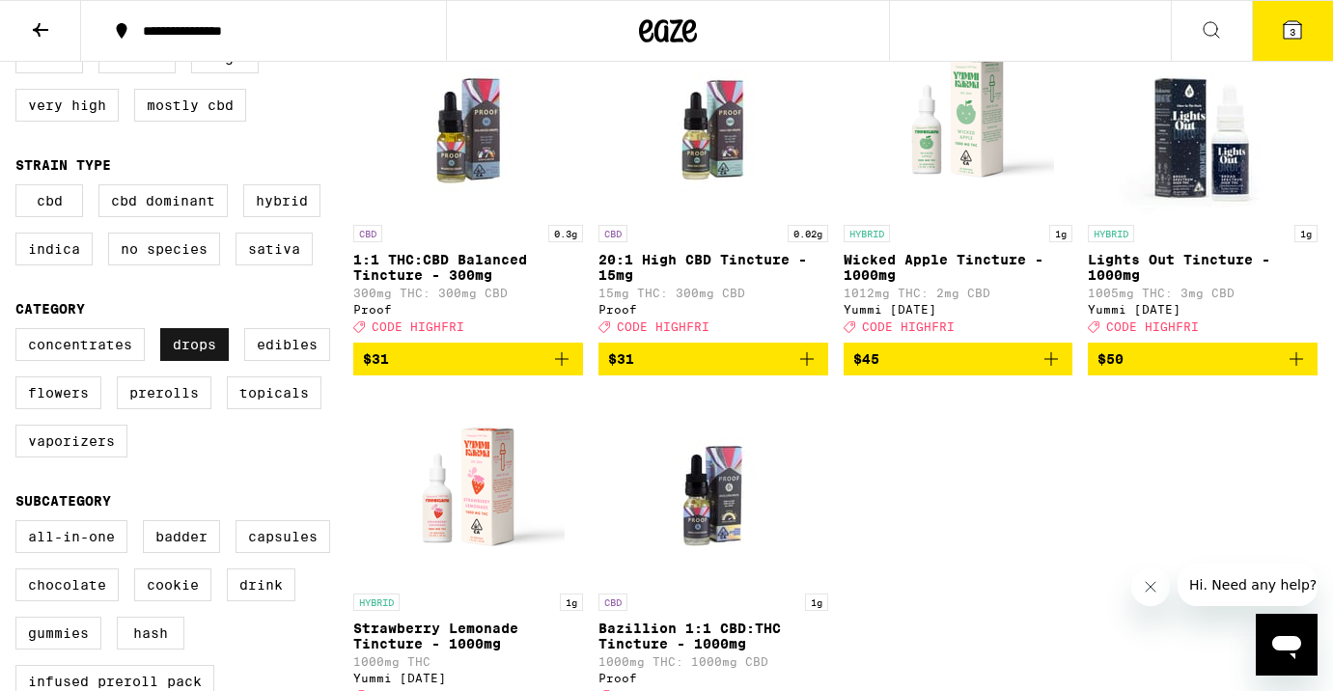
click at [205, 360] on label "Drops" at bounding box center [194, 344] width 69 height 33
click at [20, 332] on input "Drops" at bounding box center [19, 331] width 1 height 1
checkbox input "false"
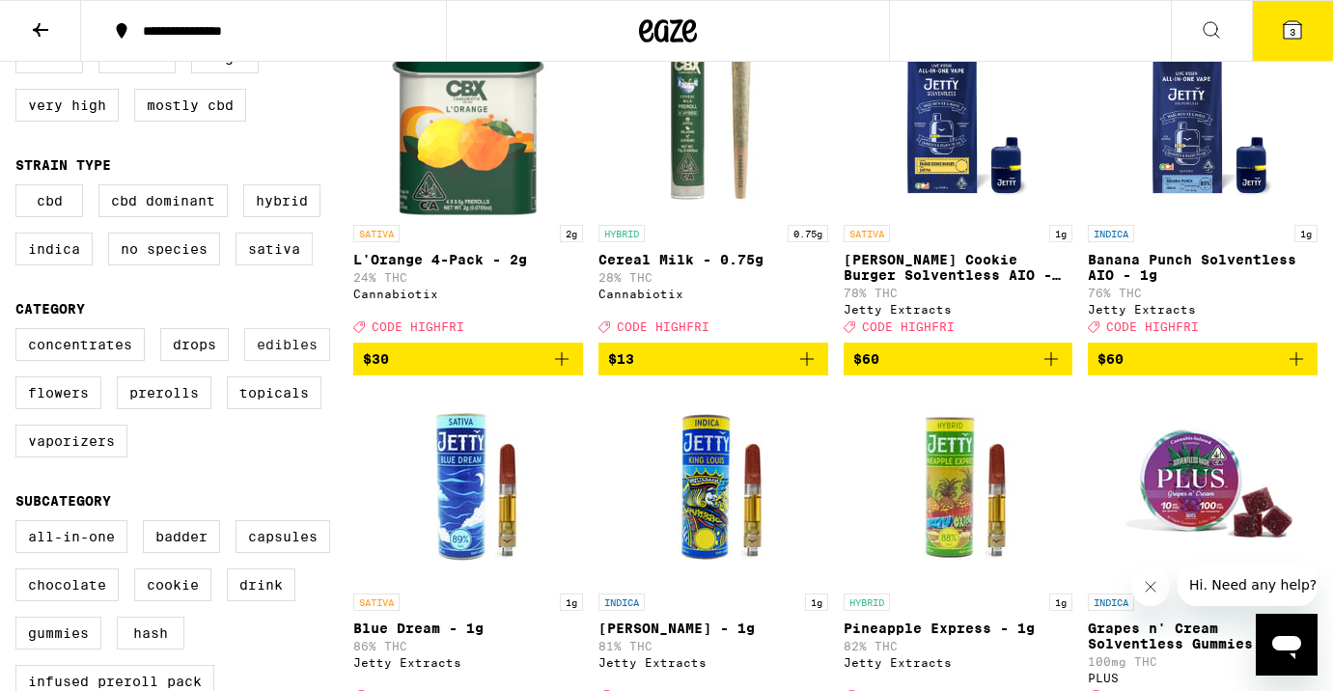
click at [264, 358] on label "Edibles" at bounding box center [287, 344] width 86 height 33
click at [20, 332] on input "Edibles" at bounding box center [19, 331] width 1 height 1
checkbox input "true"
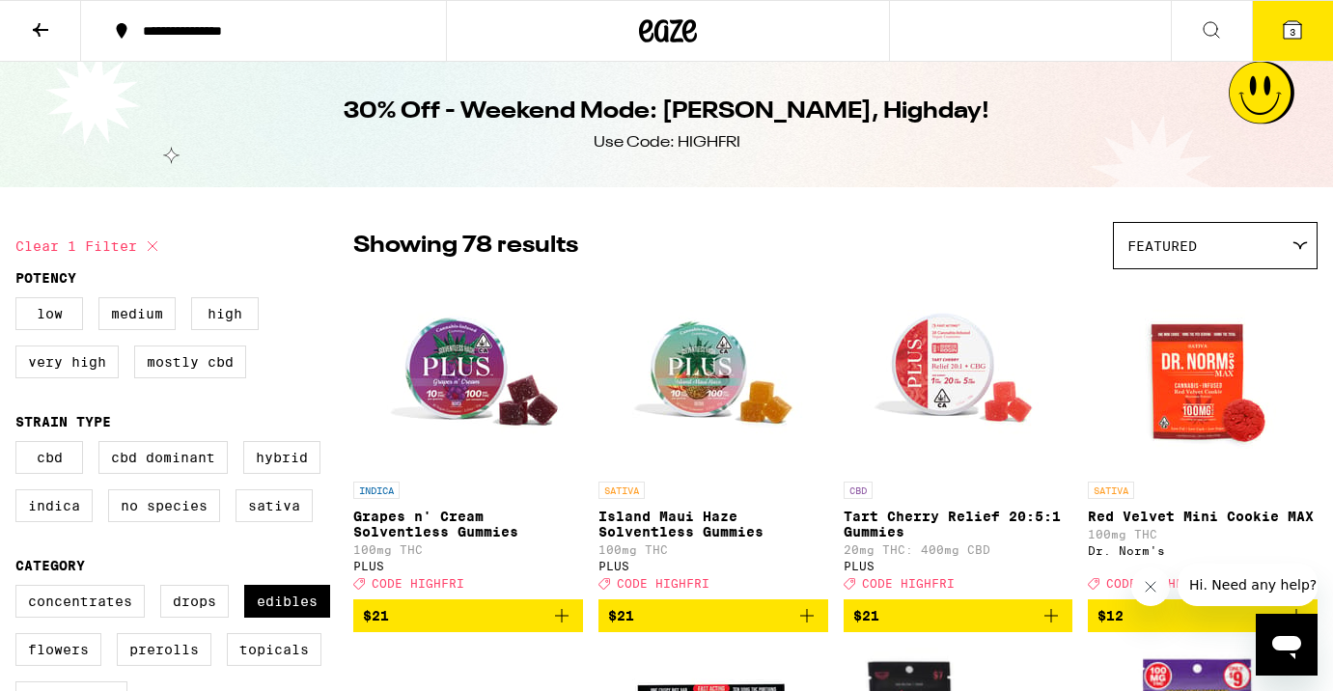
click at [678, 30] on icon at bounding box center [668, 31] width 58 height 35
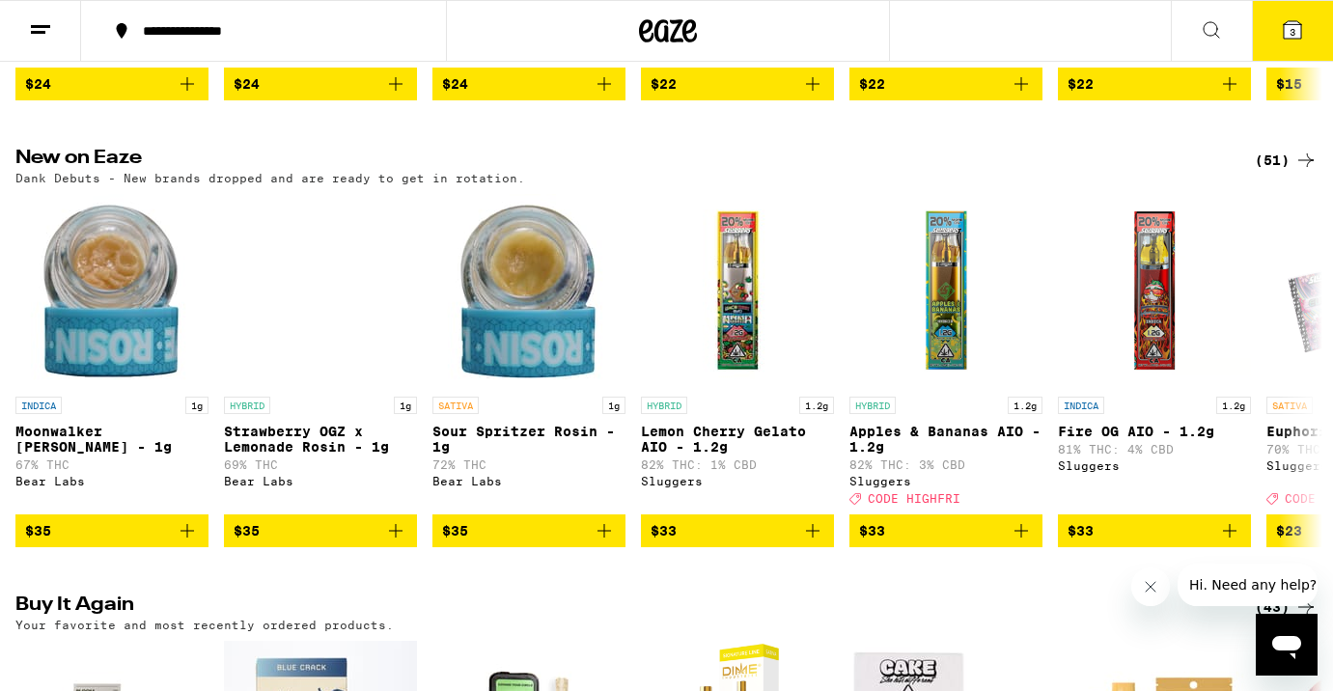
scroll to position [1488, 0]
